Goal: Information Seeking & Learning: Find specific fact

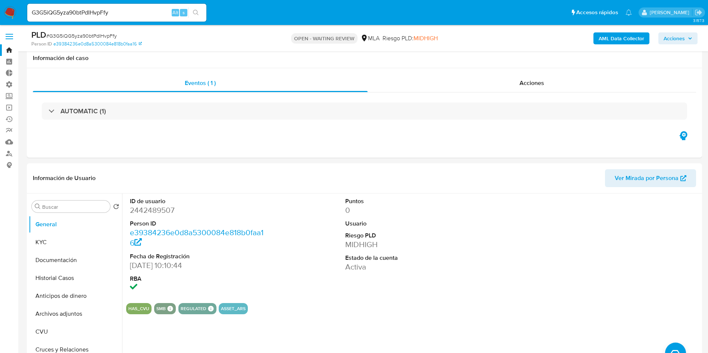
select select "10"
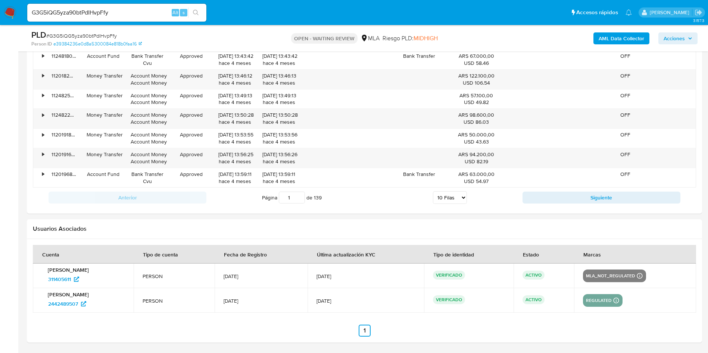
click at [131, 19] on div "G3G5iQG5yza90btPdIHvpFfy Alt s" at bounding box center [116, 13] width 179 height 18
click at [132, 13] on input "G3G5iQG5yza90btPdIHvpFfy" at bounding box center [116, 13] width 179 height 10
paste input "jOsMP7ESkk4lM1SCYeJKVZAo"
type input "jOsMP7ESkk4lM1SCYeJKVZAo"
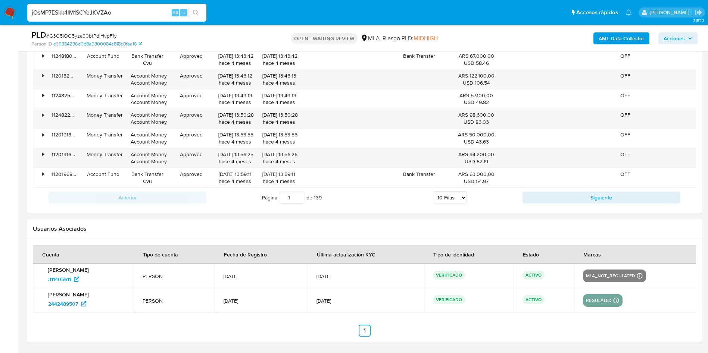
click at [197, 13] on icon "search-icon" at bounding box center [196, 13] width 6 height 6
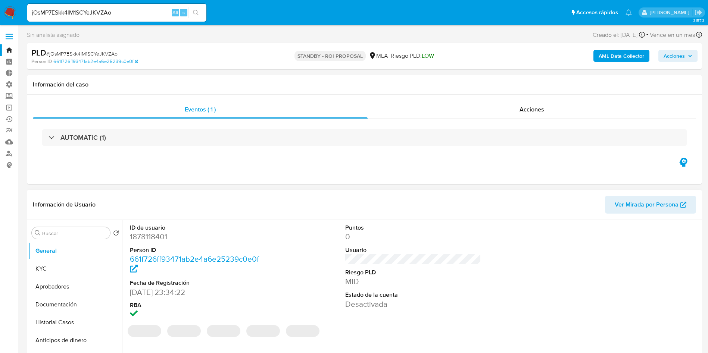
select select "10"
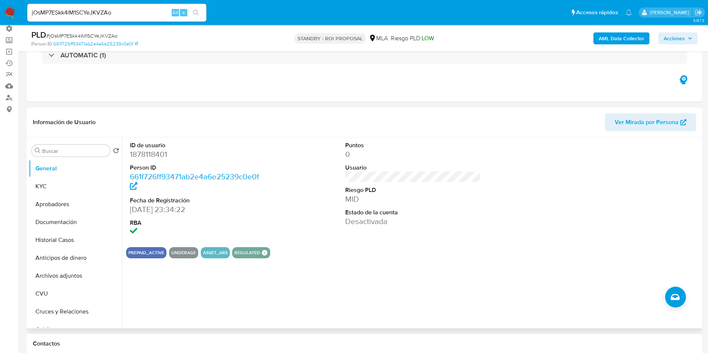
scroll to position [112, 0]
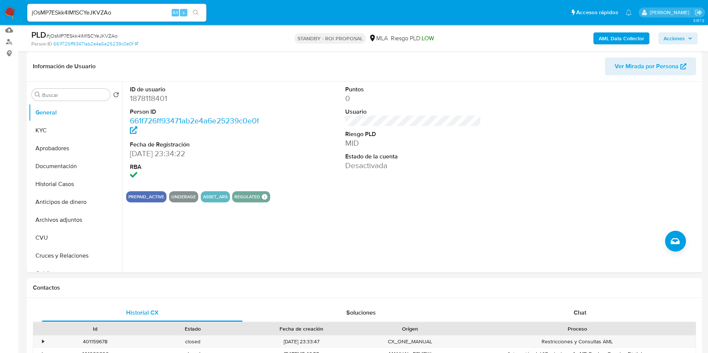
click at [196, 13] on icon "search-icon" at bounding box center [196, 13] width 6 height 6
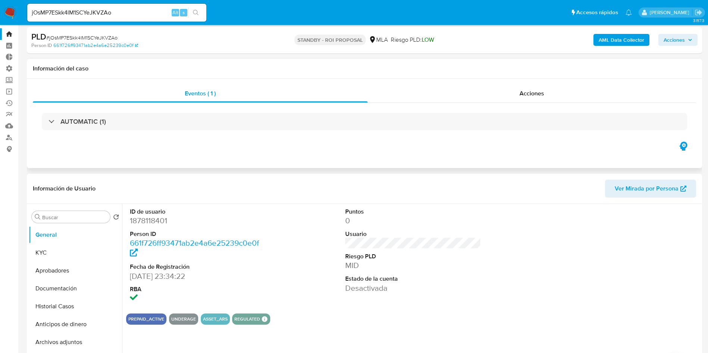
scroll to position [0, 0]
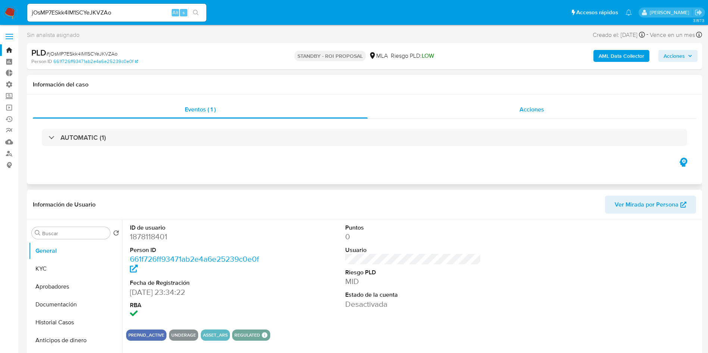
click at [539, 105] on span "Acciones" at bounding box center [532, 109] width 25 height 9
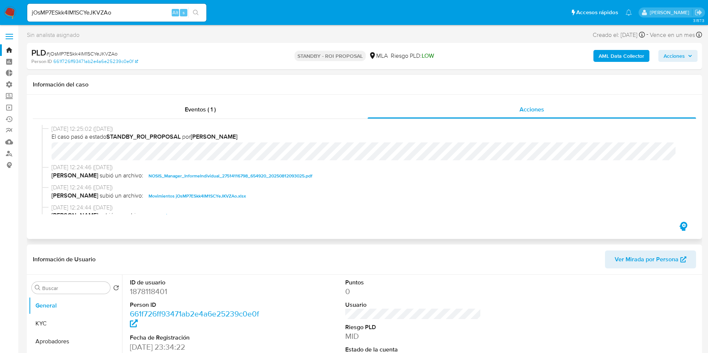
scroll to position [56, 0]
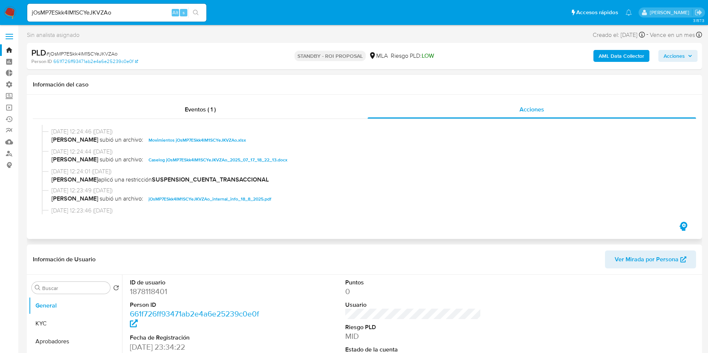
click at [189, 159] on span "Caselog jOsMP7ESkk4lM1SCYeJKVZAo_2025_07_17_18_22_13.docx" at bounding box center [218, 160] width 139 height 9
click at [197, 138] on span "Movimientos jOsMP7ESkk4lM1SCYeJKVZAo.xlsx" at bounding box center [197, 140] width 97 height 9
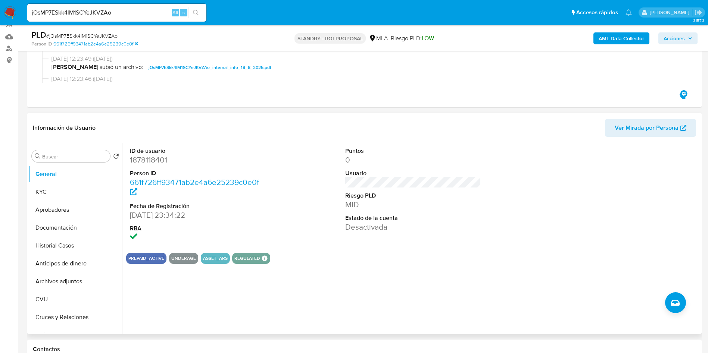
scroll to position [112, 0]
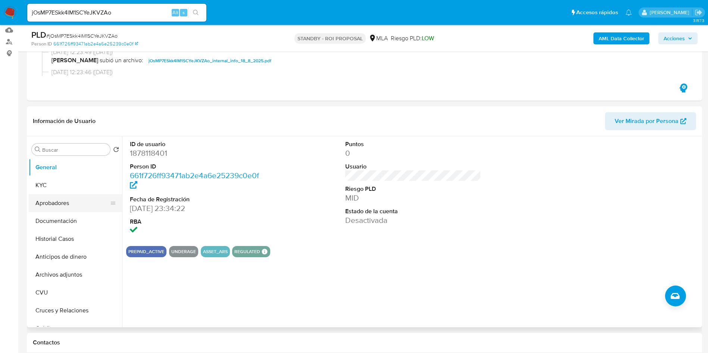
drag, startPoint x: 67, startPoint y: 199, endPoint x: 90, endPoint y: 196, distance: 23.0
click at [67, 199] on button "Aprobadores" at bounding box center [72, 203] width 87 height 18
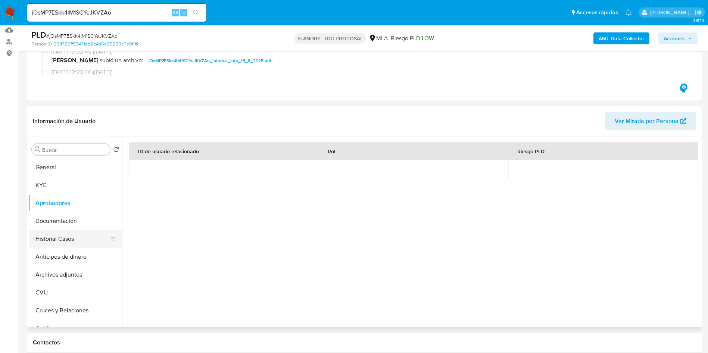
click at [62, 240] on button "Historial Casos" at bounding box center [72, 239] width 87 height 18
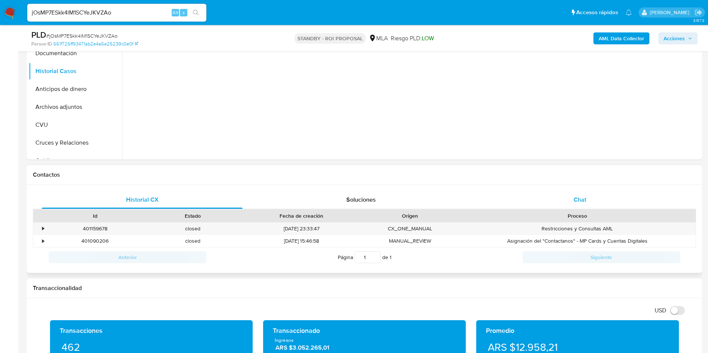
click at [586, 201] on span "Chat" at bounding box center [580, 200] width 13 height 9
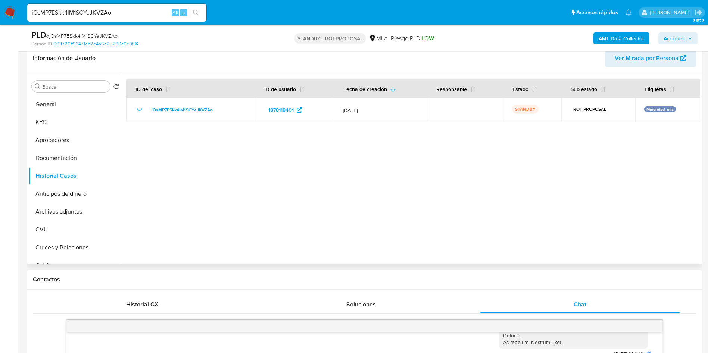
scroll to position [168, 0]
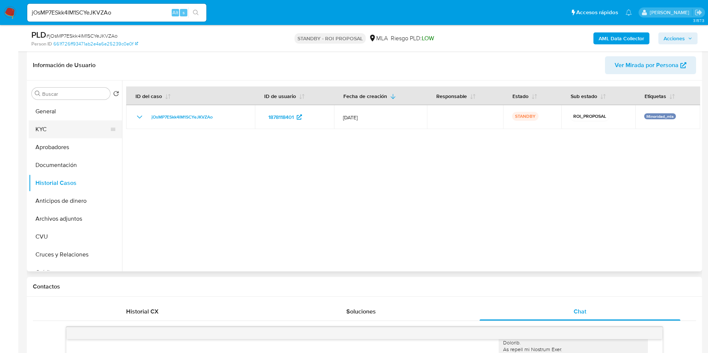
click at [56, 131] on button "KYC" at bounding box center [72, 130] width 87 height 18
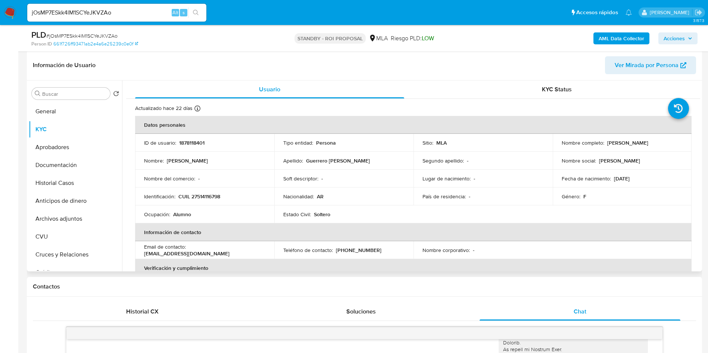
drag, startPoint x: 680, startPoint y: 145, endPoint x: 604, endPoint y: 140, distance: 75.9
click at [604, 140] on div "Nombre completo : Mia Giuliana Guerrero Gullotta" at bounding box center [622, 143] width 121 height 7
copy div "Mia Giuliana Guerrero Gullotta"
click at [49, 167] on button "Documentación" at bounding box center [72, 165] width 87 height 18
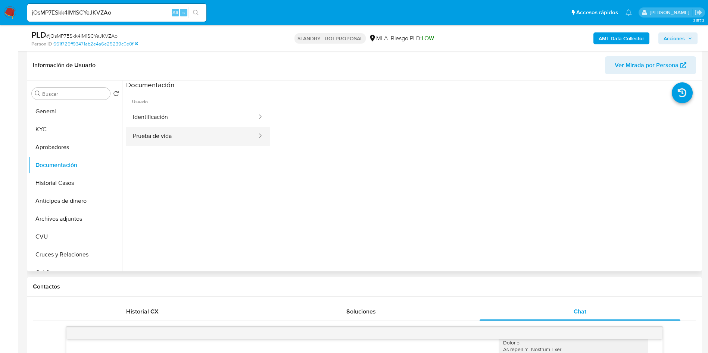
click at [183, 133] on button "Prueba de vida" at bounding box center [192, 136] width 132 height 19
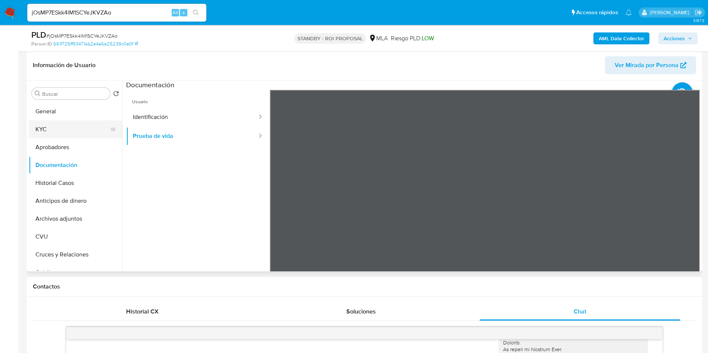
click at [53, 132] on button "KYC" at bounding box center [72, 130] width 87 height 18
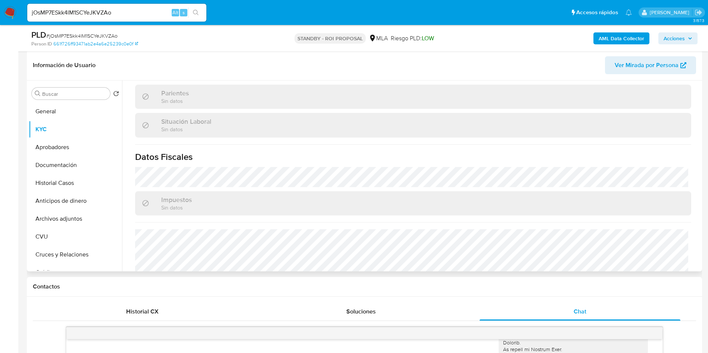
scroll to position [386, 0]
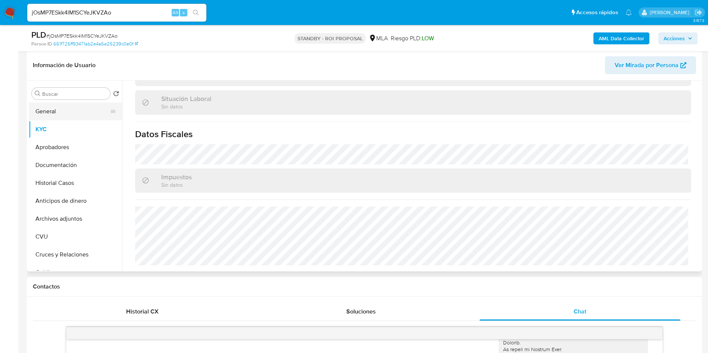
click at [55, 104] on button "General" at bounding box center [72, 112] width 87 height 18
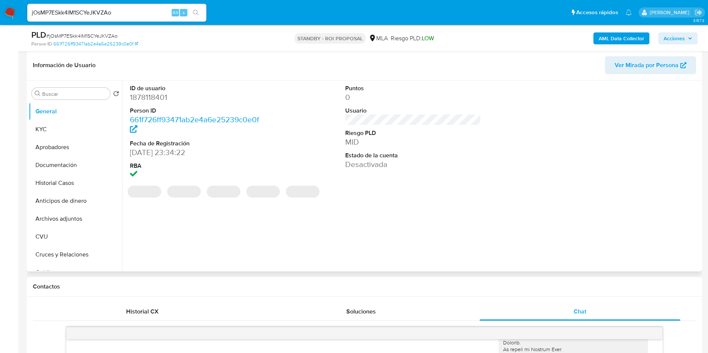
click at [150, 91] on dt "ID de usuario" at bounding box center [198, 88] width 136 height 8
click at [149, 96] on dd "1878118401" at bounding box center [198, 97] width 136 height 10
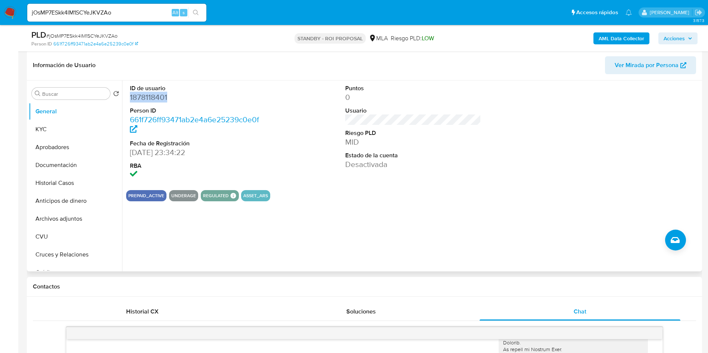
copy dd "1878118401"
click at [68, 135] on button "KYC" at bounding box center [72, 130] width 87 height 18
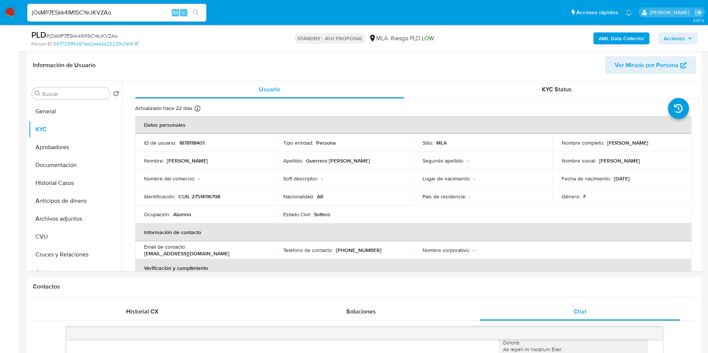
click at [90, 36] on span "# jOsMP7ESkk4lM1SCYeJKVZAo" at bounding box center [81, 35] width 71 height 7
copy span "jOsMP7ESkk4lM1SCYeJKVZAo"
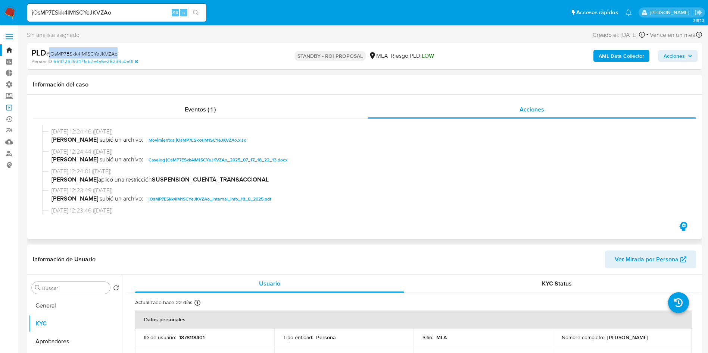
drag, startPoint x: 12, startPoint y: 108, endPoint x: 28, endPoint y: 121, distance: 19.9
click at [12, 108] on link "Operaciones masivas" at bounding box center [44, 108] width 89 height 12
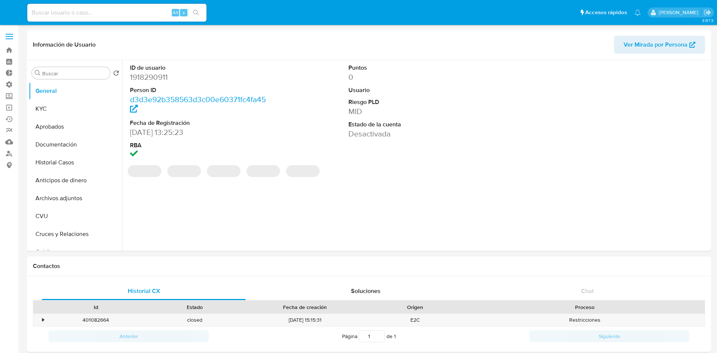
select select "10"
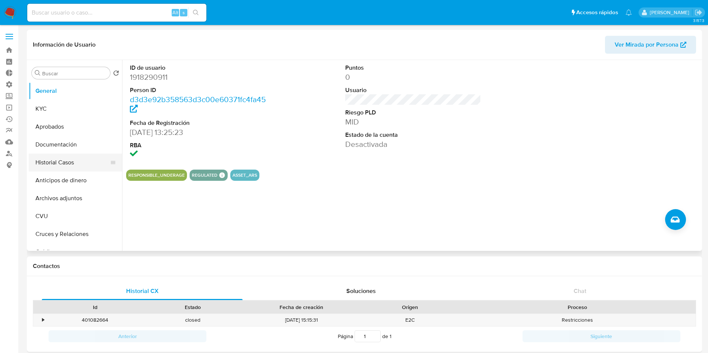
click at [73, 169] on button "Historial Casos" at bounding box center [72, 163] width 87 height 18
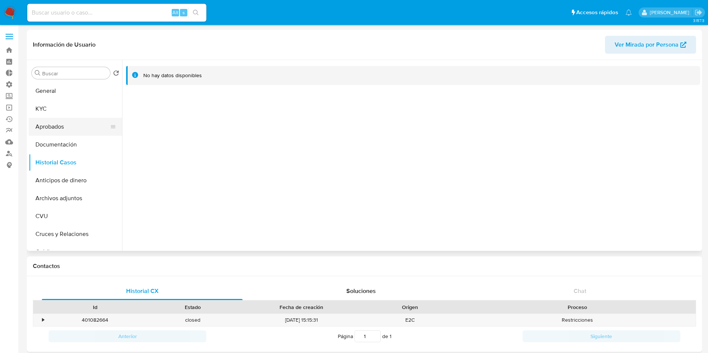
click at [49, 133] on button "Aprobados" at bounding box center [72, 127] width 87 height 18
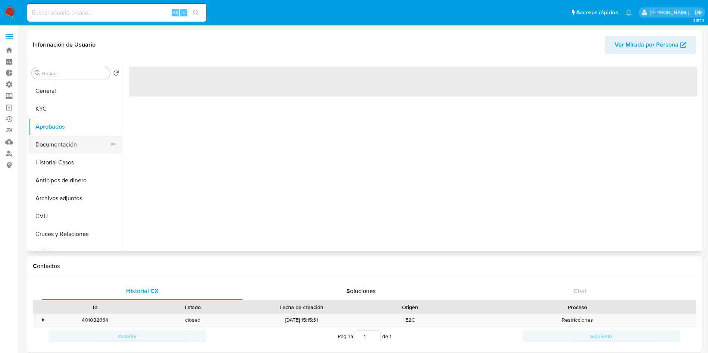
click at [70, 147] on button "Documentación" at bounding box center [72, 145] width 87 height 18
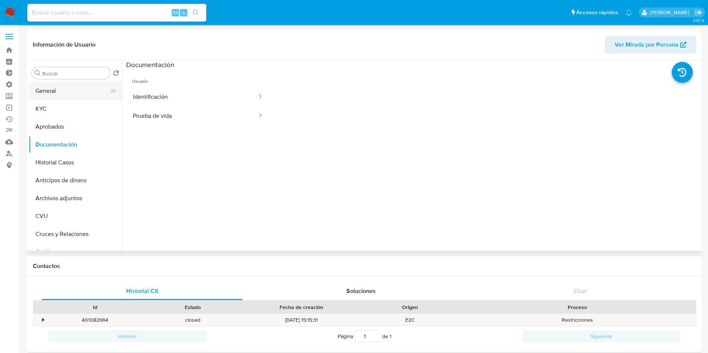
click at [53, 87] on button "General" at bounding box center [72, 91] width 87 height 18
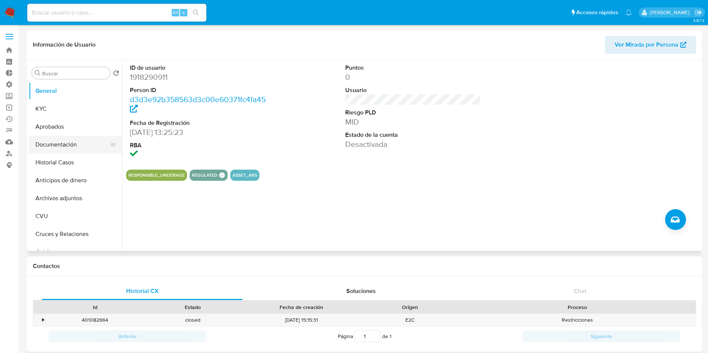
click at [68, 149] on button "Documentación" at bounding box center [72, 145] width 87 height 18
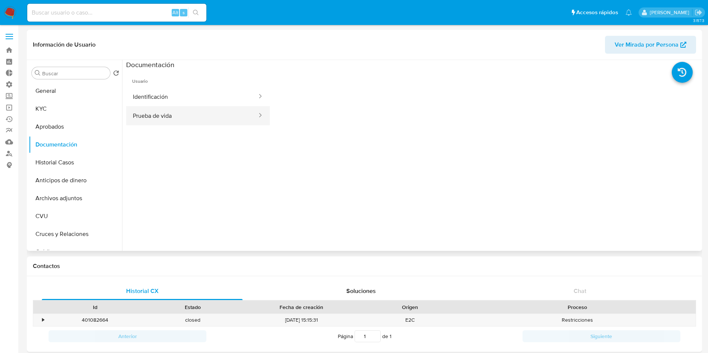
click at [183, 114] on button "Prueba de vida" at bounding box center [192, 115] width 132 height 19
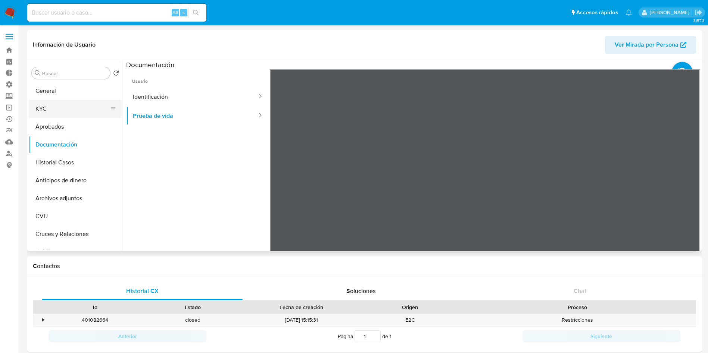
click at [71, 102] on button "KYC" at bounding box center [72, 109] width 87 height 18
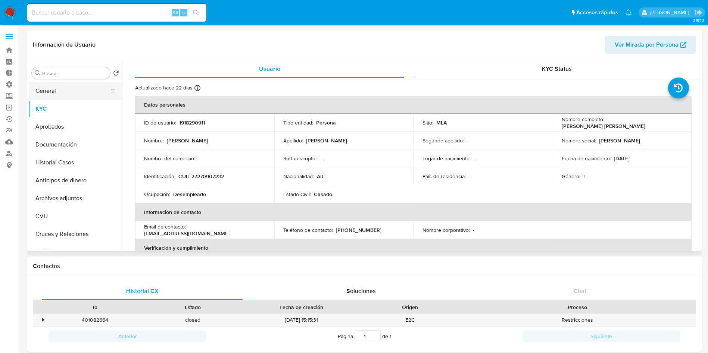
click at [55, 88] on button "General" at bounding box center [72, 91] width 87 height 18
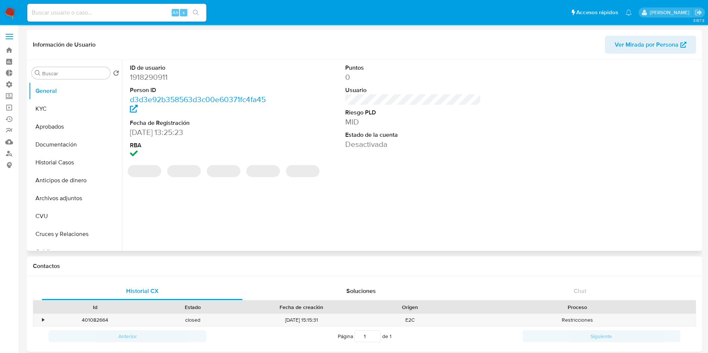
click at [146, 77] on dd "1918290911" at bounding box center [198, 77] width 136 height 10
copy dd "1918290911"
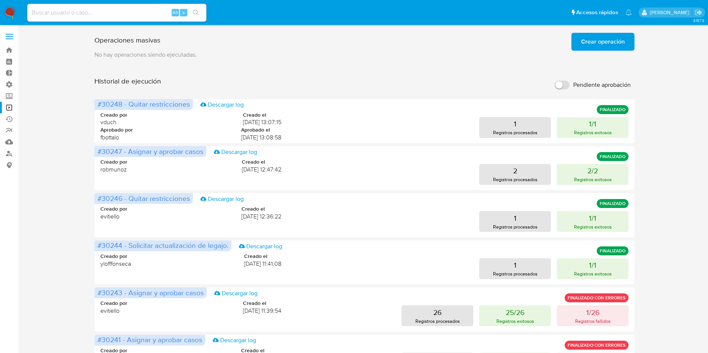
click at [622, 40] on span "Crear operación" at bounding box center [603, 42] width 44 height 16
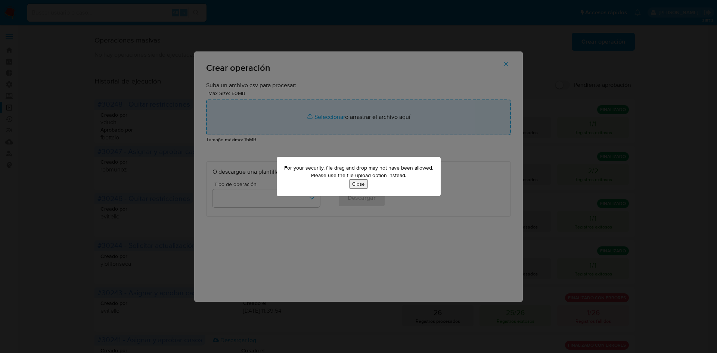
click at [364, 186] on button "Close" at bounding box center [358, 184] width 19 height 9
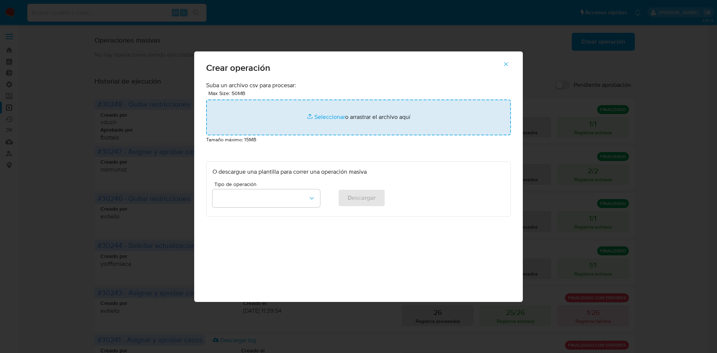
click at [351, 97] on div "Max Size: 50MB Seleccionar archivos Seleccionar o arrastrar el archivo aquí" at bounding box center [358, 112] width 305 height 46
click at [306, 115] on input "file" at bounding box center [358, 118] width 305 height 36
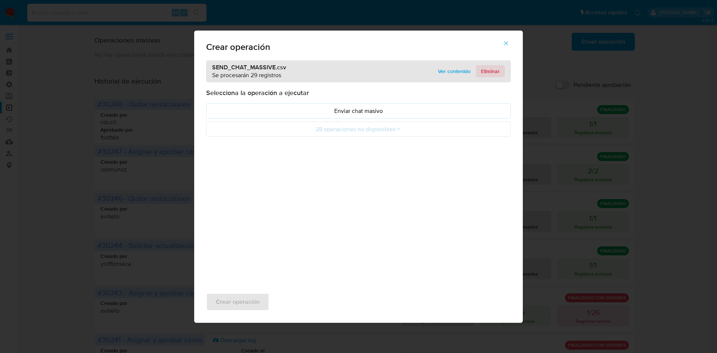
click at [483, 69] on span "Eliminar" at bounding box center [490, 71] width 19 height 10
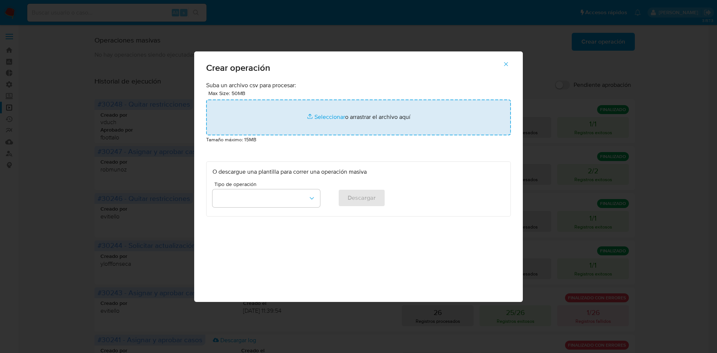
click at [359, 120] on input "file" at bounding box center [358, 118] width 305 height 36
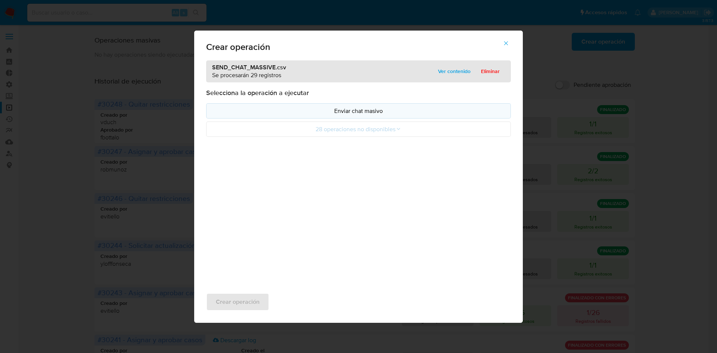
click at [355, 112] on p "Enviar chat masivo" at bounding box center [358, 111] width 292 height 9
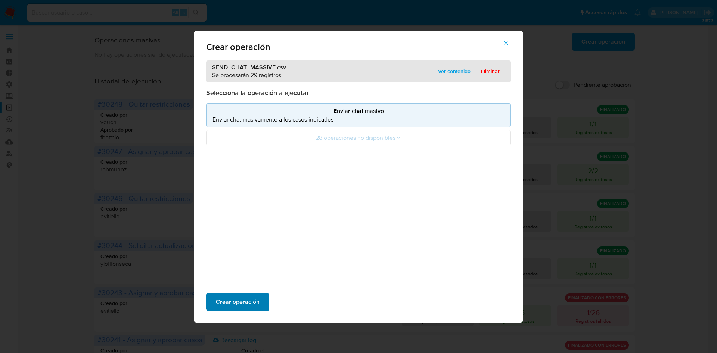
click at [247, 295] on span "Crear operación" at bounding box center [238, 302] width 44 height 16
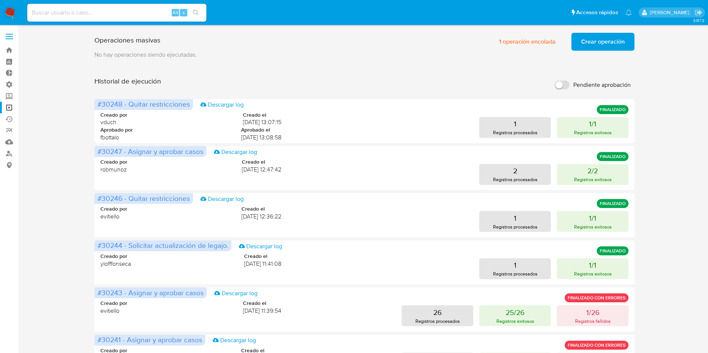
click at [578, 35] on button "Crear operación" at bounding box center [602, 42] width 63 height 18
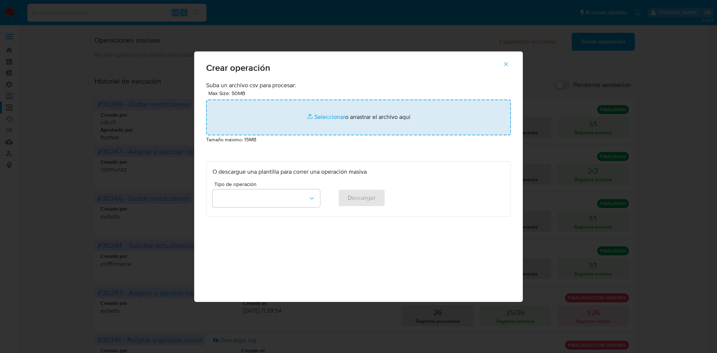
click at [358, 117] on input "file" at bounding box center [358, 118] width 305 height 36
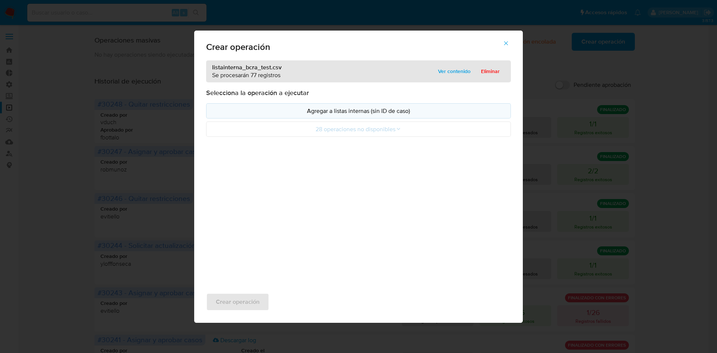
click at [352, 116] on button "Agregar a listas internas (sin ID de caso)" at bounding box center [358, 110] width 305 height 15
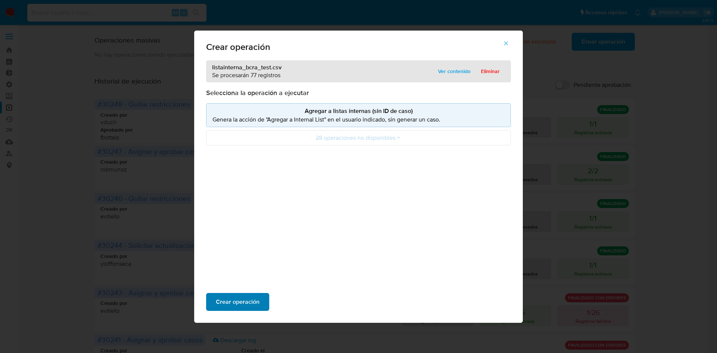
click at [244, 303] on span "Crear operación" at bounding box center [238, 302] width 44 height 16
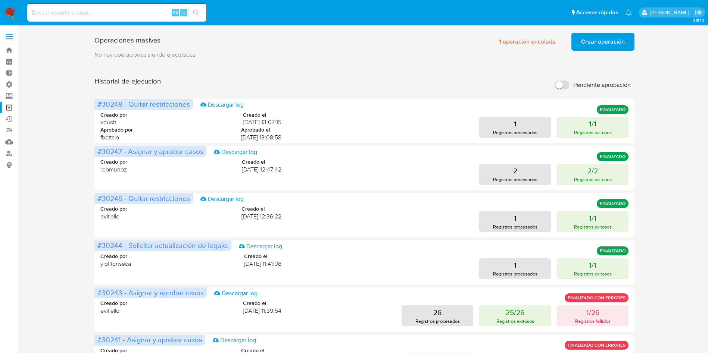
click at [659, 281] on div "Operaciones masivas 1 operación encolada Crear operación Sólo puede haber hasta…" at bounding box center [364, 311] width 675 height 562
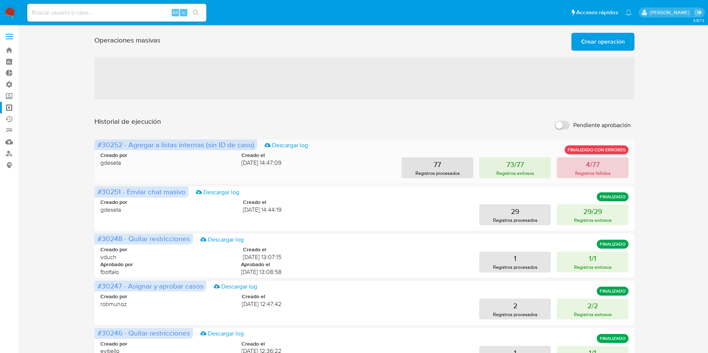
click at [588, 171] on p "Registros fallidos" at bounding box center [592, 173] width 35 height 7
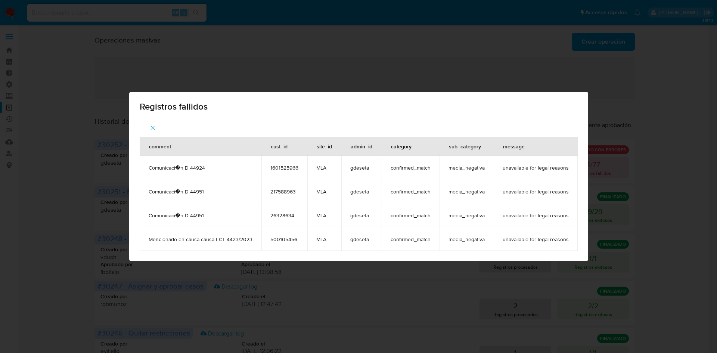
click at [650, 183] on div "Registros fallidos comment cust_id site_id admin_id category sub_category messa…" at bounding box center [358, 176] width 717 height 353
click at [550, 116] on div "Registros fallidos" at bounding box center [358, 105] width 459 height 27
click at [154, 127] on icon "button" at bounding box center [152, 128] width 7 height 7
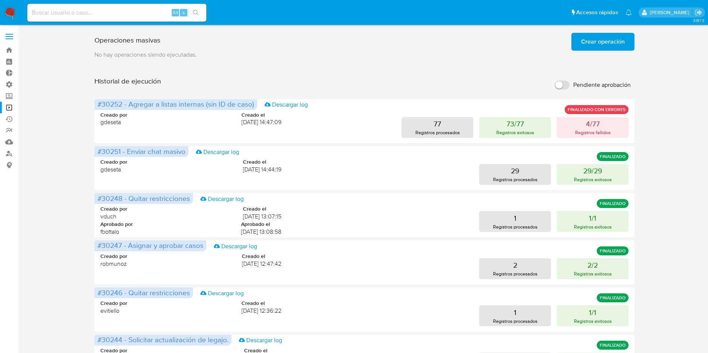
click at [15, 12] on img at bounding box center [10, 12] width 13 height 13
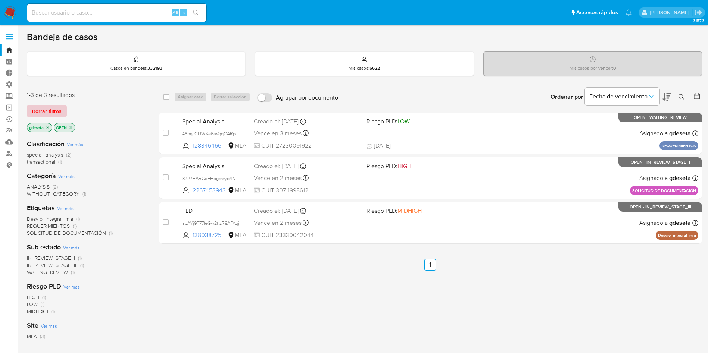
click at [56, 107] on span "Borrar filtros" at bounding box center [46, 111] width 29 height 10
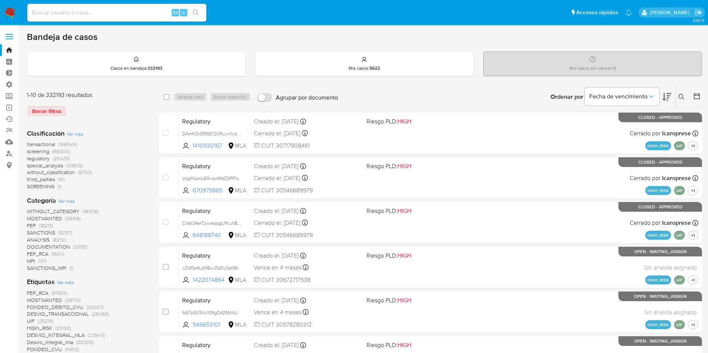
click at [686, 96] on button at bounding box center [682, 97] width 12 height 9
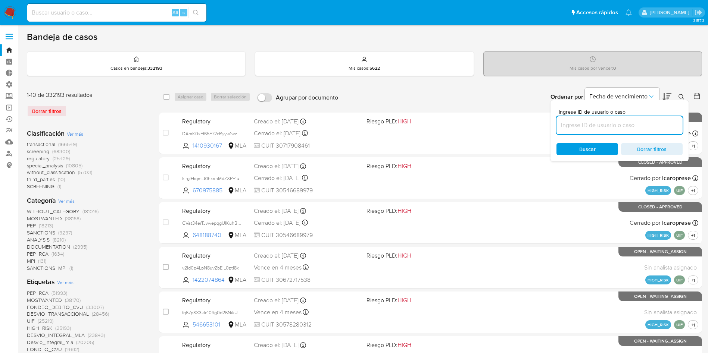
click at [613, 129] on input at bounding box center [620, 126] width 126 height 10
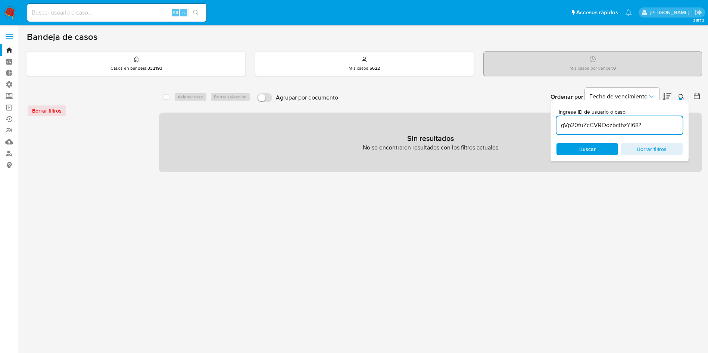
click at [651, 124] on input "gVp20fuZcCVROozbcthzYI68?" at bounding box center [620, 126] width 126 height 10
type input "gVp20fuZcCVROozbcthzYI68"
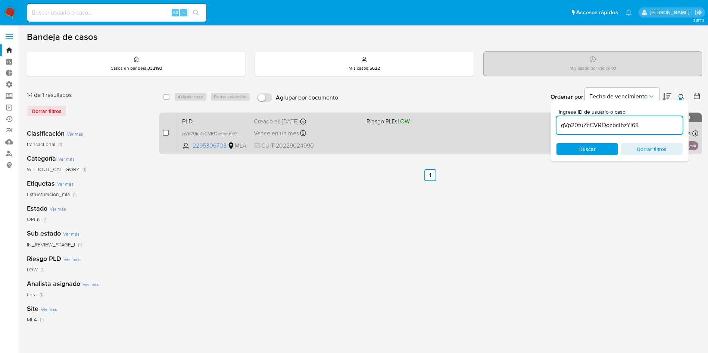
click at [166, 131] on input "checkbox" at bounding box center [166, 133] width 6 height 6
checkbox input "true"
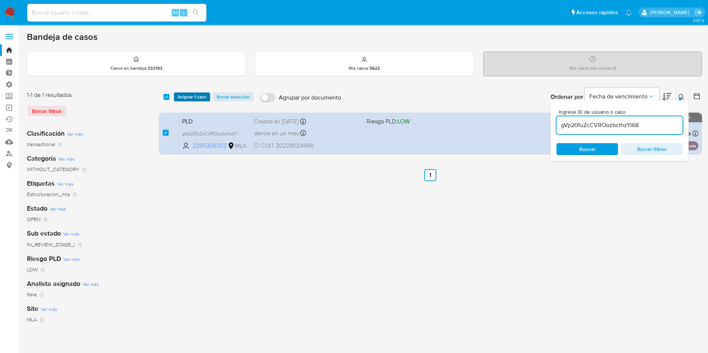
click at [195, 98] on span "Asignar 1 caso" at bounding box center [192, 96] width 29 height 7
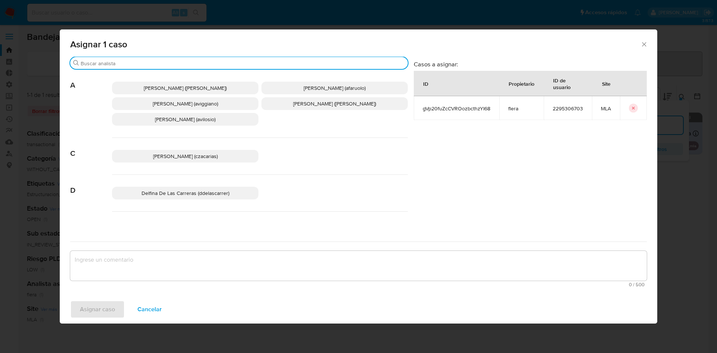
click at [177, 62] on input "Buscar" at bounding box center [243, 63] width 324 height 7
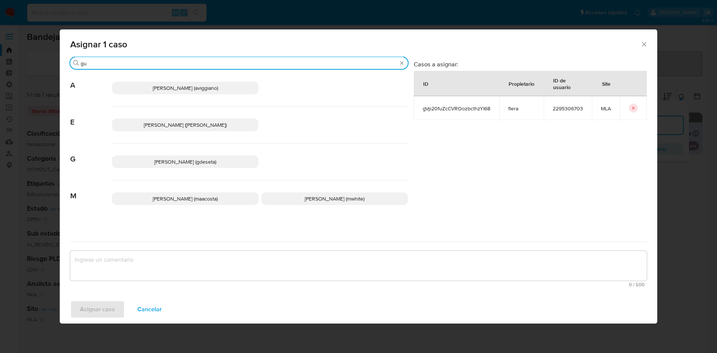
type input "gu"
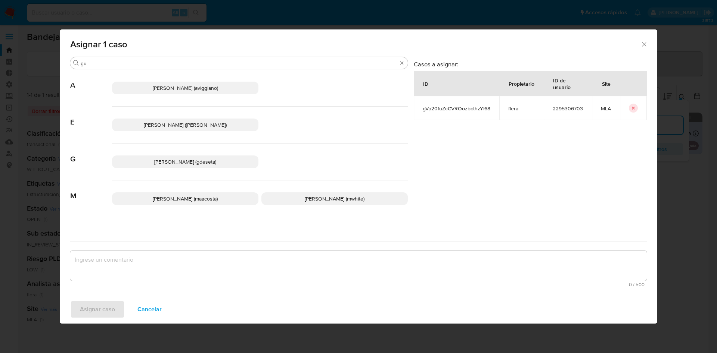
click at [180, 162] on span "Gustavo Andres De Seta (gdeseta)" at bounding box center [185, 161] width 62 height 7
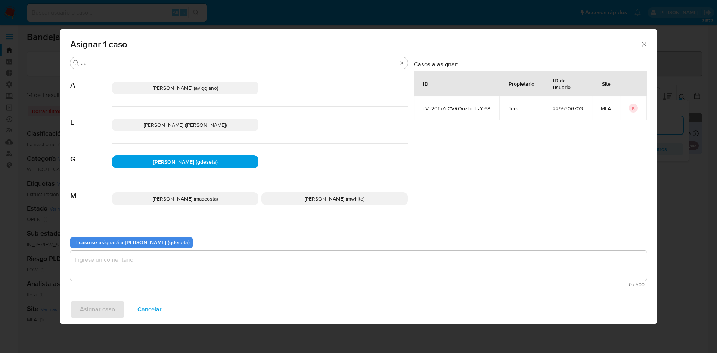
click at [154, 264] on textarea "assign-modal" at bounding box center [358, 266] width 576 height 30
click at [112, 307] on span "Asignar caso" at bounding box center [97, 310] width 35 height 16
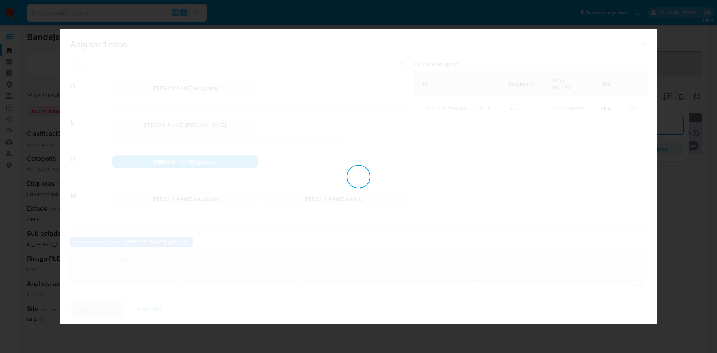
checkbox input "false"
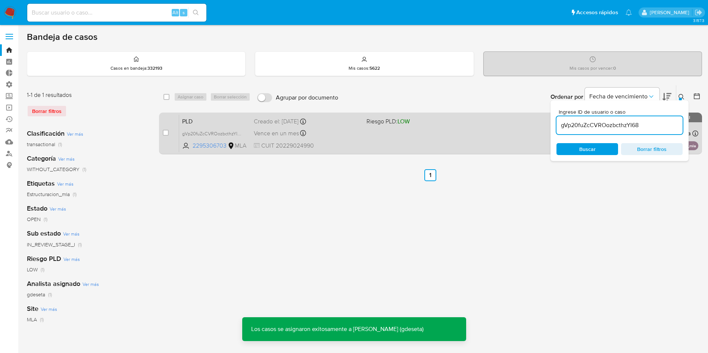
click at [190, 121] on span "PLD" at bounding box center [215, 121] width 66 height 10
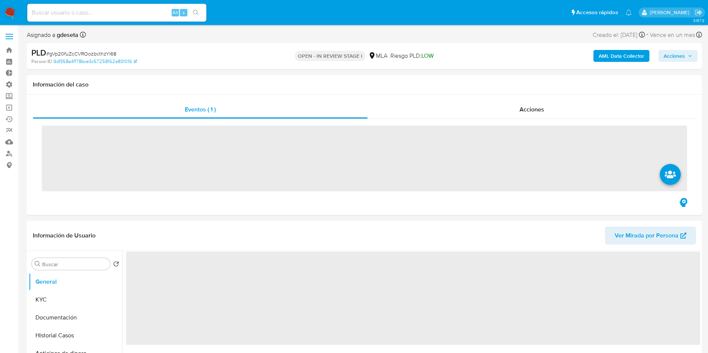
click at [679, 55] on span "Acciones" at bounding box center [674, 56] width 21 height 12
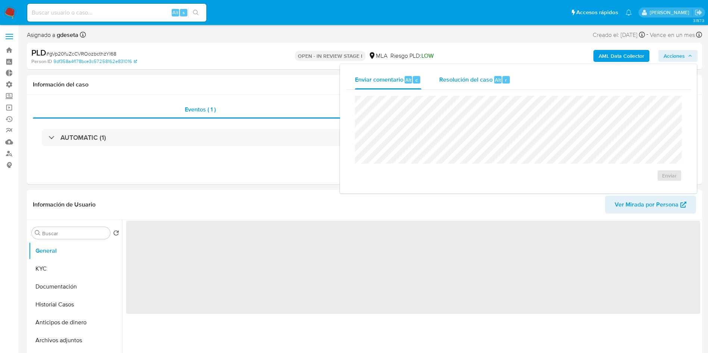
click at [495, 77] on span "Alt" at bounding box center [498, 80] width 6 height 7
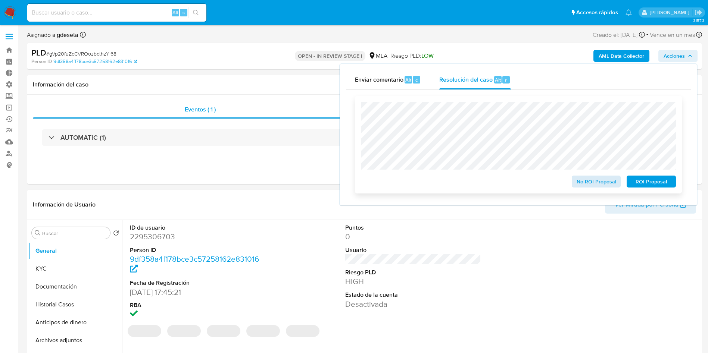
select select "10"
click at [309, 88] on h1 "Información del caso" at bounding box center [364, 84] width 663 height 7
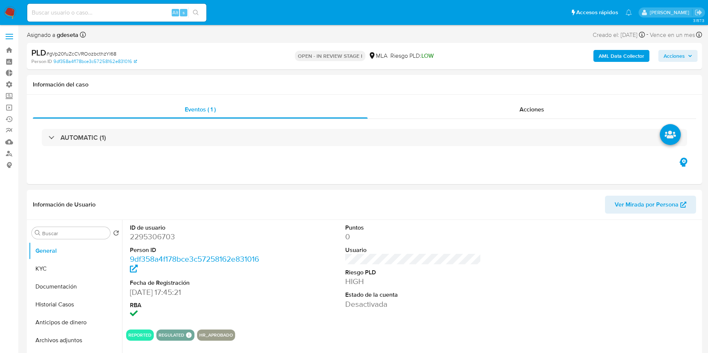
click at [79, 52] on span "# gVp20fuZcCVROozbcthzYI68" at bounding box center [81, 53] width 70 height 7
copy span "gVp20fuZcCVROozbcthzYI68"
click at [3, 11] on nav "Pausado Ver notificaciones Alt s Accesos rápidos Presiona las siguientes teclas…" at bounding box center [354, 12] width 708 height 25
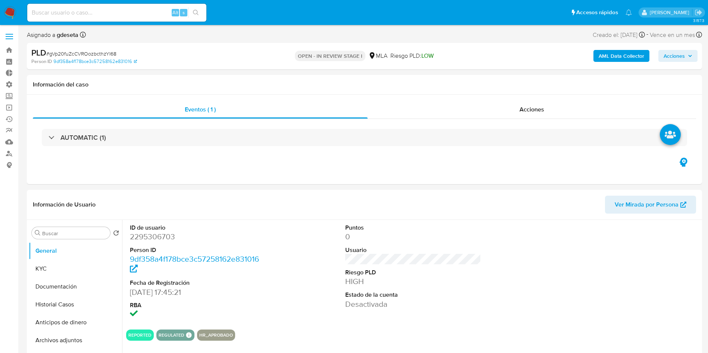
click at [8, 13] on img at bounding box center [10, 12] width 13 height 13
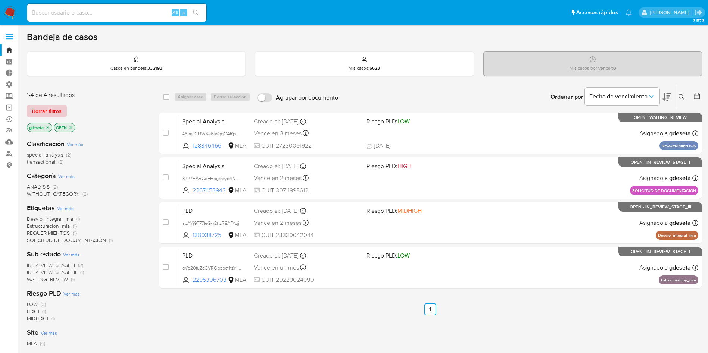
click at [56, 113] on span "Borrar filtros" at bounding box center [46, 111] width 29 height 10
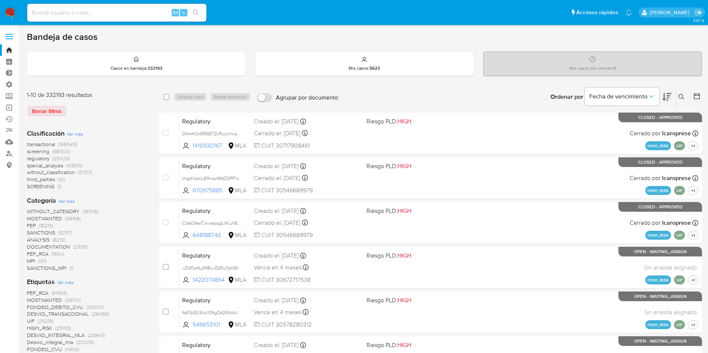
click at [682, 96] on icon at bounding box center [682, 97] width 6 height 6
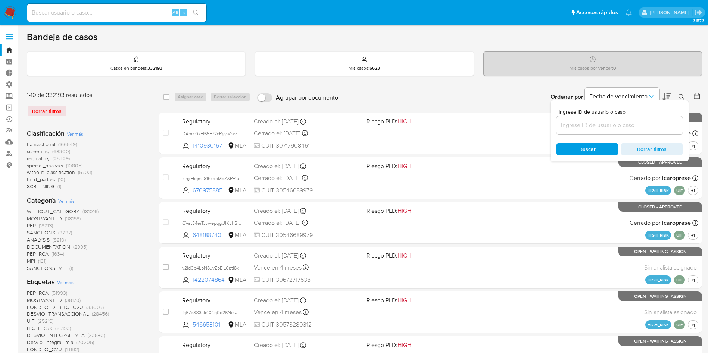
click at [595, 127] on input at bounding box center [620, 126] width 126 height 10
type input "gVp20fuZcCVROozbcthzYI68"
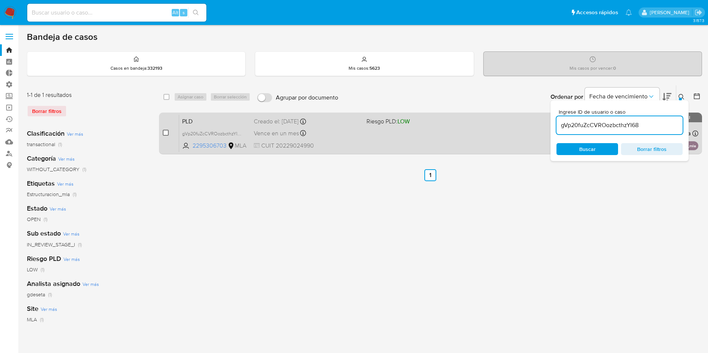
click at [166, 132] on input "checkbox" at bounding box center [166, 133] width 6 height 6
checkbox input "true"
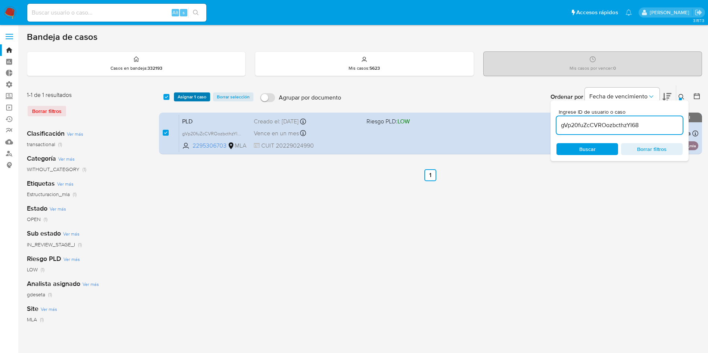
click at [185, 100] on span "Asignar 1 caso" at bounding box center [192, 96] width 29 height 7
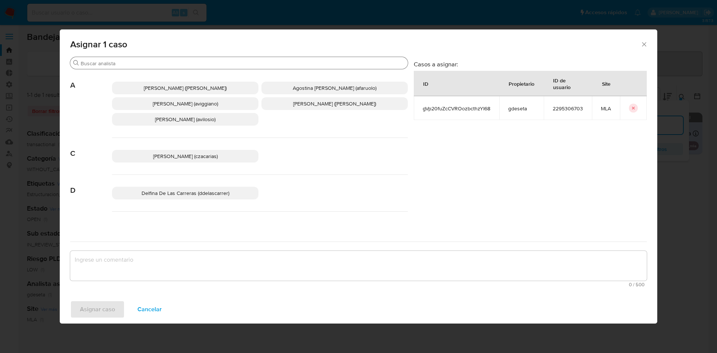
click at [180, 64] on input "Buscar" at bounding box center [243, 63] width 324 height 7
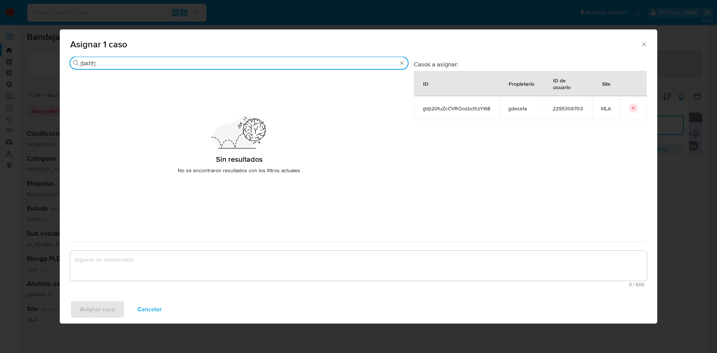
type input "[DATE]"
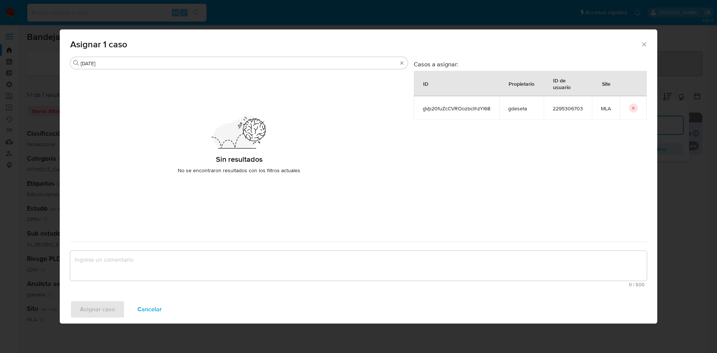
click at [643, 44] on icon "Cerrar ventana" at bounding box center [643, 44] width 7 height 7
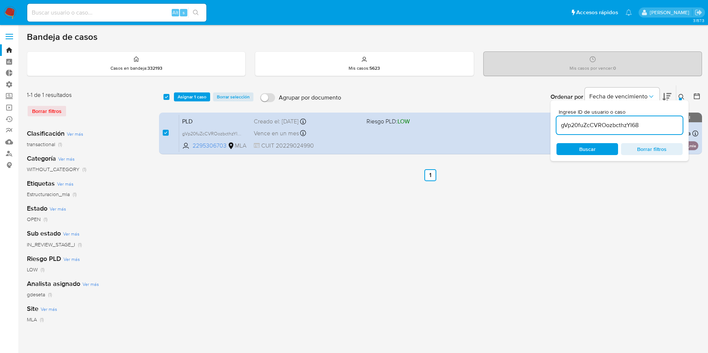
drag, startPoint x: 135, startPoint y: 24, endPoint x: 134, endPoint y: 19, distance: 4.9
click at [135, 23] on nav "Pausado Ver notificaciones Alt s Accesos rápidos Presiona las siguientes teclas…" at bounding box center [354, 12] width 708 height 25
click at [134, 18] on div "Alt s" at bounding box center [116, 13] width 179 height 18
click at [134, 9] on input at bounding box center [116, 13] width 179 height 10
paste input "54qc9kqQOYcZ756v5HxvBcxn"
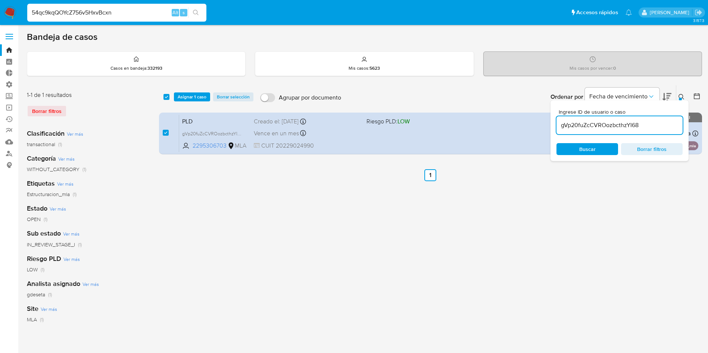
type input "54qc9kqQOYcZ756v5HxvBcxn"
click at [197, 10] on icon "search-icon" at bounding box center [196, 13] width 6 height 6
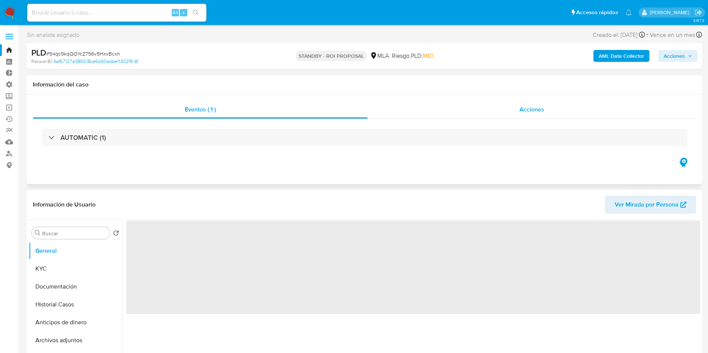
click at [540, 108] on span "Acciones" at bounding box center [532, 109] width 25 height 9
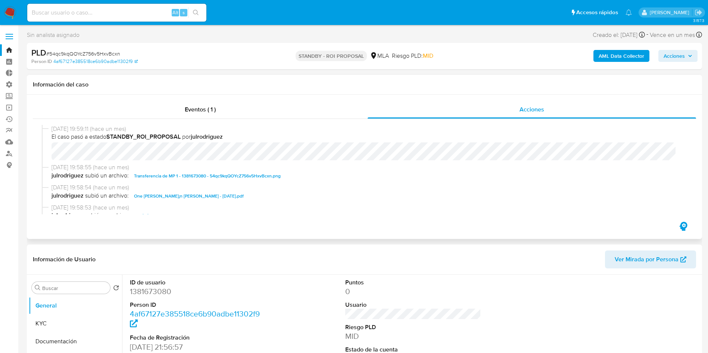
select select "10"
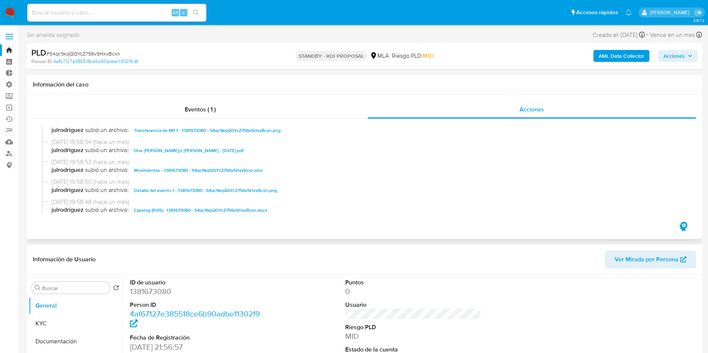
scroll to position [56, 0]
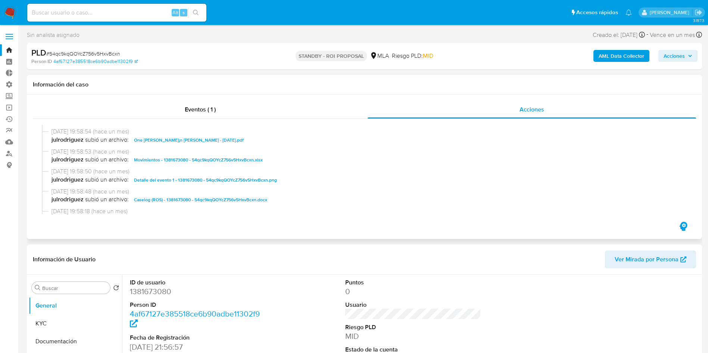
click at [211, 200] on span "Caselog (ROS) - 1381673080 - 54qc9kqQOYcZ756v5HxvBcxn.docx" at bounding box center [200, 200] width 133 height 9
click at [210, 162] on span "Movimientos - 1381673080 - 54qc9kqQOYcZ756v5HxvBcxn.xlsx" at bounding box center [198, 160] width 129 height 9
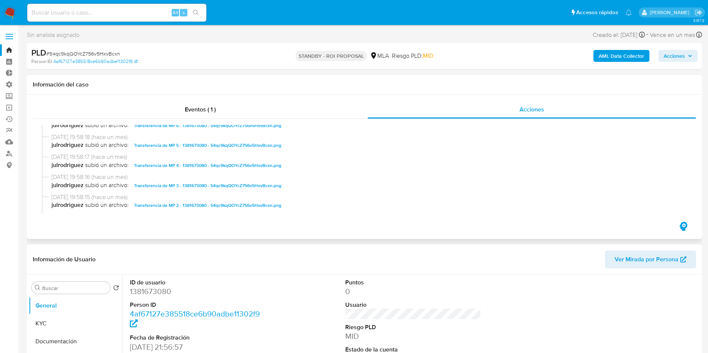
scroll to position [168, 0]
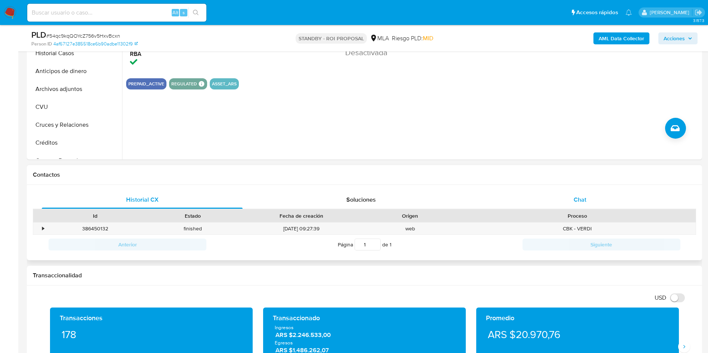
click at [586, 194] on div "Chat" at bounding box center [580, 200] width 201 height 18
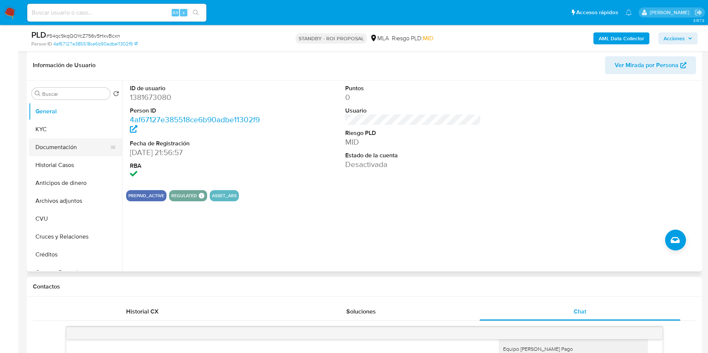
click at [48, 149] on button "Documentación" at bounding box center [72, 147] width 87 height 18
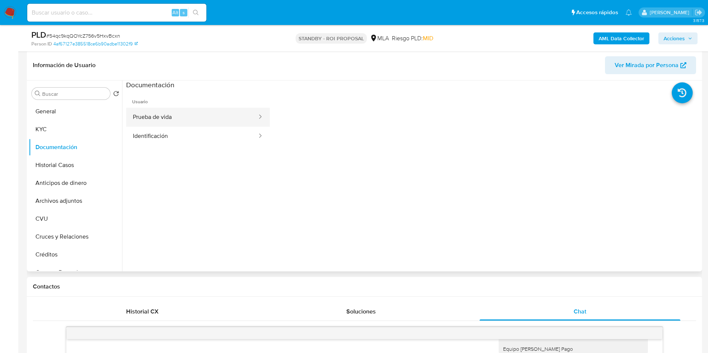
click at [173, 119] on button "Prueba de vida" at bounding box center [192, 117] width 132 height 19
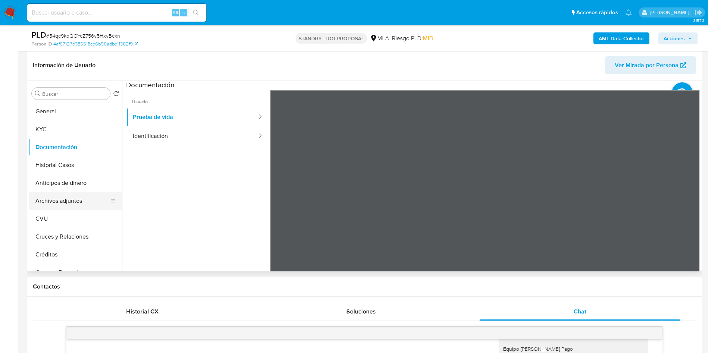
click at [50, 204] on button "Archivos adjuntos" at bounding box center [72, 201] width 87 height 18
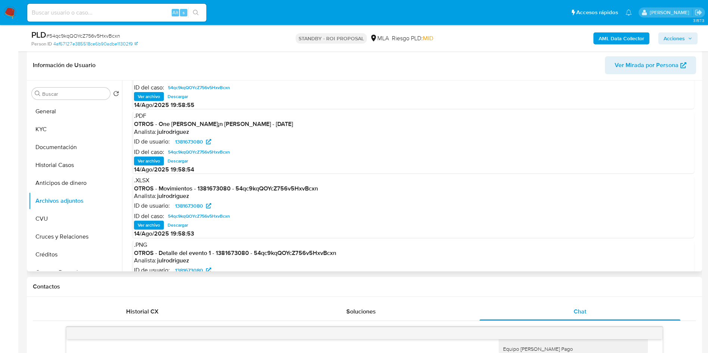
scroll to position [63, 0]
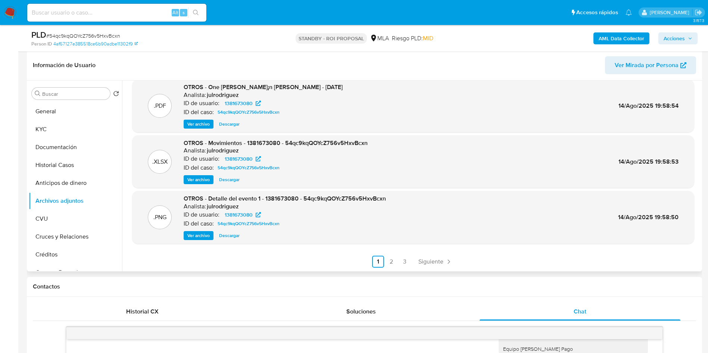
click at [202, 237] on span "Ver archivo" at bounding box center [198, 235] width 22 height 7
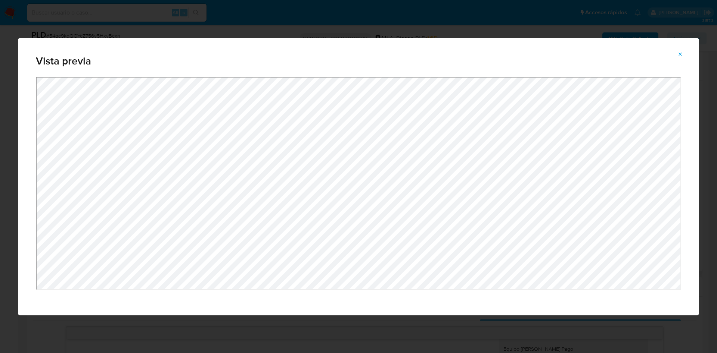
click at [677, 57] on span "Attachment preview" at bounding box center [680, 54] width 6 height 10
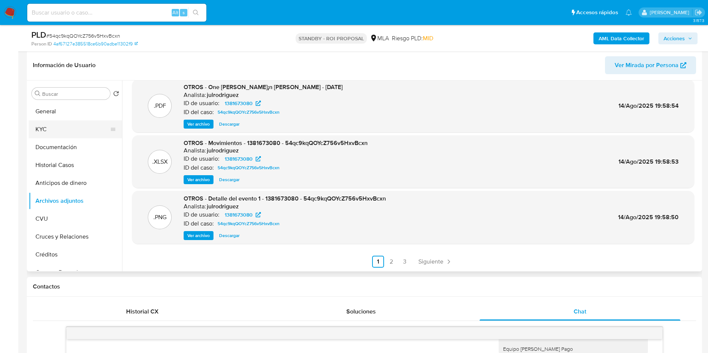
click at [60, 124] on button "KYC" at bounding box center [72, 130] width 87 height 18
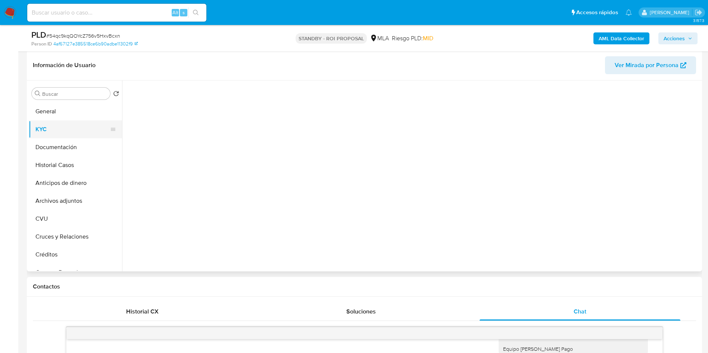
scroll to position [0, 0]
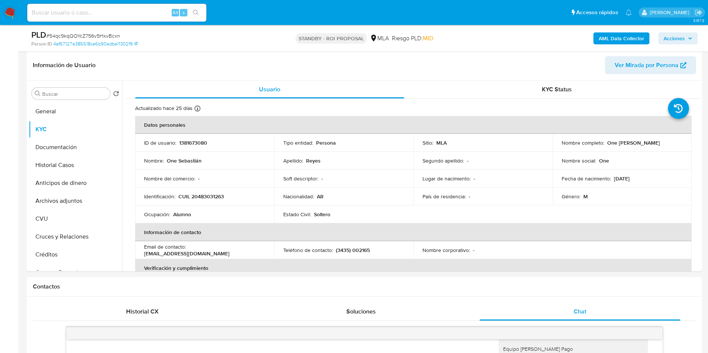
click at [126, 9] on input at bounding box center [116, 13] width 179 height 10
paste input "2259214980"
type input "2259214980"
click at [200, 17] on button "search-icon" at bounding box center [195, 12] width 15 height 10
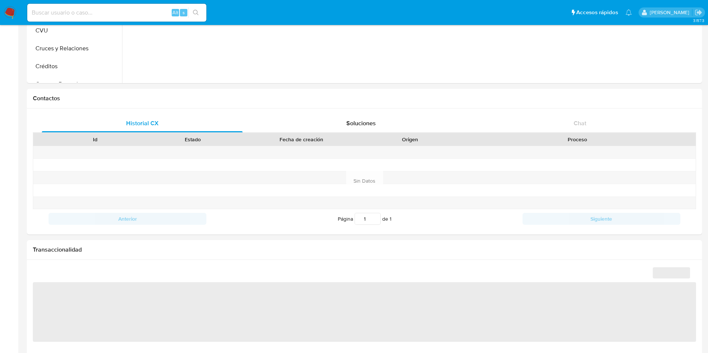
select select "10"
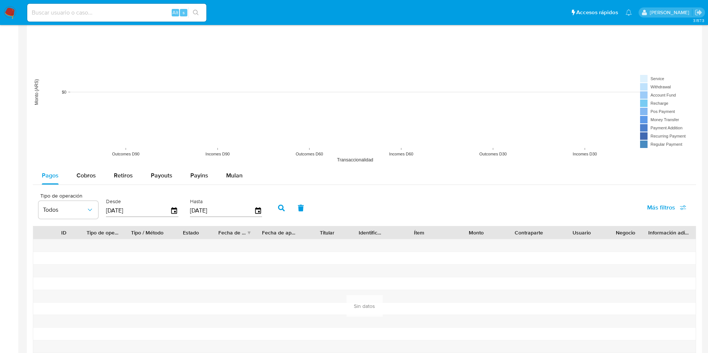
scroll to position [616, 0]
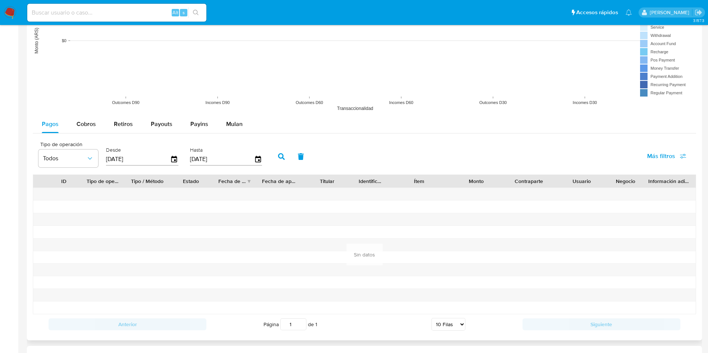
click at [136, 160] on input "12/06/2025" at bounding box center [138, 159] width 64 height 12
type input "12/06/202_"
type input "01/01/2025"
click at [82, 129] on div "Cobros" at bounding box center [86, 124] width 19 height 18
select select "10"
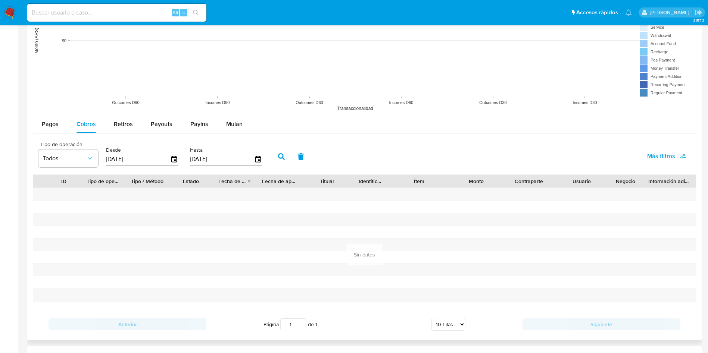
click at [147, 159] on input "12/06/2025" at bounding box center [138, 159] width 64 height 12
type input "12/06/202_"
type input "01/01/2025"
click at [280, 158] on icon "button" at bounding box center [281, 156] width 7 height 7
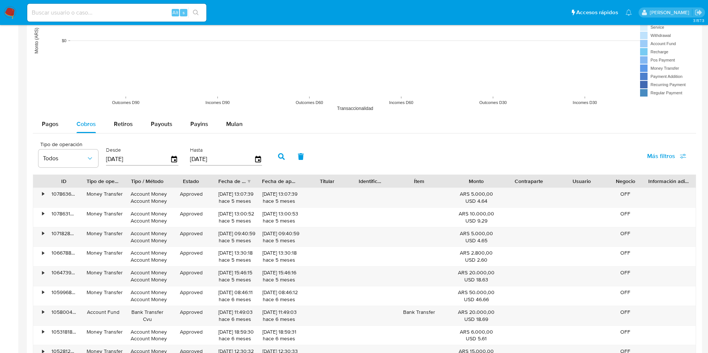
click at [124, 15] on input at bounding box center [116, 13] width 179 height 10
paste input "1424889972"
type input "1424889972"
click at [202, 14] on button "search-icon" at bounding box center [195, 12] width 15 height 10
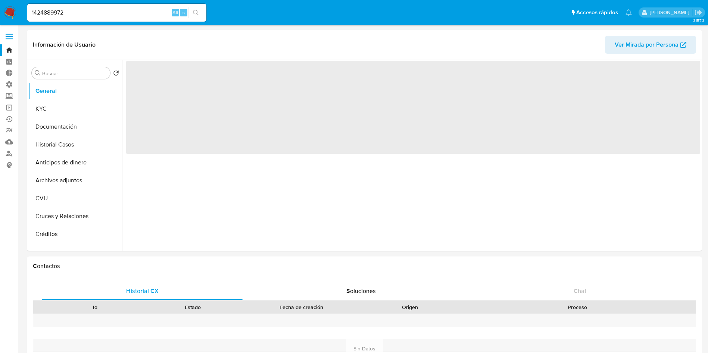
select select "10"
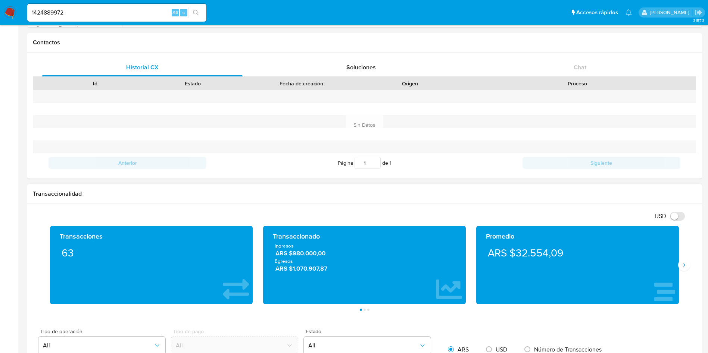
scroll to position [448, 0]
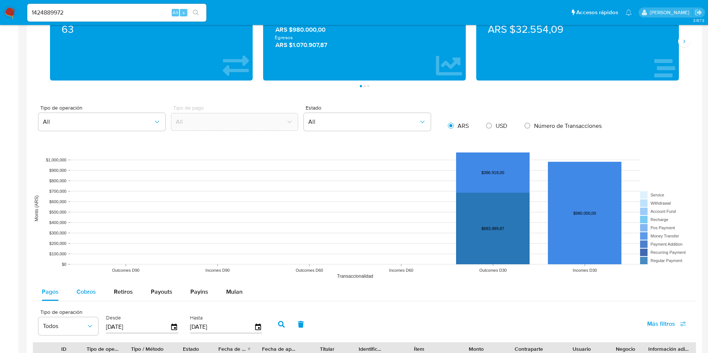
click at [91, 289] on span "Cobros" at bounding box center [86, 292] width 19 height 9
select select "10"
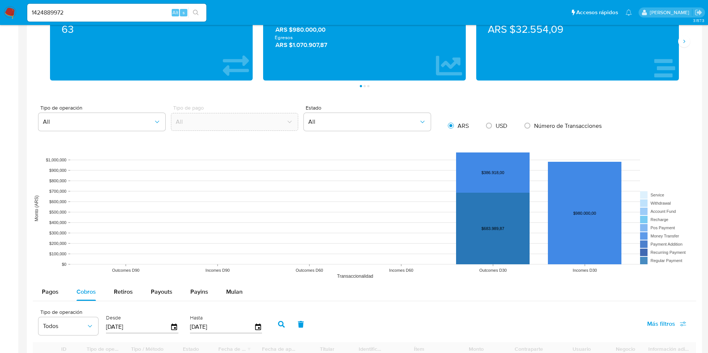
scroll to position [560, 0]
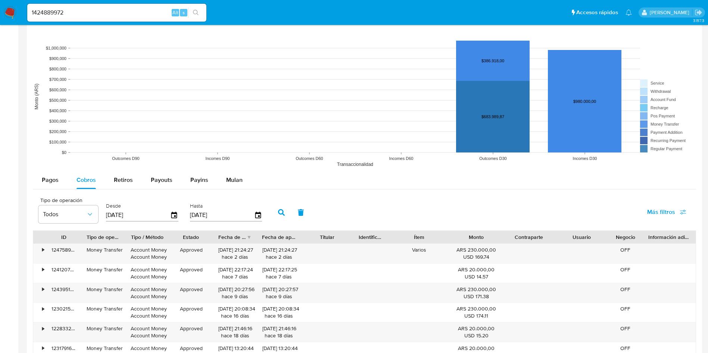
click at [159, 211] on input "[DATE]" at bounding box center [138, 215] width 64 height 12
type input "12/06/202_"
type input "01/01/2025"
click at [286, 216] on button "button" at bounding box center [281, 213] width 19 height 18
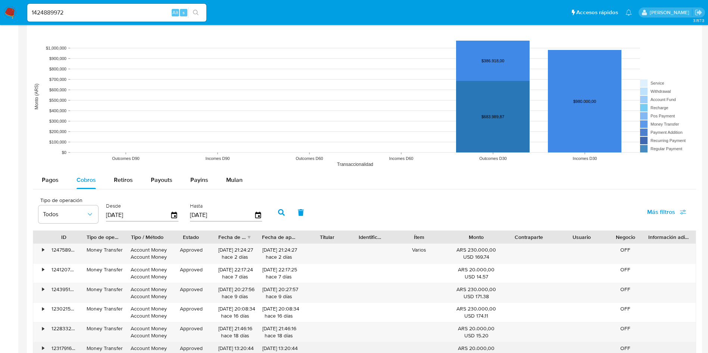
scroll to position [392, 0]
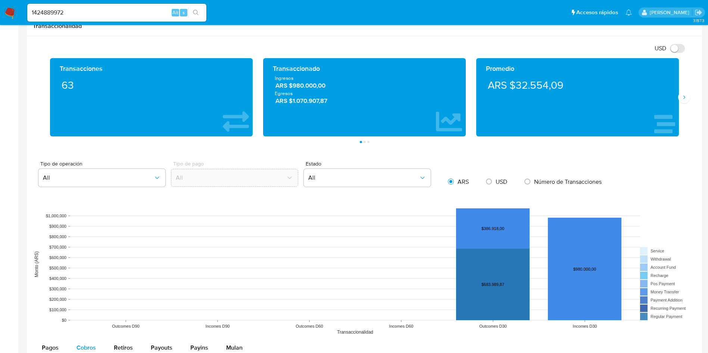
click at [125, 13] on input "1424889972" at bounding box center [116, 13] width 179 height 10
paste input "560996543"
type input "1560996543"
click at [202, 10] on button "search-icon" at bounding box center [195, 12] width 15 height 10
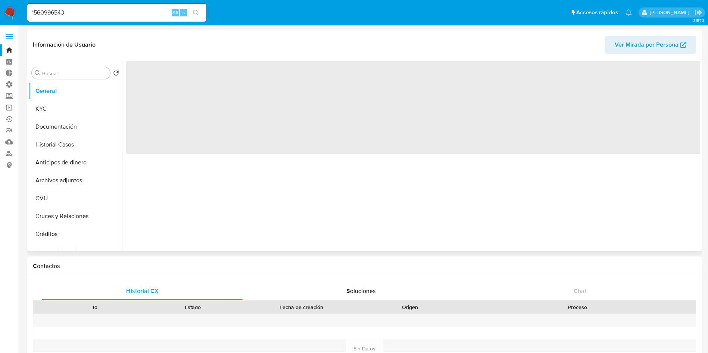
scroll to position [351, 0]
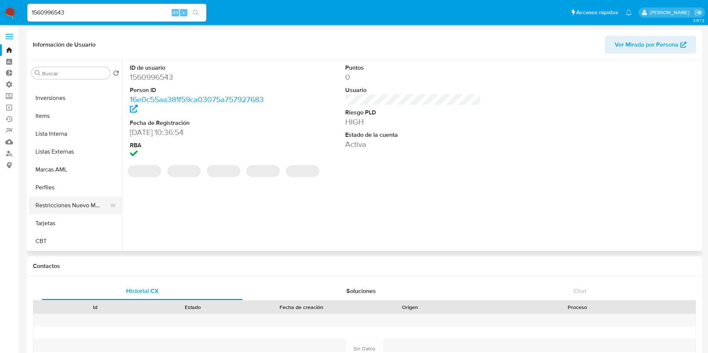
select select "10"
click at [69, 203] on button "Restricciones Nuevo Mundo" at bounding box center [72, 206] width 87 height 18
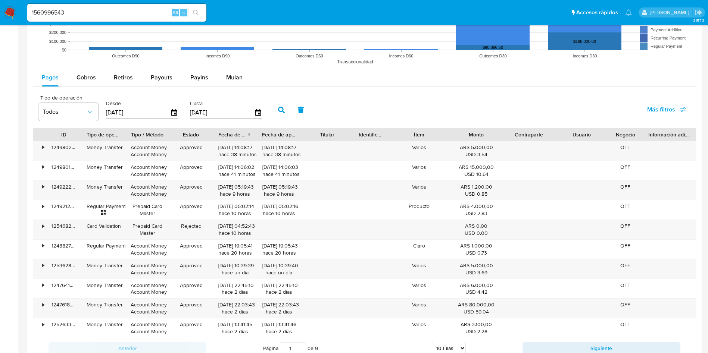
scroll to position [672, 0]
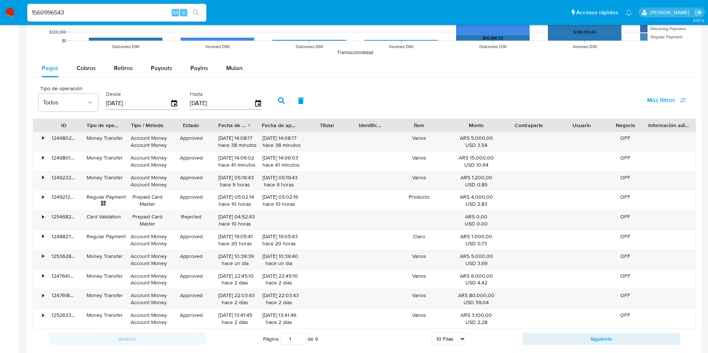
click at [147, 107] on input "[DATE]" at bounding box center [138, 103] width 64 height 12
type input "12/06/202_"
type input "01/01/2025"
click at [284, 101] on icon "button" at bounding box center [281, 100] width 7 height 7
click at [135, 11] on input "1560996543" at bounding box center [116, 13] width 179 height 10
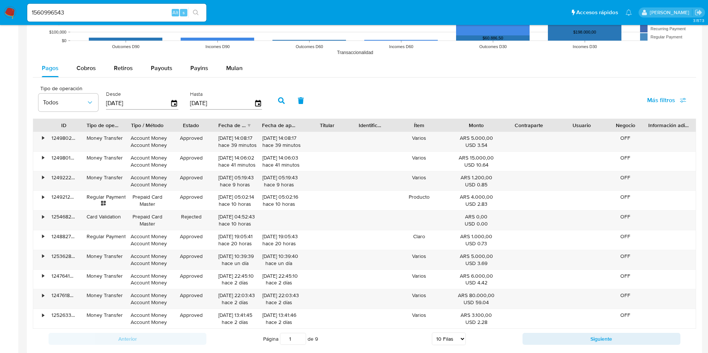
click at [135, 11] on input "1560996543" at bounding box center [116, 13] width 179 height 10
paste input "968140898"
type input "1968140898"
click at [197, 15] on icon "search-icon" at bounding box center [196, 13] width 6 height 6
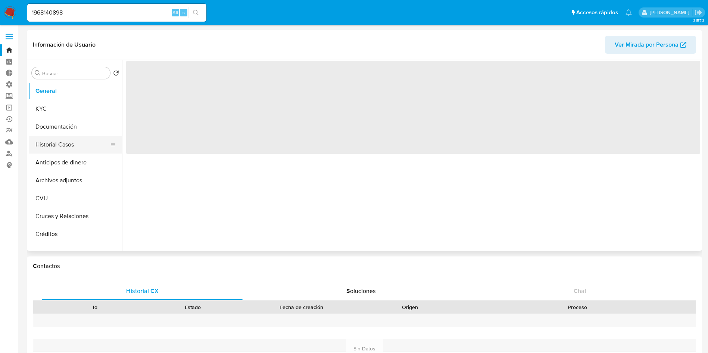
click at [45, 144] on button "Historial Casos" at bounding box center [72, 145] width 87 height 18
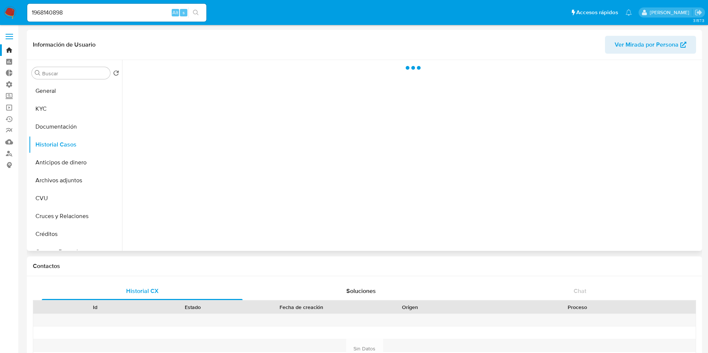
select select "10"
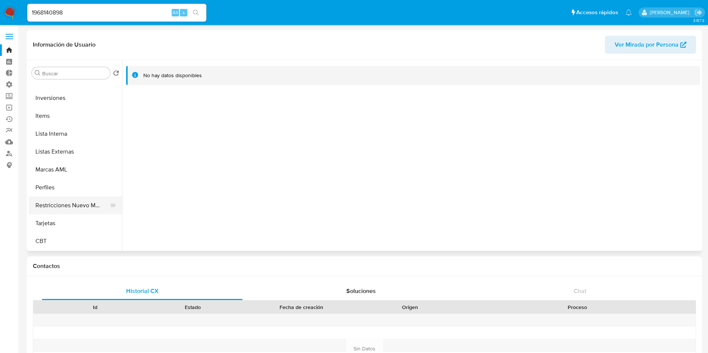
click at [64, 206] on button "Restricciones Nuevo Mundo" at bounding box center [72, 206] width 87 height 18
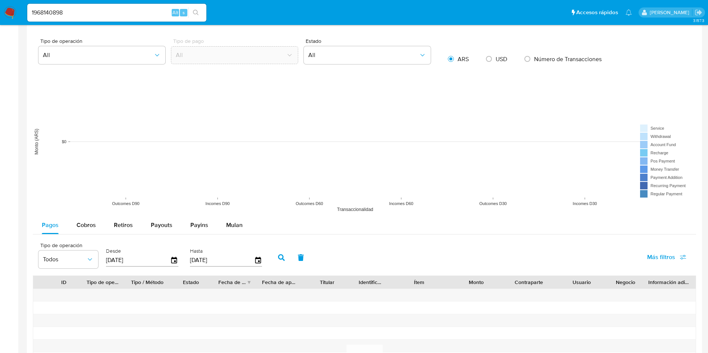
scroll to position [616, 0]
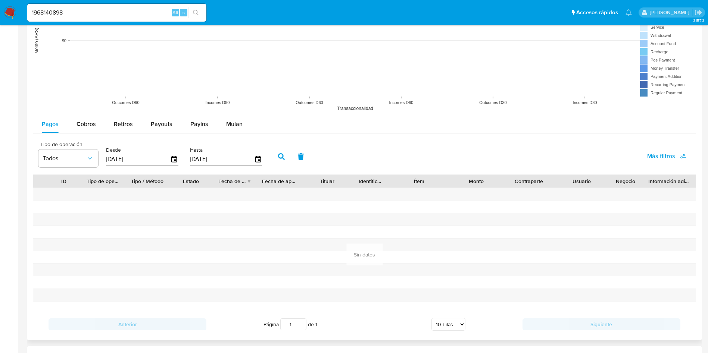
click at [157, 162] on input "[DATE]" at bounding box center [138, 159] width 64 height 12
type input "12/06/202_"
type input "01/01/2025"
click at [280, 155] on icon "button" at bounding box center [281, 156] width 7 height 7
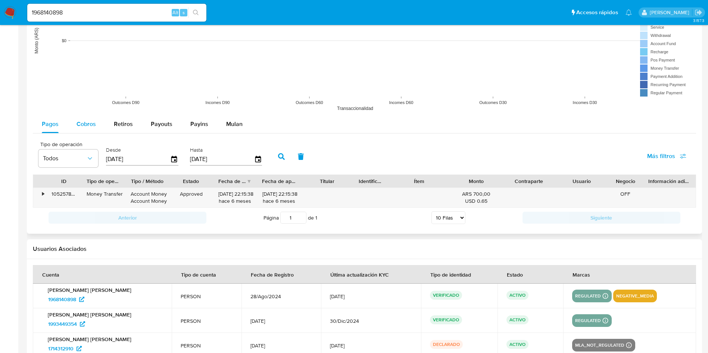
click at [84, 121] on span "Cobros" at bounding box center [86, 124] width 19 height 9
select select "10"
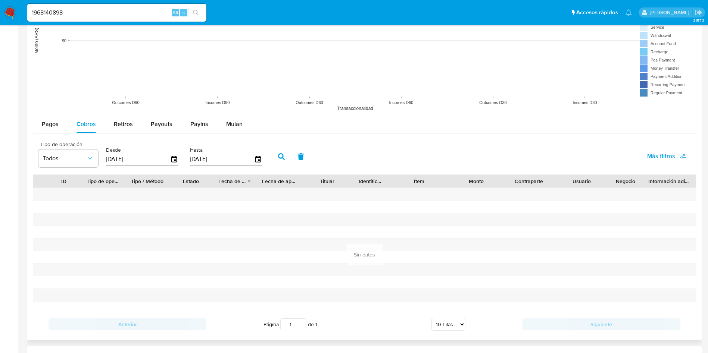
click at [149, 160] on input "[DATE]" at bounding box center [138, 159] width 64 height 12
type input "12/06/202_"
click at [282, 158] on icon "button" at bounding box center [281, 156] width 7 height 7
click at [156, 163] on input "01/01/2025" at bounding box center [138, 159] width 64 height 12
type input "01/01/202_"
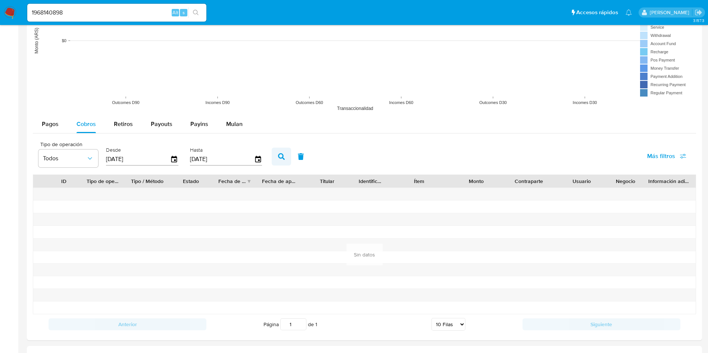
type input "01/10/2024"
click at [284, 153] on icon "button" at bounding box center [281, 156] width 7 height 7
click at [59, 125] on button "Pagos" at bounding box center [50, 124] width 35 height 18
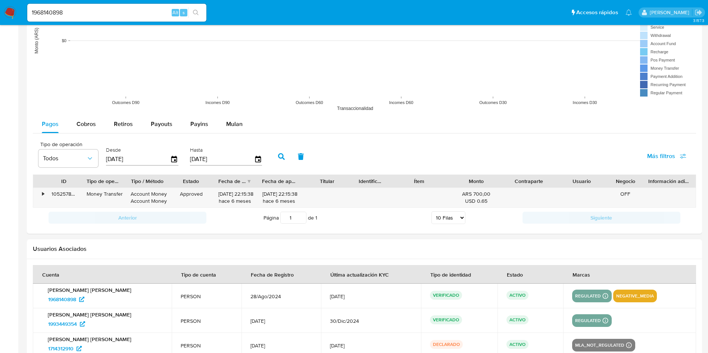
click at [95, 11] on input "1968140898" at bounding box center [116, 13] width 179 height 10
paste input "228373783"
type input "2283737838"
click at [195, 14] on icon "search-icon" at bounding box center [196, 13] width 6 height 6
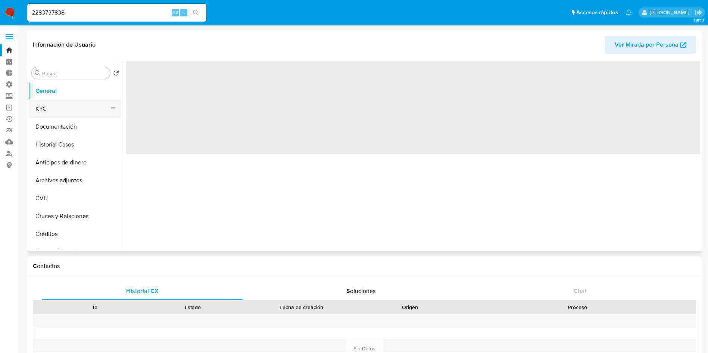
click at [47, 110] on button "KYC" at bounding box center [72, 109] width 87 height 18
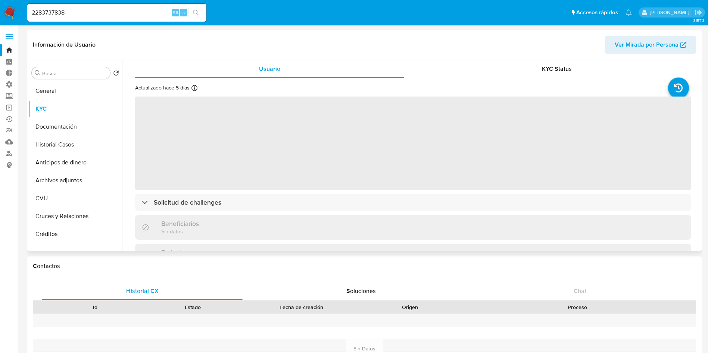
select select "10"
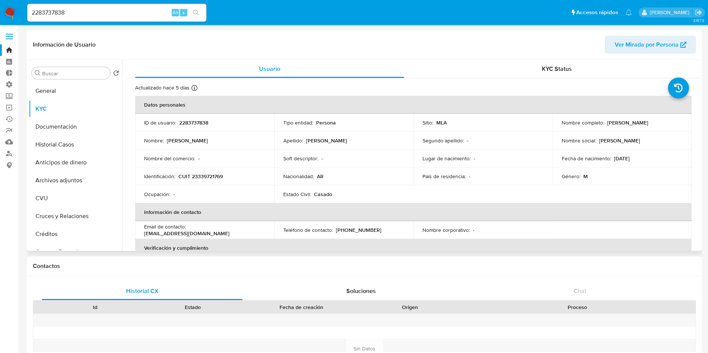
click at [203, 177] on p "CUIT 23339721769" at bounding box center [200, 176] width 44 height 7
copy p "23339721769"
click at [66, 147] on button "Historial Casos" at bounding box center [72, 145] width 87 height 18
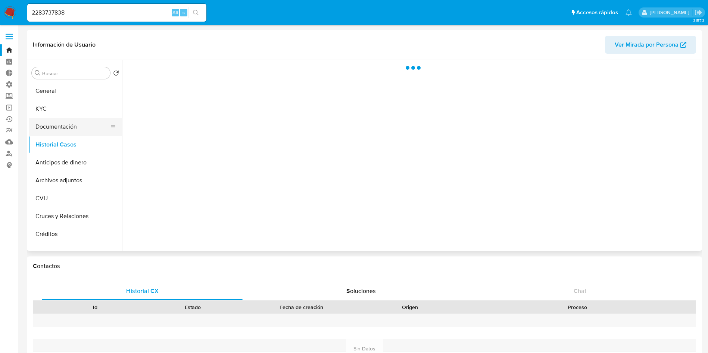
click at [66, 129] on button "Documentación" at bounding box center [72, 127] width 87 height 18
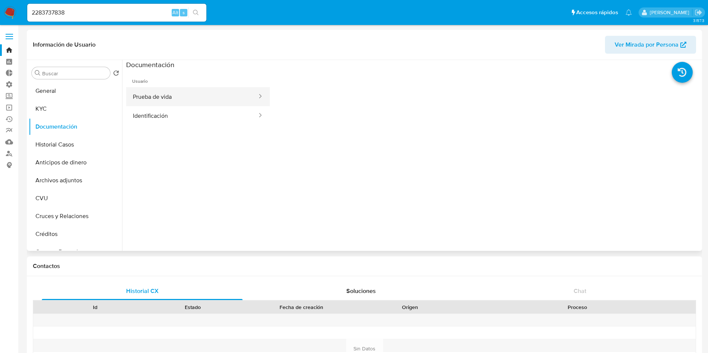
click at [179, 99] on button "Prueba de vida" at bounding box center [192, 96] width 132 height 19
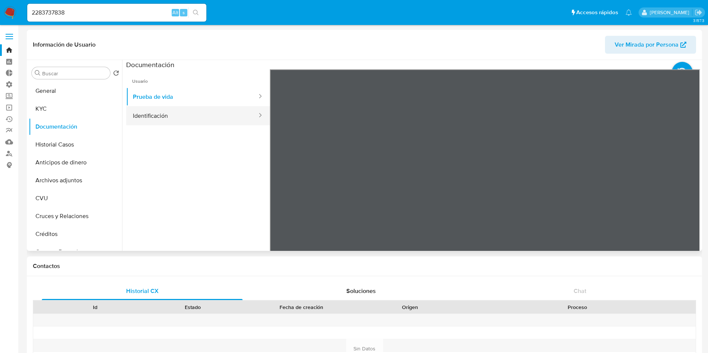
click at [155, 117] on button "Identificación" at bounding box center [192, 115] width 132 height 19
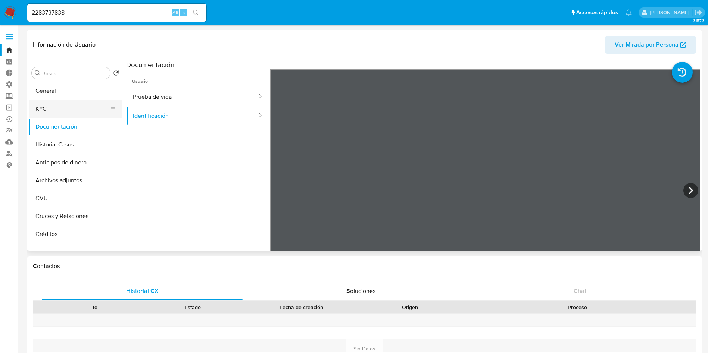
drag, startPoint x: 87, startPoint y: 106, endPoint x: 99, endPoint y: 112, distance: 13.7
click at [87, 106] on button "KYC" at bounding box center [72, 109] width 87 height 18
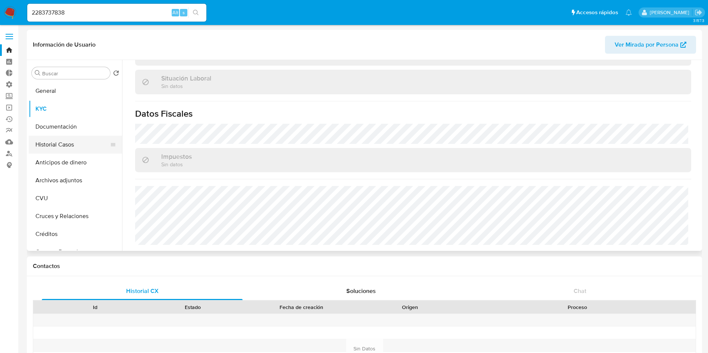
click at [54, 142] on button "Historial Casos" at bounding box center [72, 145] width 87 height 18
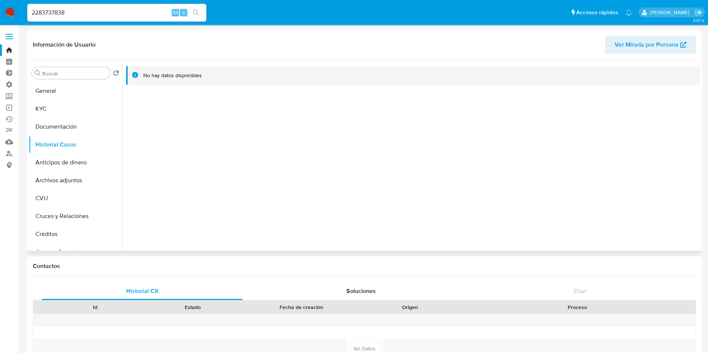
click at [629, 44] on span "Ver Mirada por Persona" at bounding box center [647, 45] width 64 height 18
click at [68, 107] on button "KYC" at bounding box center [72, 109] width 87 height 18
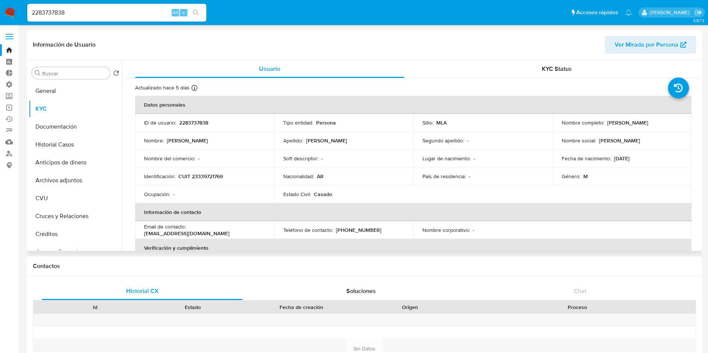
click at [205, 178] on p "CUIT 23339721769" at bounding box center [200, 176] width 44 height 7
copy p "23339721769"
drag, startPoint x: 52, startPoint y: 87, endPoint x: 66, endPoint y: 91, distance: 14.8
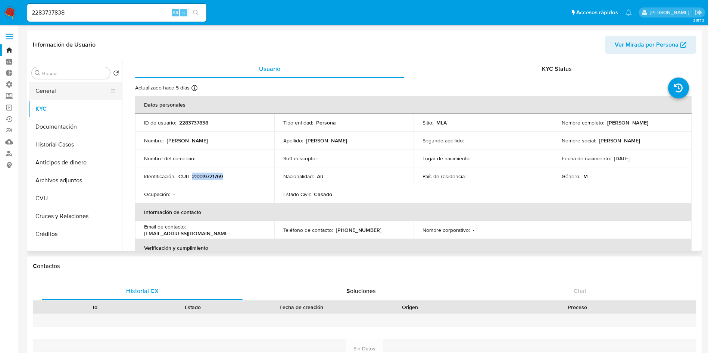
click at [52, 87] on button "General" at bounding box center [72, 91] width 87 height 18
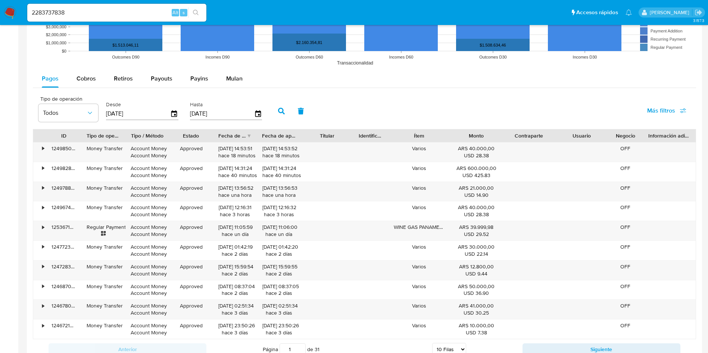
scroll to position [863, 0]
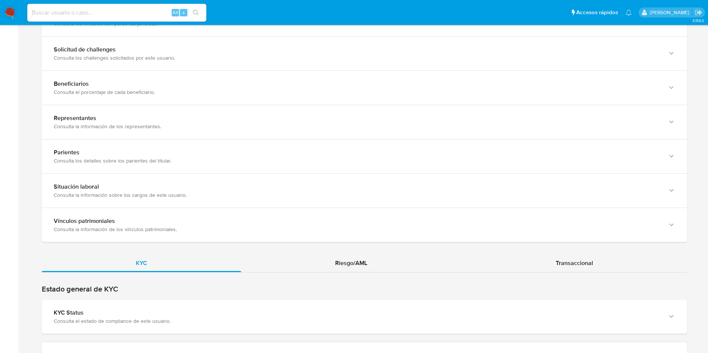
scroll to position [616, 0]
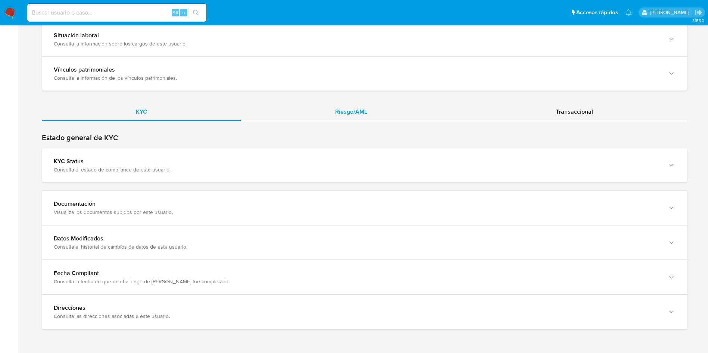
click at [330, 103] on div "Riesgo/AML" at bounding box center [351, 112] width 220 height 18
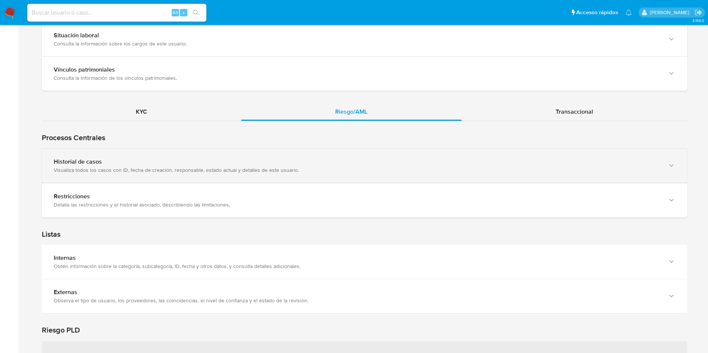
click at [70, 164] on div "Historial de casos" at bounding box center [357, 161] width 607 height 7
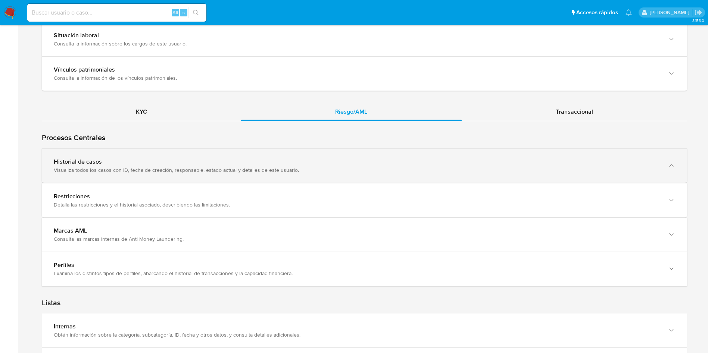
click at [116, 162] on div "Historial de casos" at bounding box center [357, 161] width 607 height 7
click at [73, 168] on div "Visualiza todos los casos con ID, fecha de creación, responsable, estado actual…" at bounding box center [357, 170] width 607 height 7
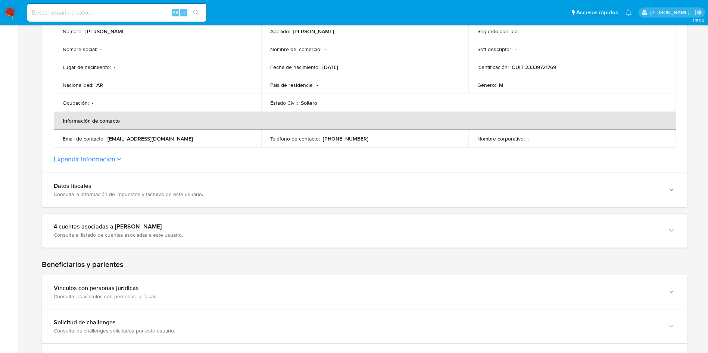
scroll to position [0, 0]
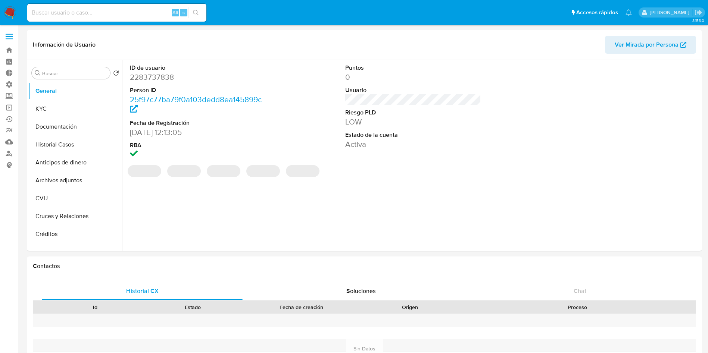
select select "10"
click at [8, 155] on link "Buscador de personas" at bounding box center [44, 154] width 89 height 12
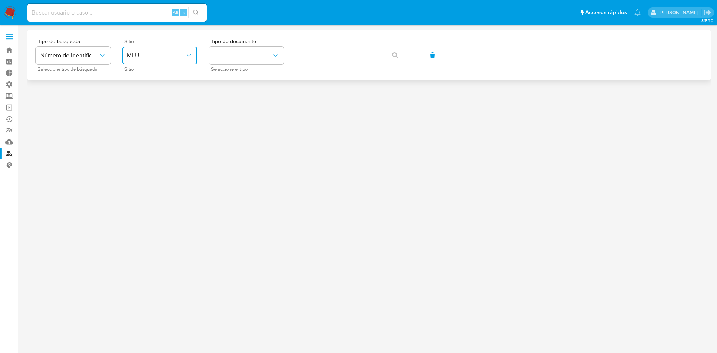
click at [149, 55] on span "MLU" at bounding box center [156, 55] width 58 height 7
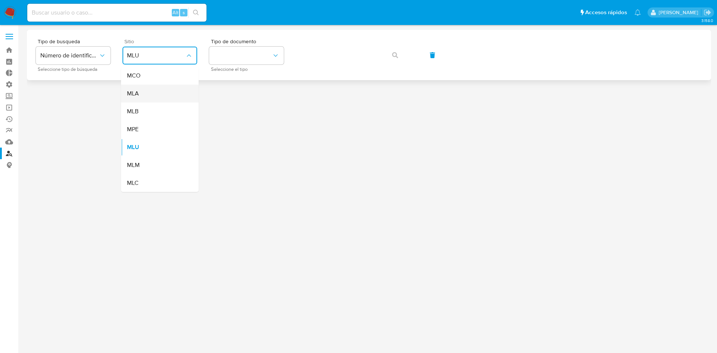
click at [147, 96] on div "MLA" at bounding box center [157, 94] width 61 height 18
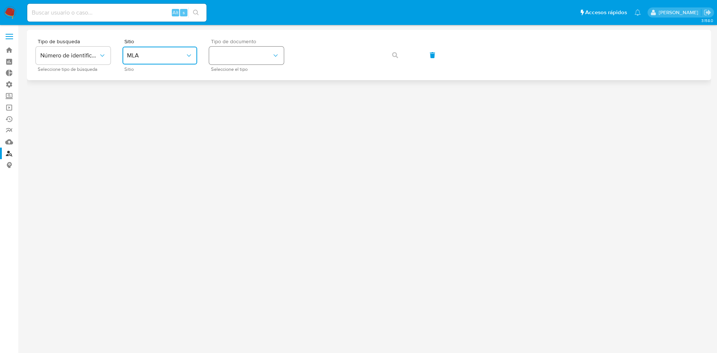
click at [239, 56] on button "identificationType" at bounding box center [246, 56] width 75 height 18
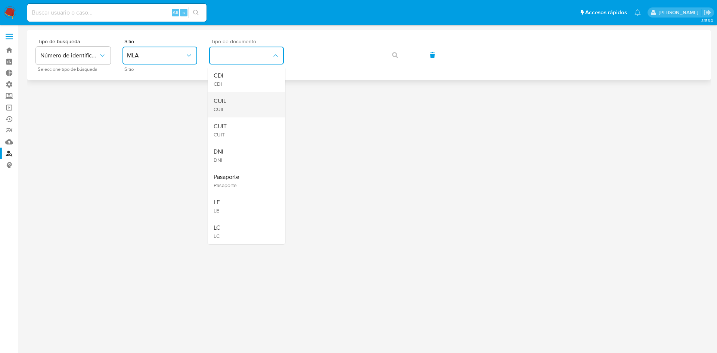
click at [237, 106] on div "CUIL CUIL" at bounding box center [244, 104] width 61 height 25
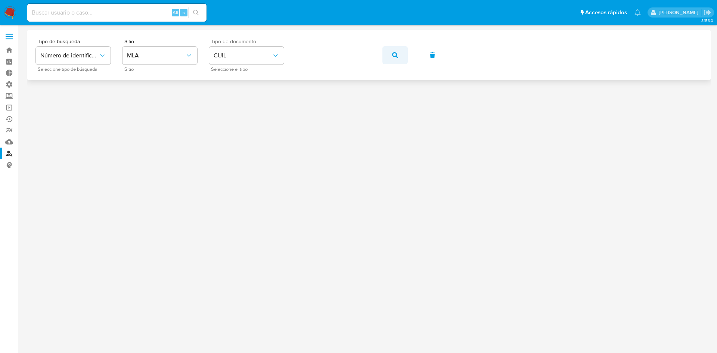
click at [389, 54] on button "button" at bounding box center [394, 55] width 25 height 18
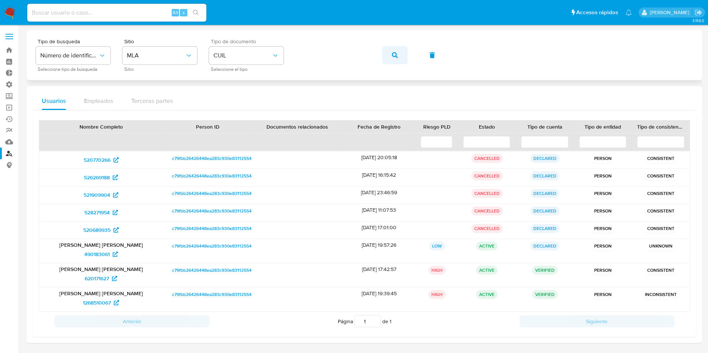
click at [385, 50] on button "button" at bounding box center [394, 55] width 25 height 18
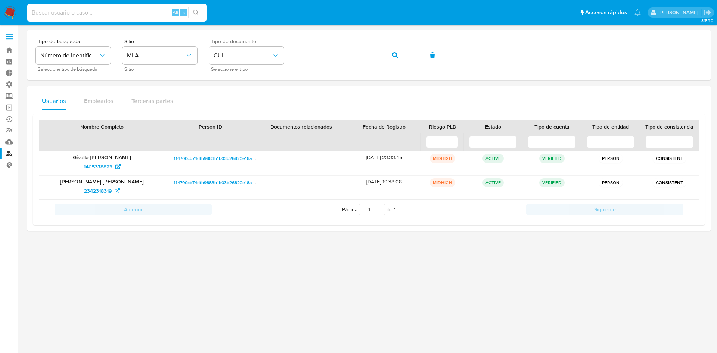
click at [150, 16] on input at bounding box center [116, 13] width 179 height 10
paste input "1968140898"
type input "1968140898"
click at [198, 11] on icon "search-icon" at bounding box center [196, 13] width 6 height 6
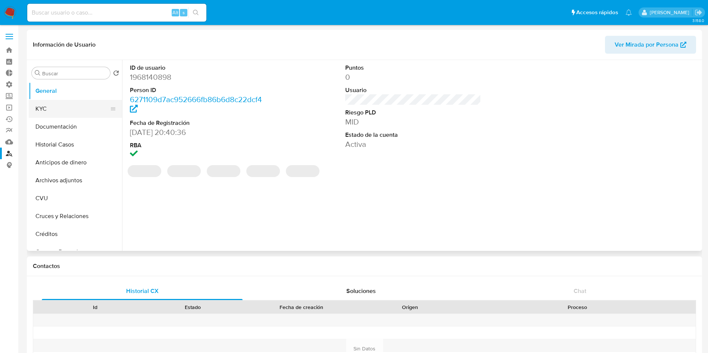
click at [67, 113] on button "KYC" at bounding box center [72, 109] width 87 height 18
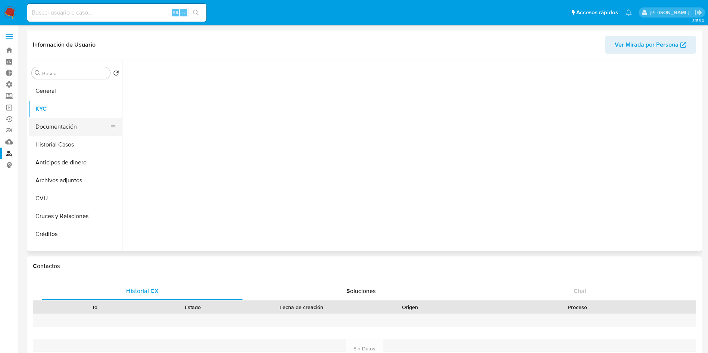
select select "10"
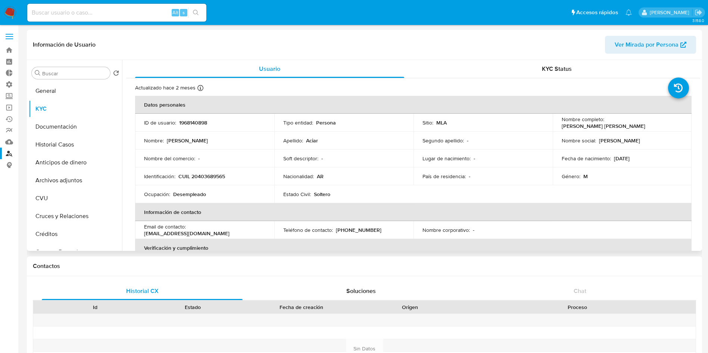
click at [217, 176] on p "CUIL 20403689565" at bounding box center [201, 176] width 47 height 7
copy p "20403689565"
click at [66, 129] on button "Documentación" at bounding box center [72, 127] width 87 height 18
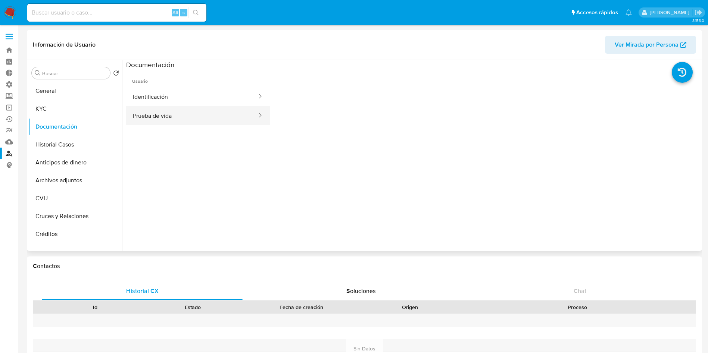
click at [168, 117] on button "Prueba de vida" at bounding box center [192, 115] width 132 height 19
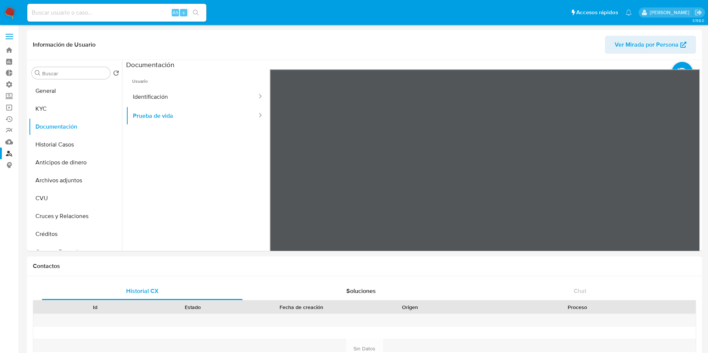
click at [131, 12] on input at bounding box center [116, 13] width 179 height 10
paste input "1773413286"
type input "1773413286"
click at [194, 12] on icon "search-icon" at bounding box center [196, 13] width 6 height 6
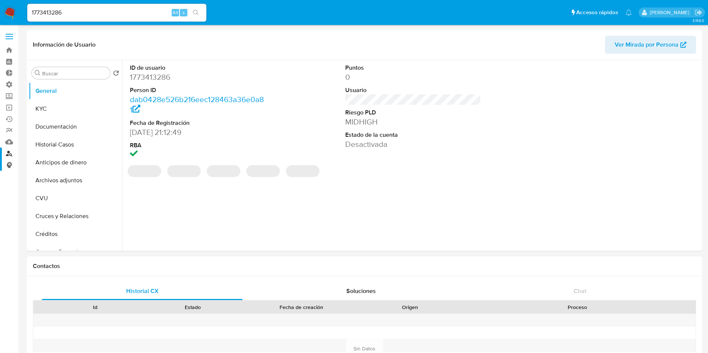
select select "10"
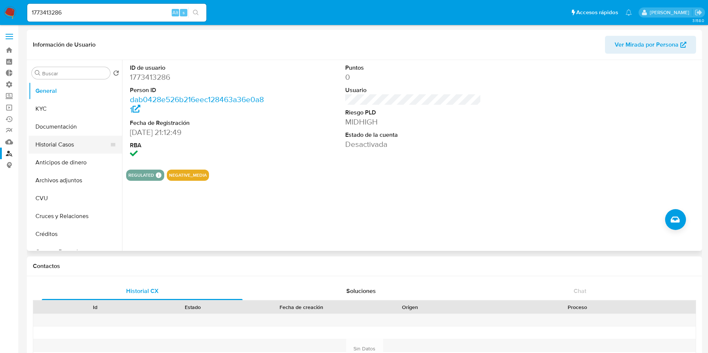
click at [74, 144] on button "Historial Casos" at bounding box center [72, 145] width 87 height 18
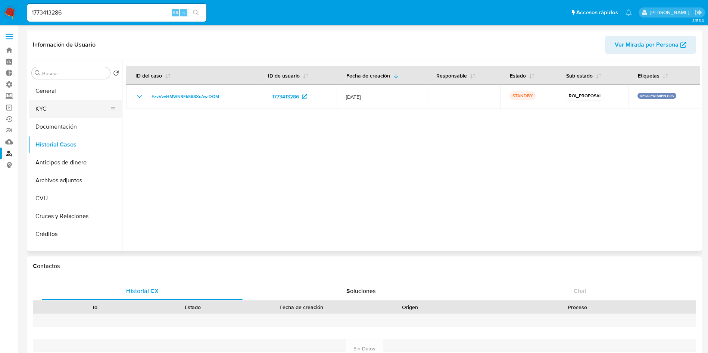
click at [38, 110] on button "KYC" at bounding box center [72, 109] width 87 height 18
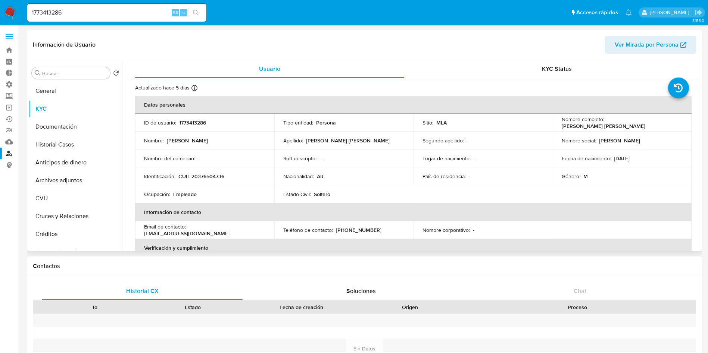
click at [198, 173] on p "CUIL 20376504736" at bounding box center [201, 176] width 46 height 7
copy p "20376504736"
click at [57, 131] on button "Documentación" at bounding box center [72, 127] width 87 height 18
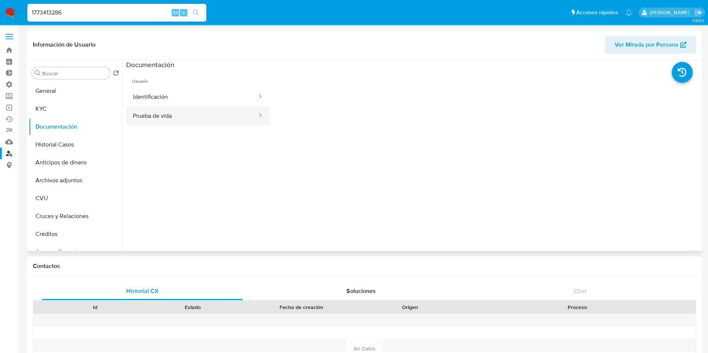
click at [178, 113] on button "Prueba de vida" at bounding box center [192, 115] width 132 height 19
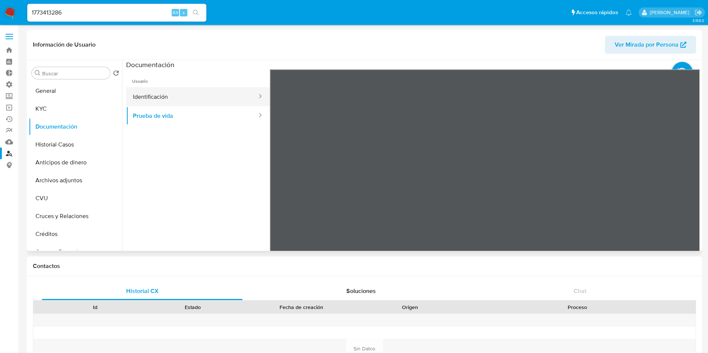
click at [169, 100] on button "Identificación" at bounding box center [192, 96] width 132 height 19
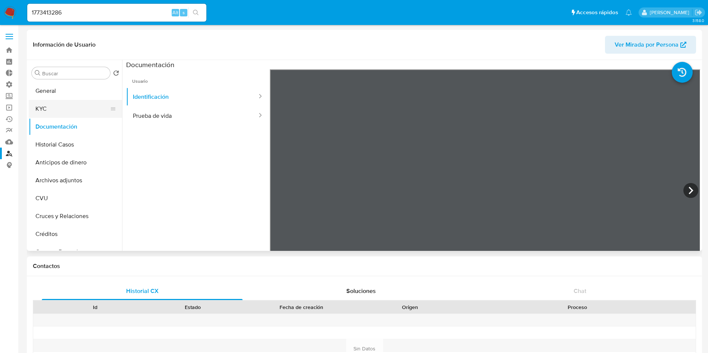
click at [52, 110] on button "KYC" at bounding box center [72, 109] width 87 height 18
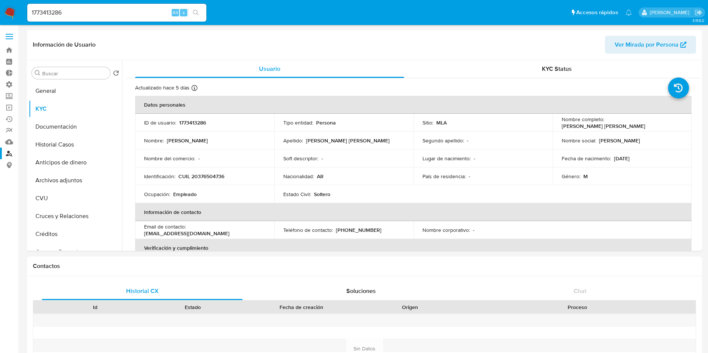
click at [11, 9] on img at bounding box center [10, 12] width 13 height 13
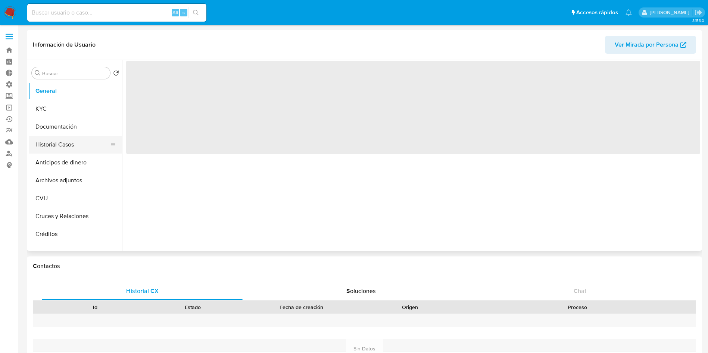
click at [60, 140] on button "Historial Casos" at bounding box center [72, 145] width 87 height 18
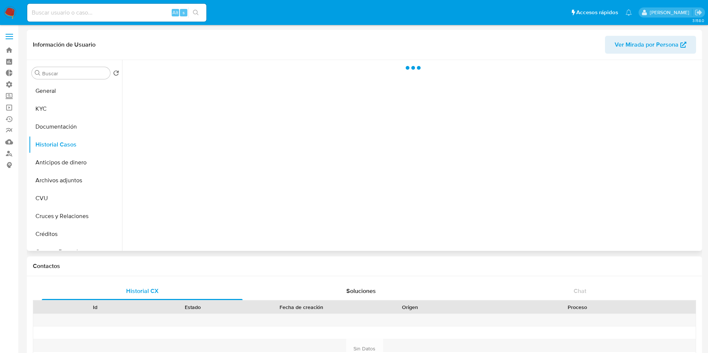
select select "10"
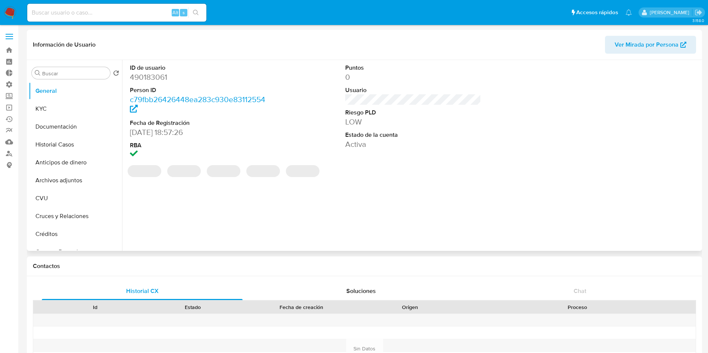
select select "10"
click at [71, 152] on button "Historial Casos" at bounding box center [72, 145] width 87 height 18
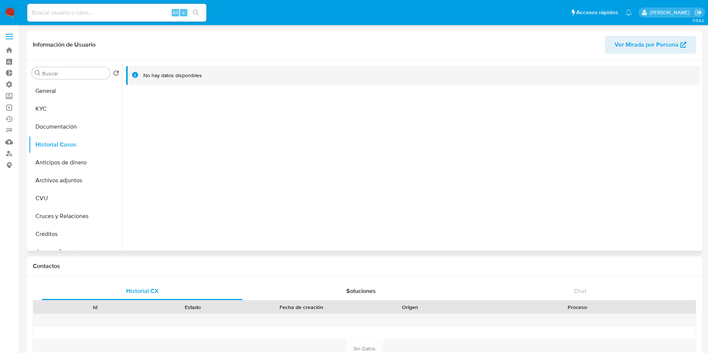
click at [644, 47] on span "Ver Mirada por Persona" at bounding box center [647, 45] width 64 height 18
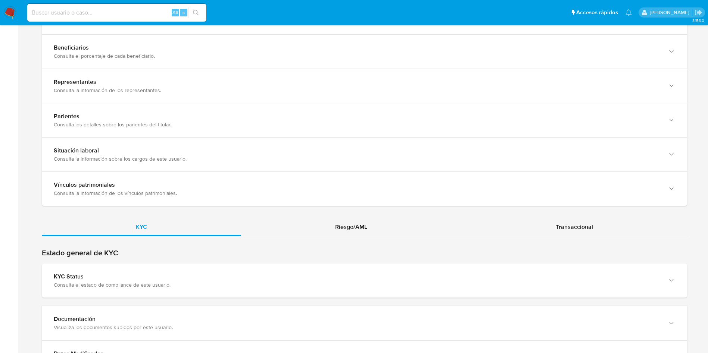
scroll to position [504, 0]
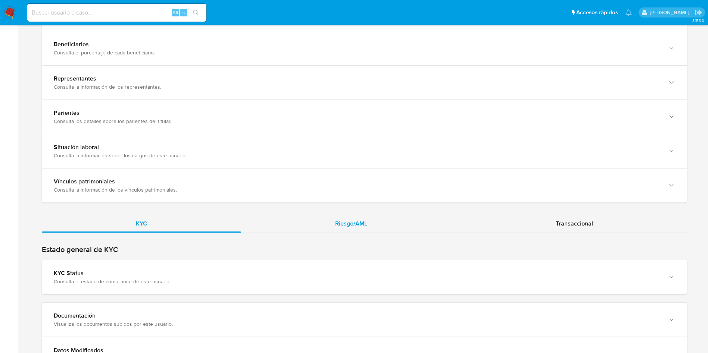
click at [343, 222] on span "Riesgo/AML" at bounding box center [351, 223] width 32 height 9
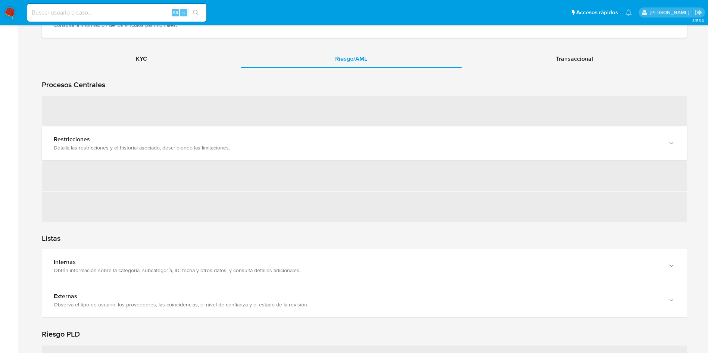
scroll to position [672, 0]
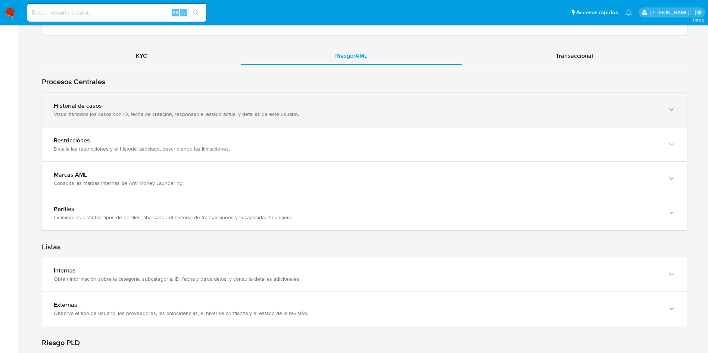
click at [128, 106] on div "Historial de casos" at bounding box center [357, 105] width 607 height 7
click at [197, 109] on div "Historial de casos" at bounding box center [357, 105] width 607 height 7
click at [151, 118] on div "Historial de casos Visualiza todos los casos con ID, fecha de creación, respons…" at bounding box center [364, 110] width 645 height 34
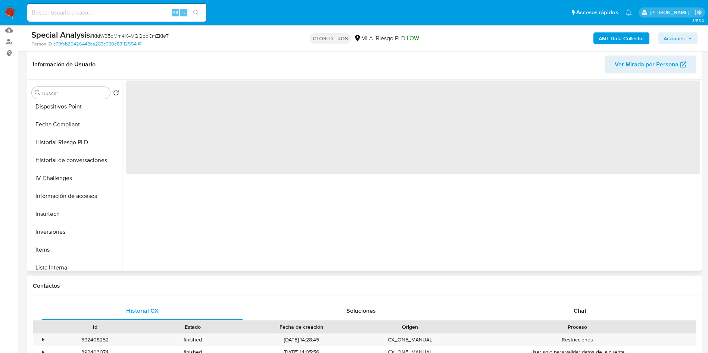
scroll to position [369, 0]
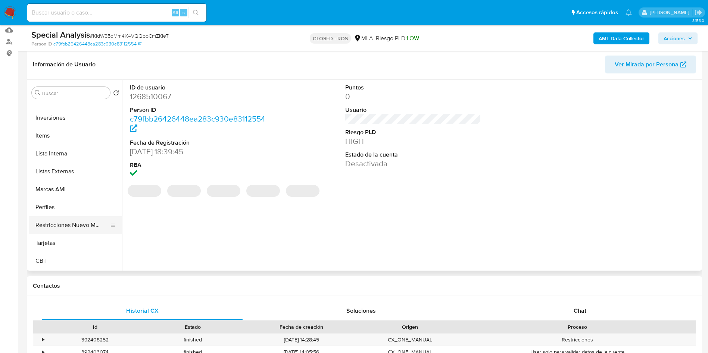
click at [62, 224] on button "Restricciones Nuevo Mundo" at bounding box center [72, 225] width 87 height 18
select select "10"
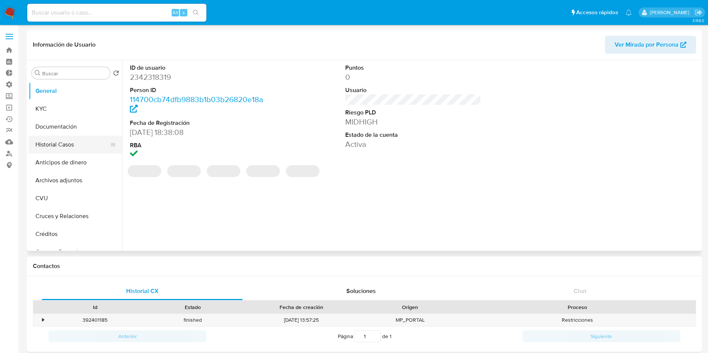
click at [62, 145] on button "Historial Casos" at bounding box center [72, 145] width 87 height 18
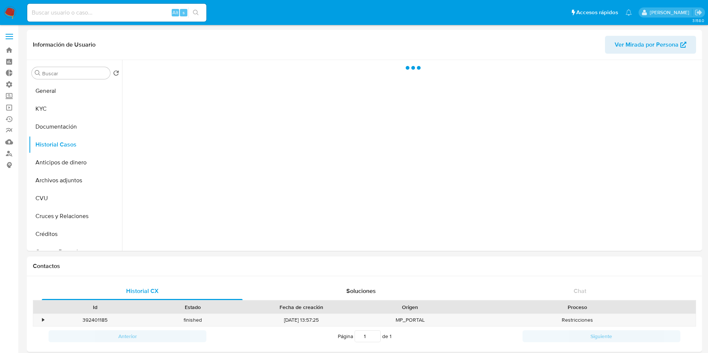
select select "10"
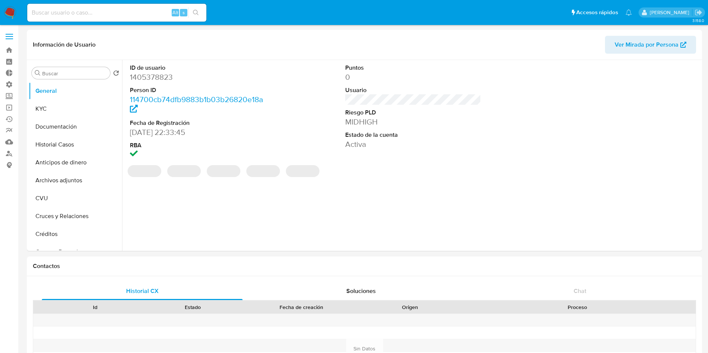
select select "10"
drag, startPoint x: 54, startPoint y: 150, endPoint x: 122, endPoint y: 110, distance: 78.3
click at [54, 150] on button "Historial Casos" at bounding box center [75, 145] width 93 height 18
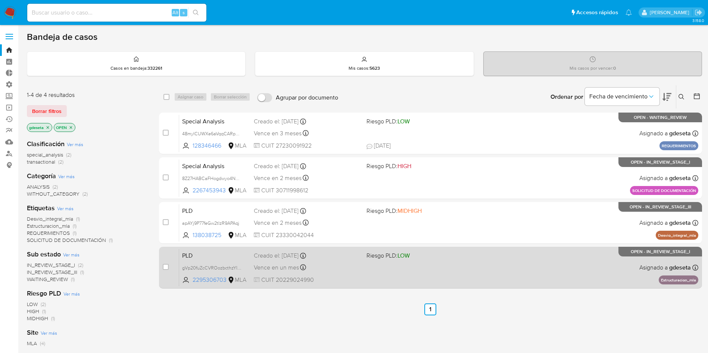
click at [192, 257] on span "PLD" at bounding box center [215, 255] width 66 height 10
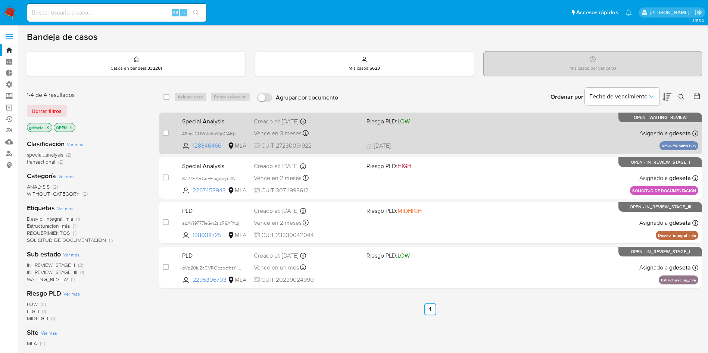
click at [209, 123] on span "Special Analysis" at bounding box center [215, 121] width 66 height 10
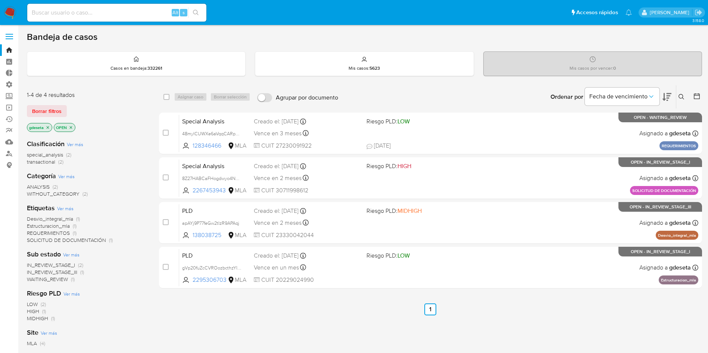
click at [10, 6] on nav "Pausado Ver notificaciones Alt s Accesos rápidos Presiona las siguientes teclas…" at bounding box center [354, 12] width 708 height 25
click at [122, 15] on input at bounding box center [116, 13] width 179 height 10
paste input "1890107837"
type input "1890107837"
click at [203, 13] on button "search-icon" at bounding box center [195, 12] width 15 height 10
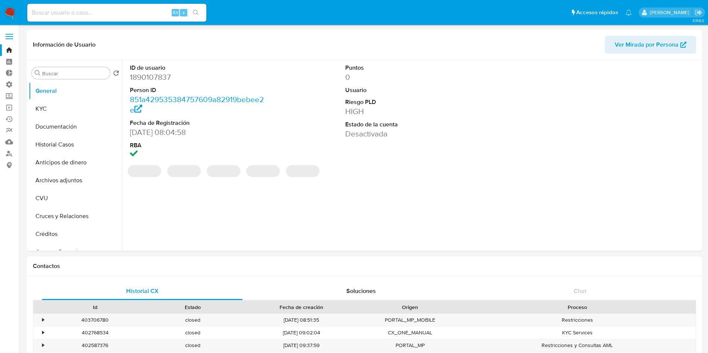
select select "10"
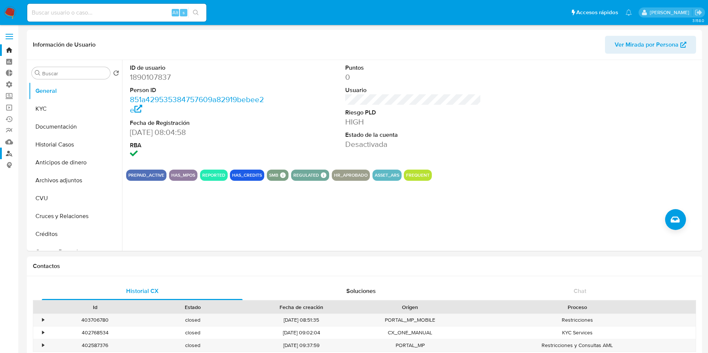
click at [8, 155] on link "Buscador de personas" at bounding box center [44, 154] width 89 height 12
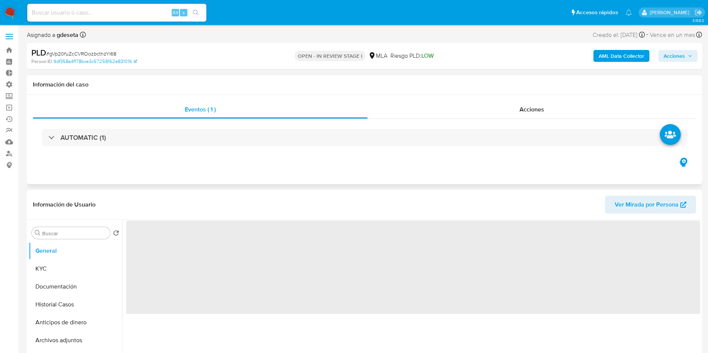
click at [529, 99] on div "Eventos ( 1 ) Acciones AUTOMATIC (1)" at bounding box center [364, 140] width 675 height 90
click at [529, 105] on span "Acciones" at bounding box center [532, 109] width 25 height 9
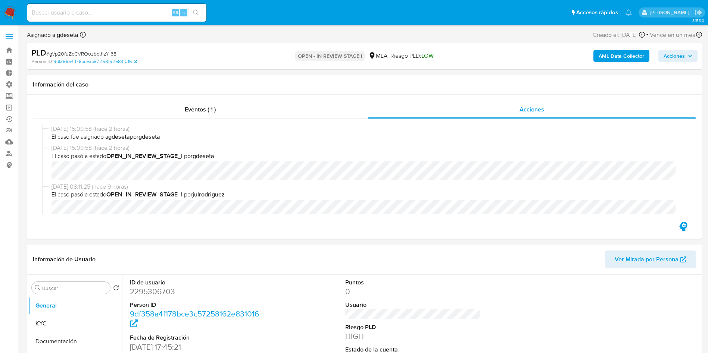
select select "10"
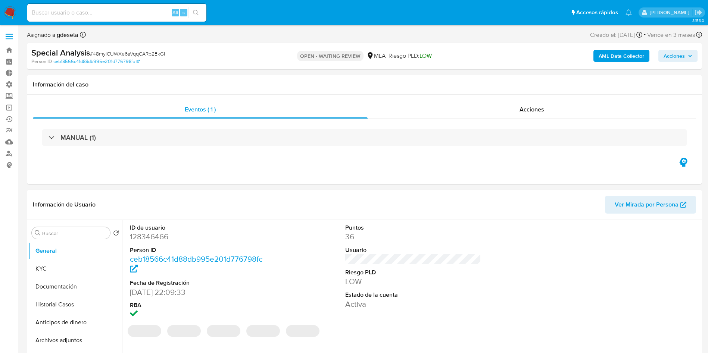
select select "10"
click at [524, 120] on div "MANUAL (1)" at bounding box center [364, 137] width 663 height 37
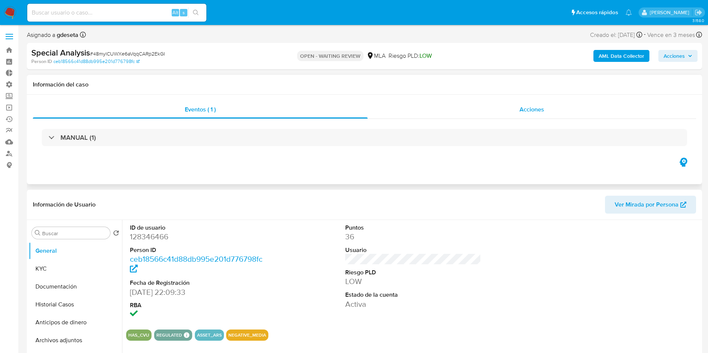
click at [526, 102] on div "Acciones" at bounding box center [532, 110] width 328 height 18
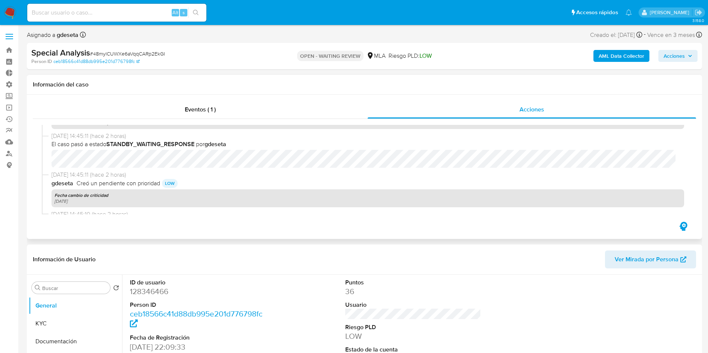
scroll to position [112, 0]
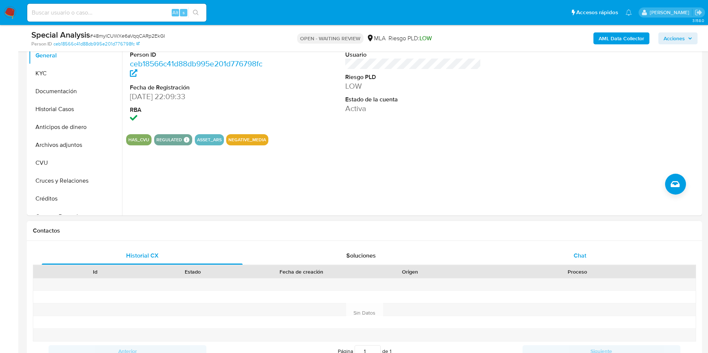
drag, startPoint x: 598, startPoint y: 258, endPoint x: 607, endPoint y: 255, distance: 9.2
click at [598, 258] on div "Chat" at bounding box center [580, 256] width 201 height 18
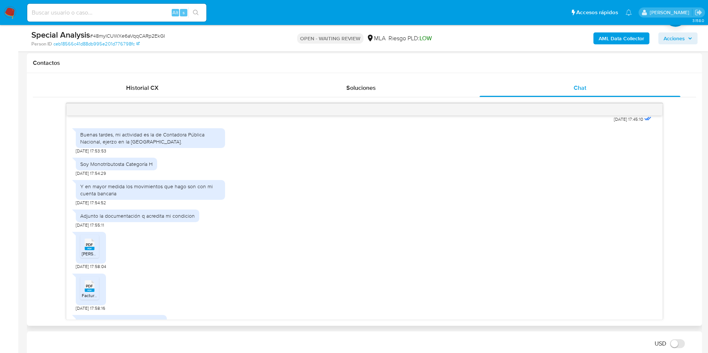
scroll to position [386, 0]
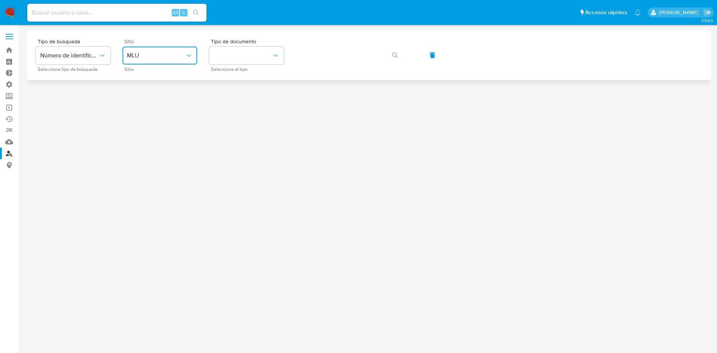
click at [161, 55] on span "MLU" at bounding box center [156, 55] width 58 height 7
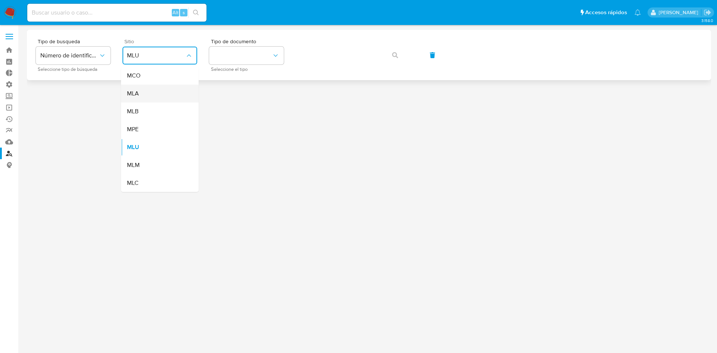
click at [150, 91] on div "MLA" at bounding box center [157, 94] width 61 height 18
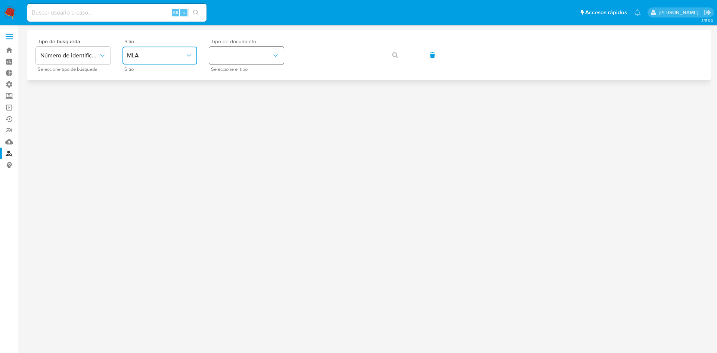
click at [240, 60] on button "identificationType" at bounding box center [246, 56] width 75 height 18
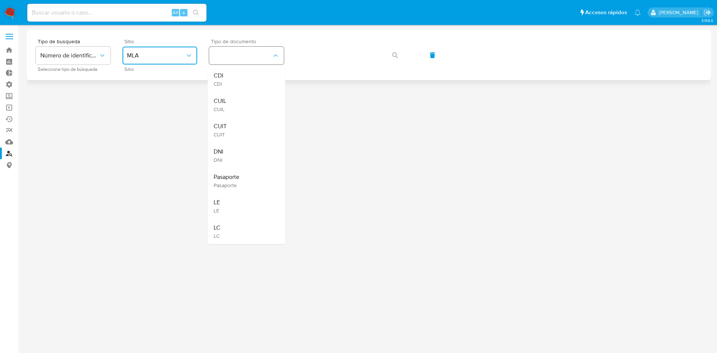
click at [240, 92] on div "CUIL CUIL" at bounding box center [244, 104] width 61 height 25
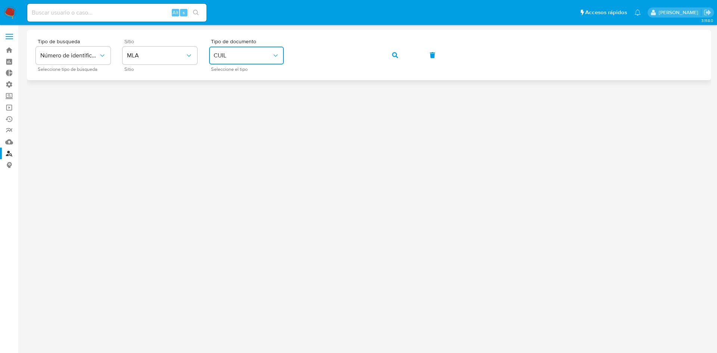
click at [380, 56] on div "Tipo de busqueda Número de identificación Seleccione tipo de búsqueda Sitio MLA…" at bounding box center [369, 55] width 666 height 32
click at [388, 57] on button "button" at bounding box center [394, 55] width 25 height 18
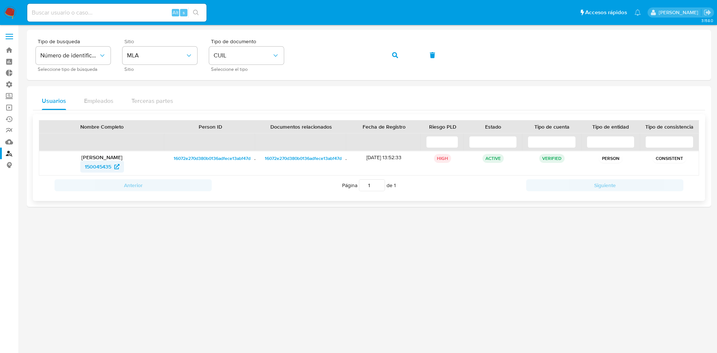
click at [94, 168] on span "150045435" at bounding box center [98, 167] width 27 height 12
click at [390, 60] on button "button" at bounding box center [394, 55] width 25 height 18
click at [102, 166] on span "199327212" at bounding box center [98, 167] width 24 height 12
click at [393, 56] on icon "button" at bounding box center [395, 55] width 6 height 6
click at [133, 11] on input at bounding box center [116, 13] width 179 height 10
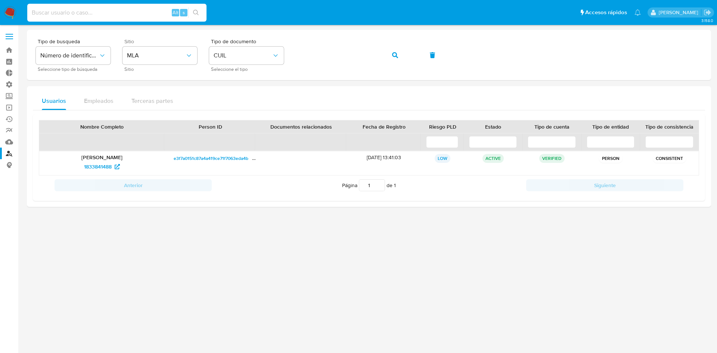
paste input "01Nx9IIOQWxS8HQIffDLZGAP"
type input "01Nx9IIOQWxS8HQIffDLZGAP"
click at [199, 15] on icon "search-icon" at bounding box center [196, 13] width 6 height 6
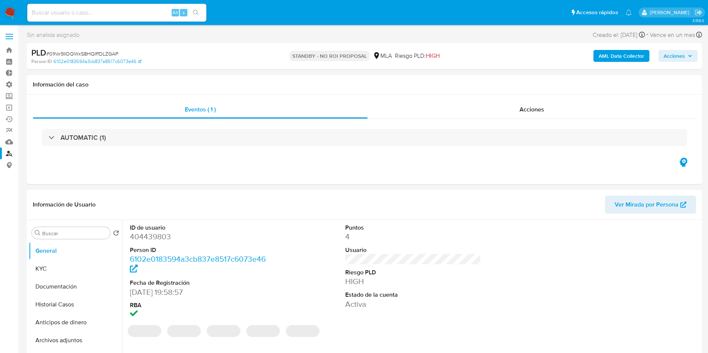
select select "10"
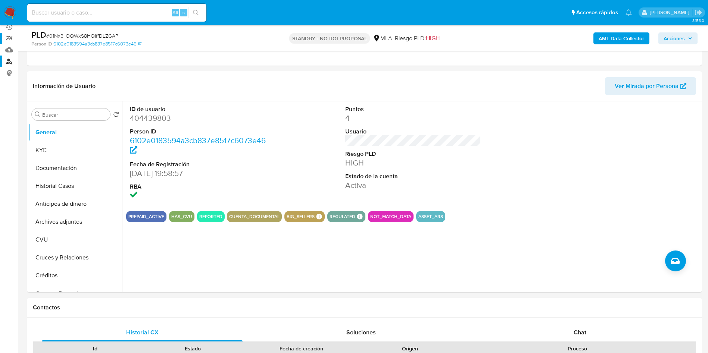
scroll to position [112, 0]
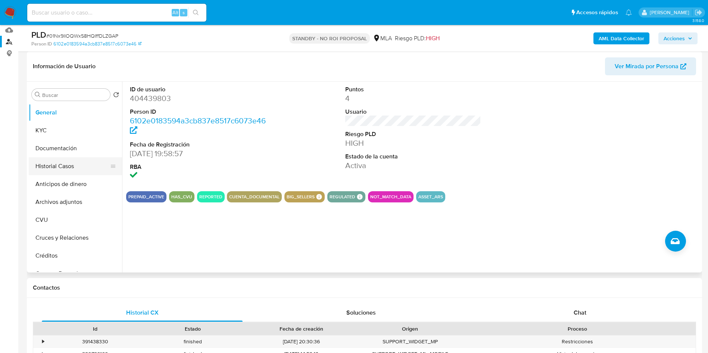
click at [56, 163] on button "Historial Casos" at bounding box center [72, 167] width 87 height 18
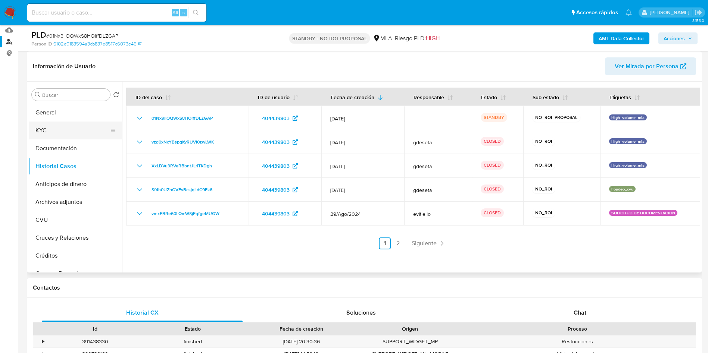
click at [44, 134] on button "KYC" at bounding box center [72, 131] width 87 height 18
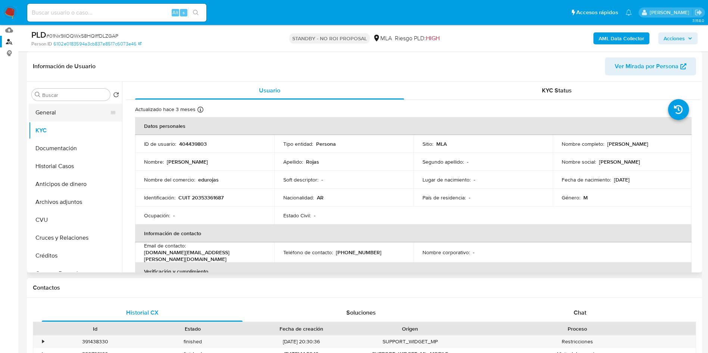
click at [52, 112] on button "General" at bounding box center [72, 113] width 87 height 18
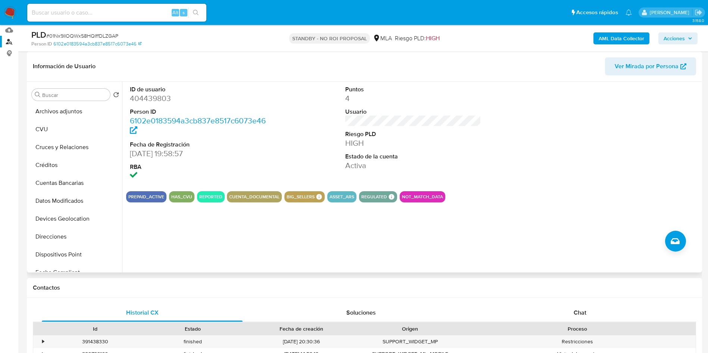
scroll to position [351, 0]
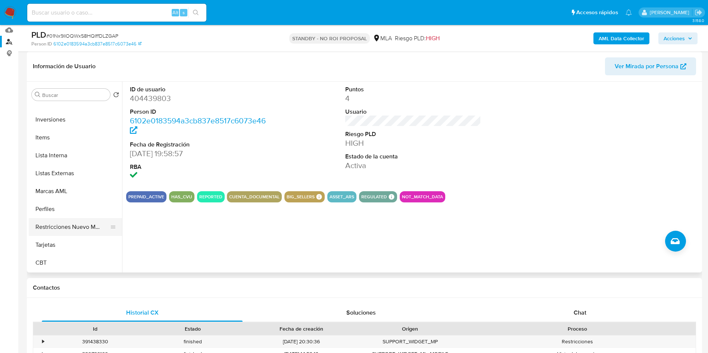
click at [66, 227] on button "Restricciones Nuevo Mundo" at bounding box center [72, 227] width 87 height 18
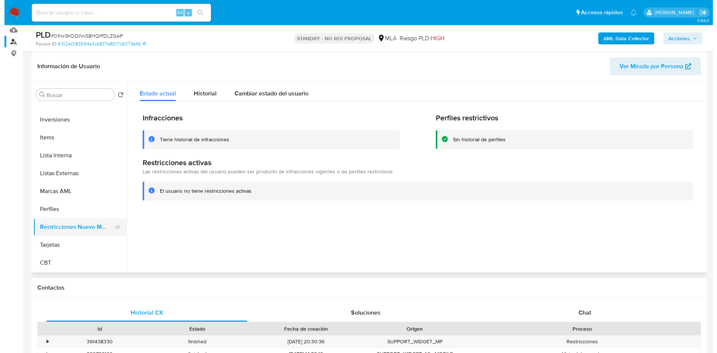
scroll to position [15, 0]
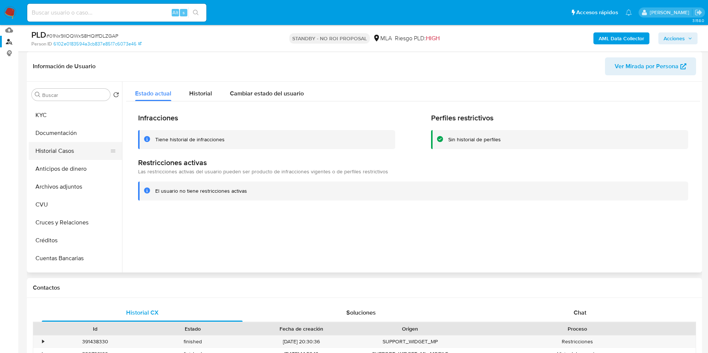
click at [63, 149] on button "Historial Casos" at bounding box center [72, 151] width 87 height 18
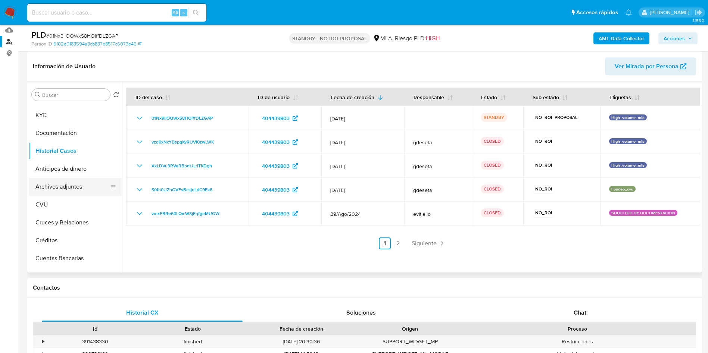
click at [69, 183] on button "Archivos adjuntos" at bounding box center [72, 187] width 87 height 18
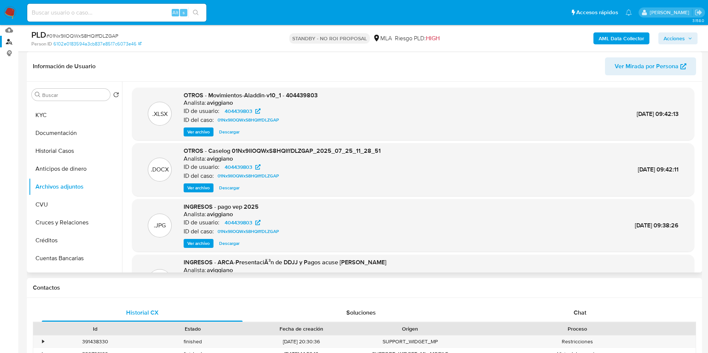
click at [191, 188] on span "Ver archivo" at bounding box center [198, 187] width 22 height 7
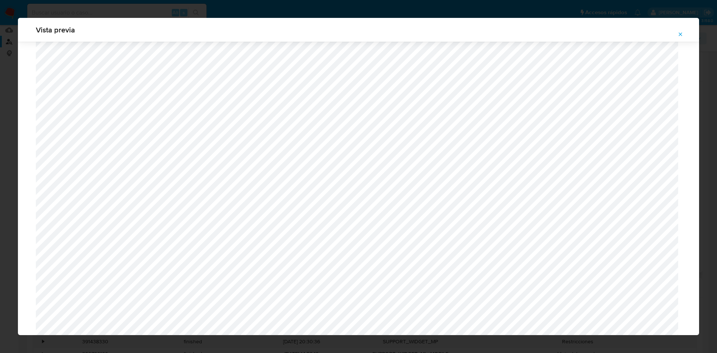
scroll to position [657, 0]
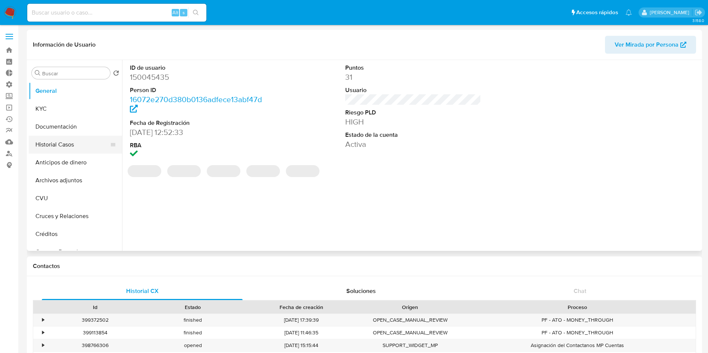
click at [57, 148] on button "Historial Casos" at bounding box center [72, 145] width 87 height 18
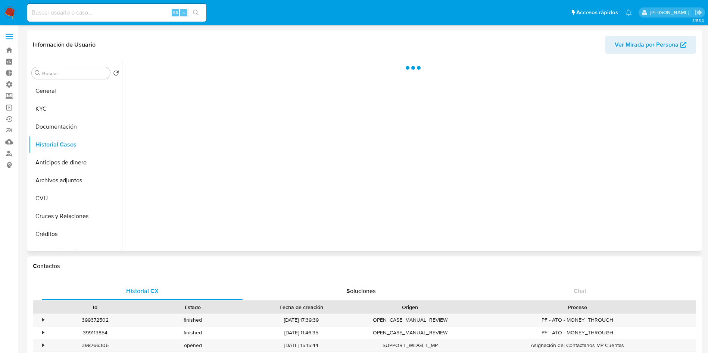
select select "10"
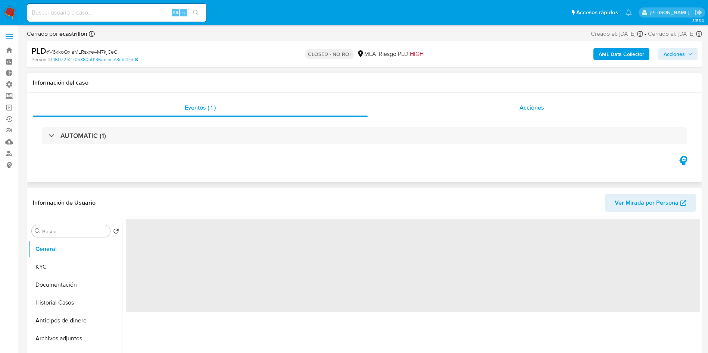
click at [545, 110] on div "Acciones" at bounding box center [532, 108] width 328 height 18
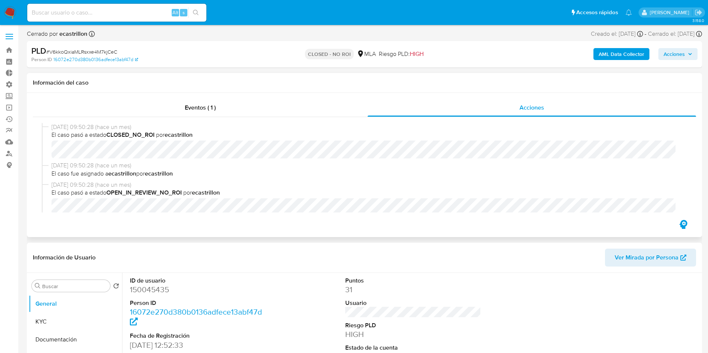
select select "10"
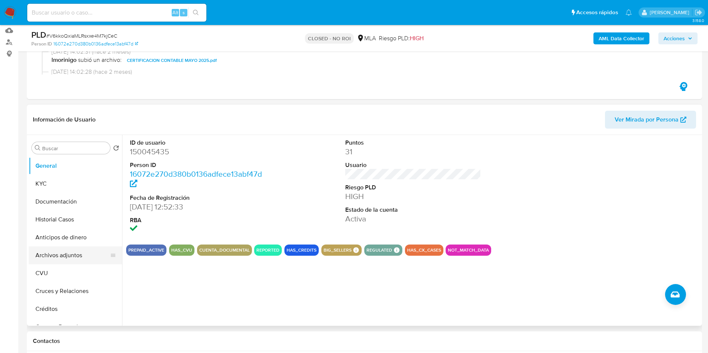
scroll to position [112, 0]
click at [68, 251] on button "Archivos adjuntos" at bounding box center [72, 255] width 87 height 18
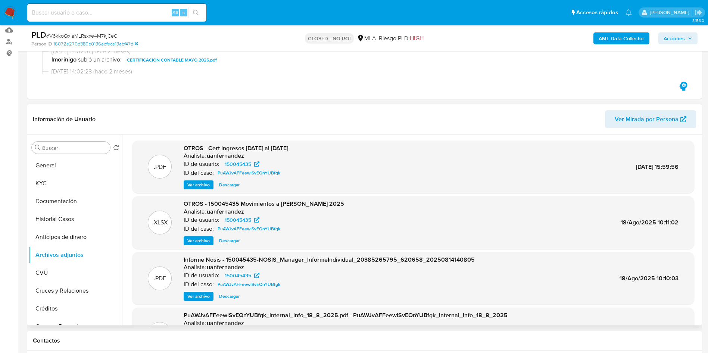
scroll to position [56, 0]
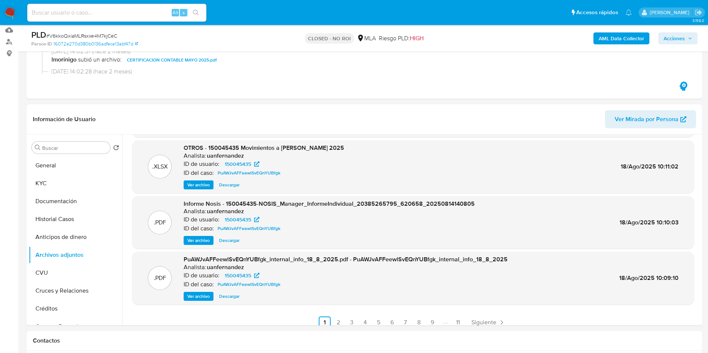
click at [92, 35] on span "# V6kkoQxiaMLRsxxe4M7kjCeC" at bounding box center [81, 35] width 71 height 7
copy span "V6kkoQxiaMLRsxxe4M7kjCeC"
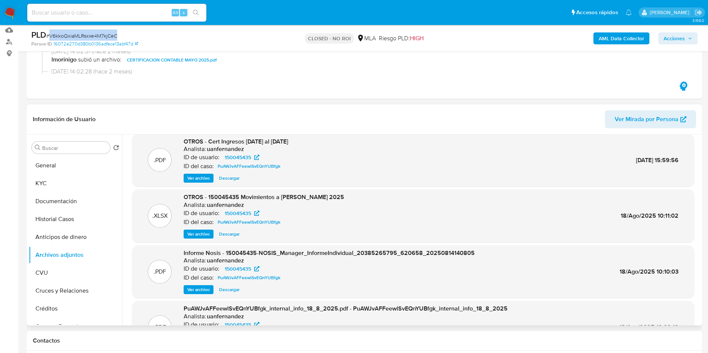
scroll to position [63, 0]
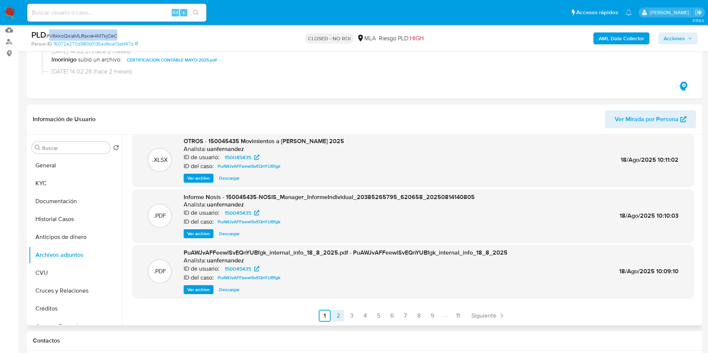
click at [338, 314] on link "2" at bounding box center [338, 316] width 12 height 12
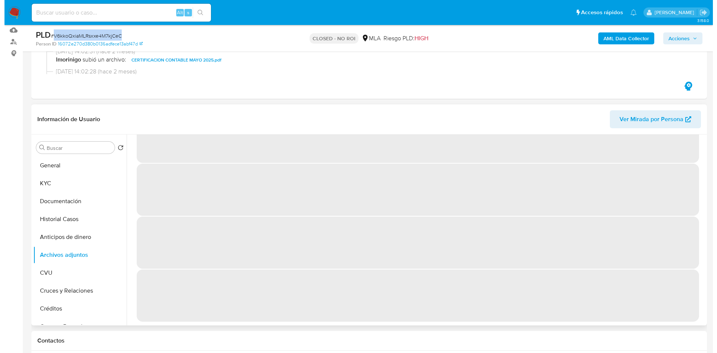
scroll to position [0, 0]
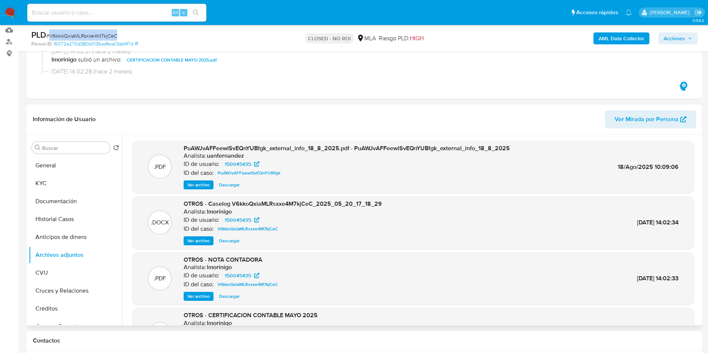
click at [195, 241] on span "Ver archivo" at bounding box center [198, 240] width 22 height 7
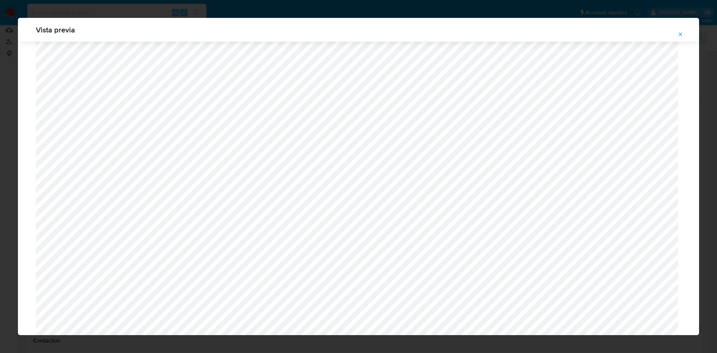
scroll to position [545, 0]
click at [682, 36] on icon "Attachment preview" at bounding box center [680, 34] width 6 height 6
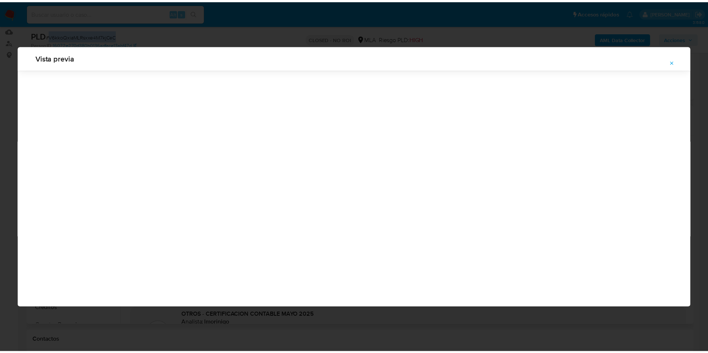
scroll to position [0, 0]
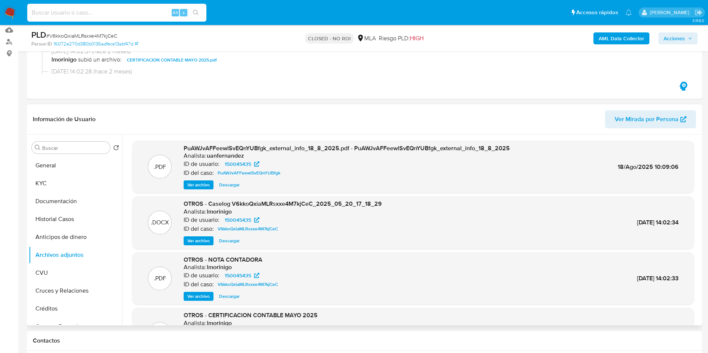
click at [105, 15] on input at bounding box center [116, 13] width 179 height 10
paste input "R0o5K5qxWm1x8frVVUZzCoab"
type input "R0o5K5qxWm1x8frVVUZzCoab"
click at [199, 10] on icon "search-icon" at bounding box center [196, 13] width 6 height 6
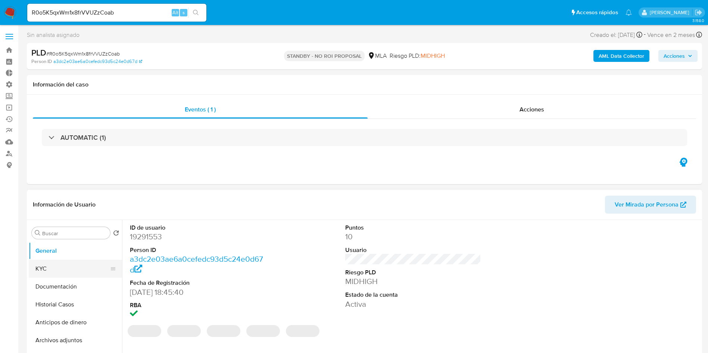
click at [71, 272] on button "KYC" at bounding box center [72, 269] width 87 height 18
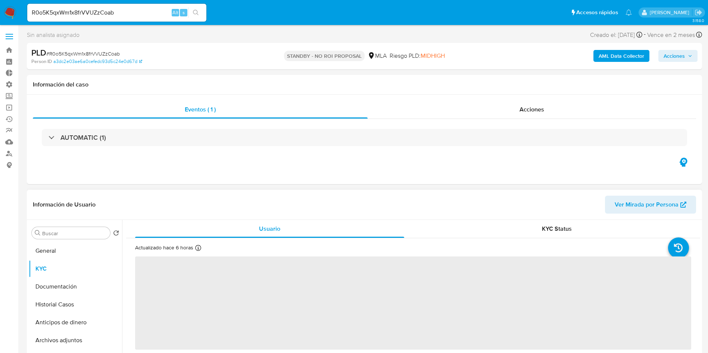
select select "10"
click at [35, 305] on button "Historial Casos" at bounding box center [72, 305] width 87 height 18
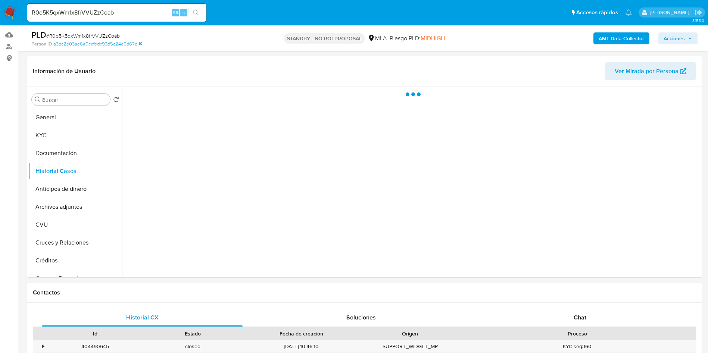
scroll to position [112, 0]
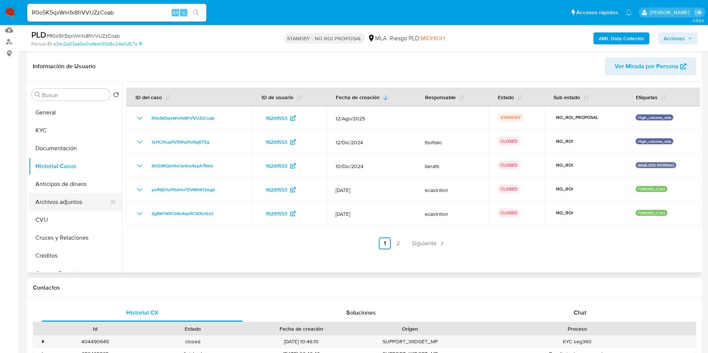
click at [66, 202] on button "Archivos adjuntos" at bounding box center [72, 202] width 87 height 18
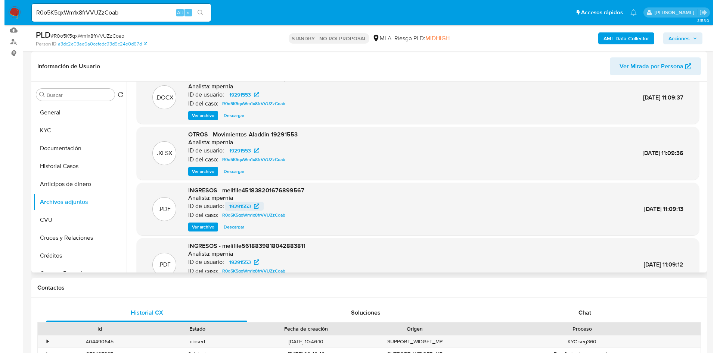
scroll to position [0, 0]
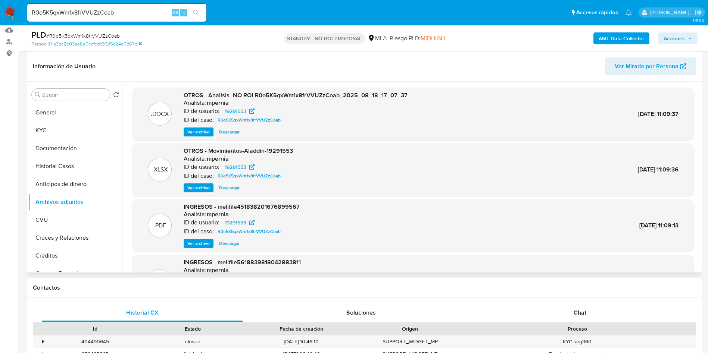
click at [201, 134] on span "Ver archivo" at bounding box center [198, 131] width 22 height 7
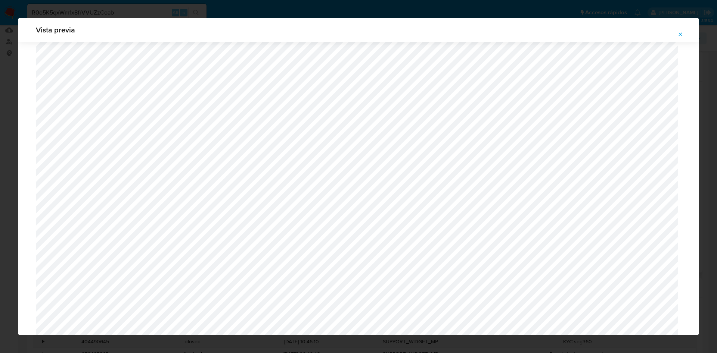
scroll to position [545, 0]
click at [682, 36] on icon "Attachment preview" at bounding box center [680, 34] width 6 height 6
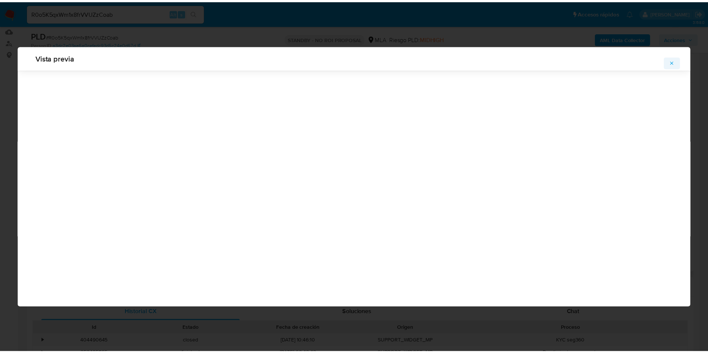
scroll to position [0, 0]
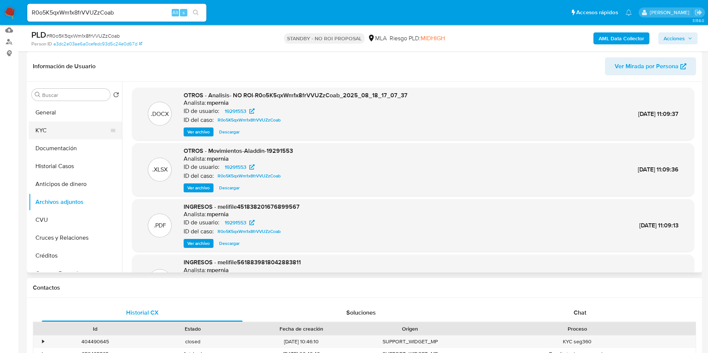
click at [82, 125] on button "KYC" at bounding box center [72, 131] width 87 height 18
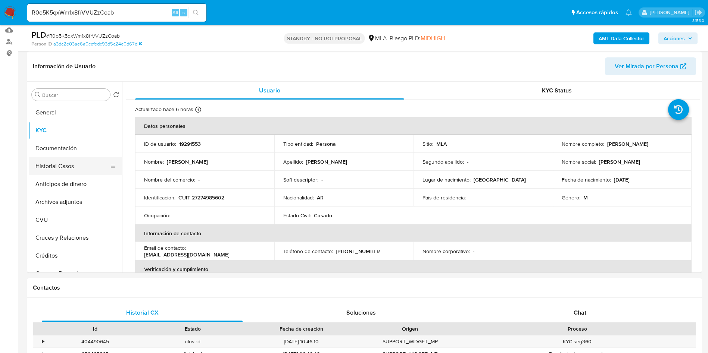
click at [53, 163] on button "Historial Casos" at bounding box center [72, 167] width 87 height 18
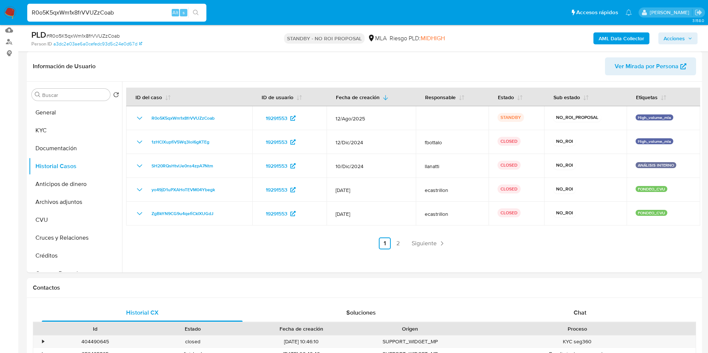
click at [121, 17] on input "R0o5K5qxWm1x8frVVUZzCoab" at bounding box center [116, 13] width 179 height 10
paste input "PtP7ZVL86JL9h8h8ypTTPN3I"
type input "PtP7ZVL86JL9h8h8ypTTPN3I"
click at [194, 12] on icon "search-icon" at bounding box center [196, 13] width 6 height 6
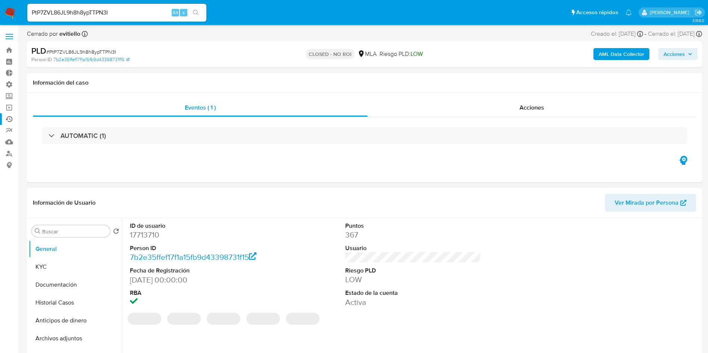
select select "10"
click at [127, 9] on input "PtP7ZVL86JL9h8h8ypTTPN3I" at bounding box center [116, 13] width 179 height 10
click at [205, 18] on div "PtP7ZVL86JL9h8h8ypTTPN3I Alt s" at bounding box center [116, 13] width 179 height 18
click at [200, 16] on button "search-icon" at bounding box center [195, 12] width 15 height 10
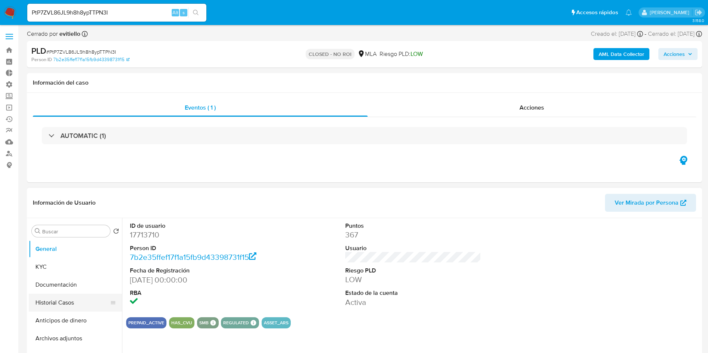
click at [53, 306] on button "Historial Casos" at bounding box center [72, 303] width 87 height 18
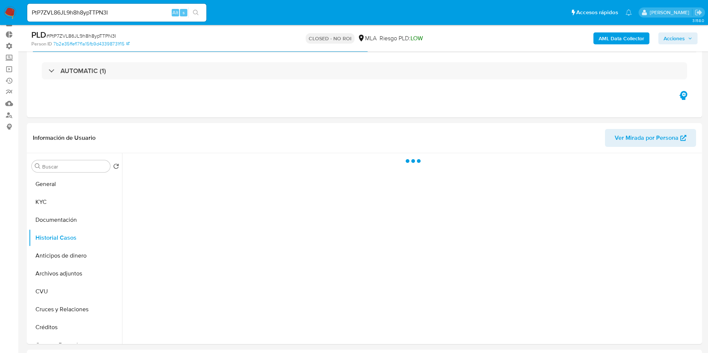
scroll to position [56, 0]
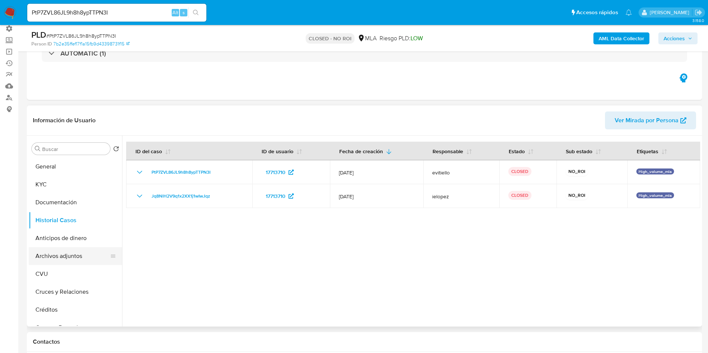
click at [52, 254] on button "Archivos adjuntos" at bounding box center [72, 256] width 87 height 18
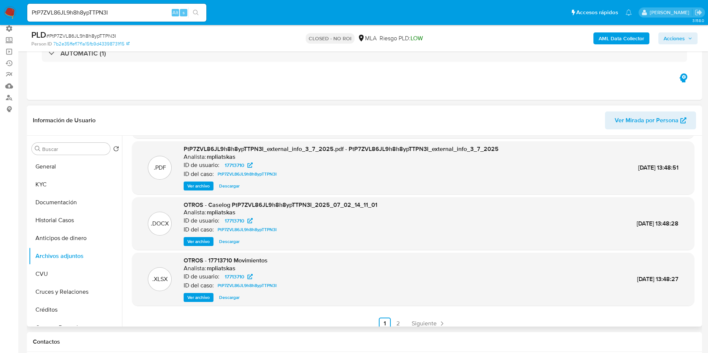
click at [197, 244] on span "Ver archivo" at bounding box center [198, 241] width 22 height 7
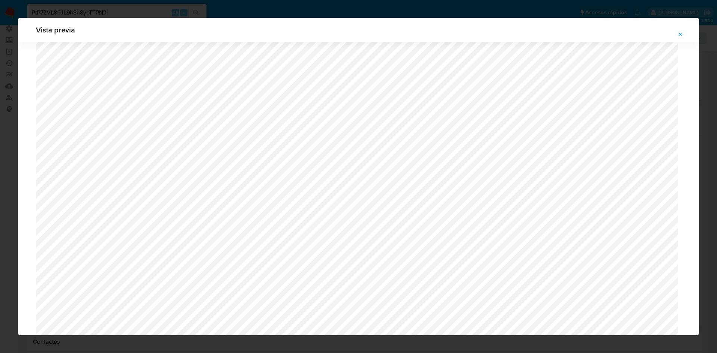
scroll to position [484, 0]
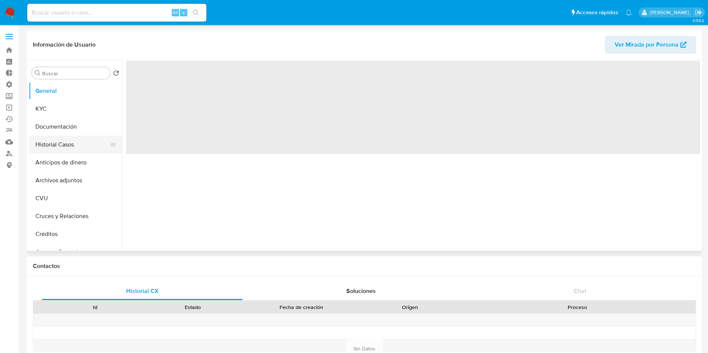
click at [29, 144] on button "Historial Casos" at bounding box center [72, 145] width 87 height 18
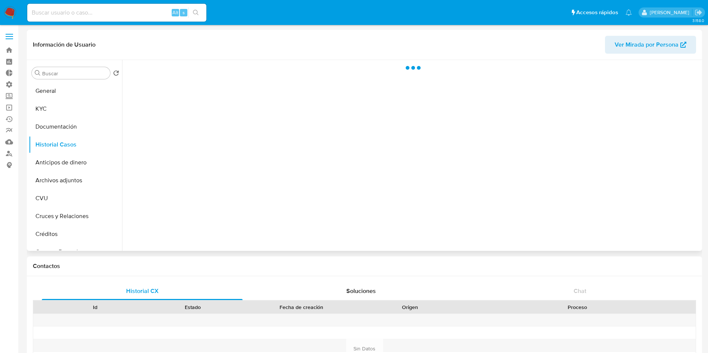
select select "10"
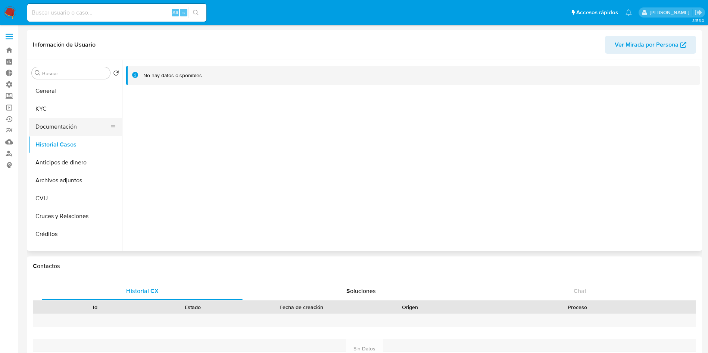
click at [55, 129] on button "Documentación" at bounding box center [72, 127] width 87 height 18
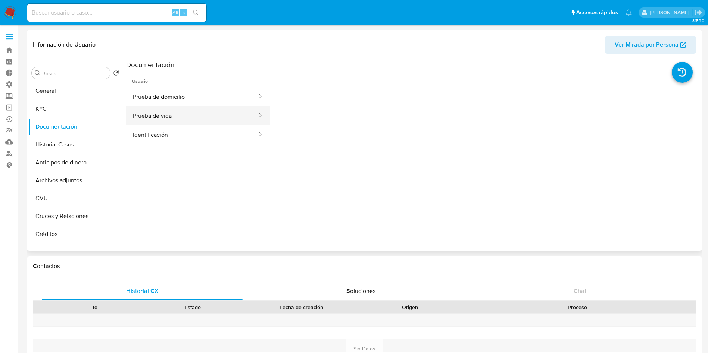
click at [184, 121] on button "Prueba de vida" at bounding box center [192, 115] width 132 height 19
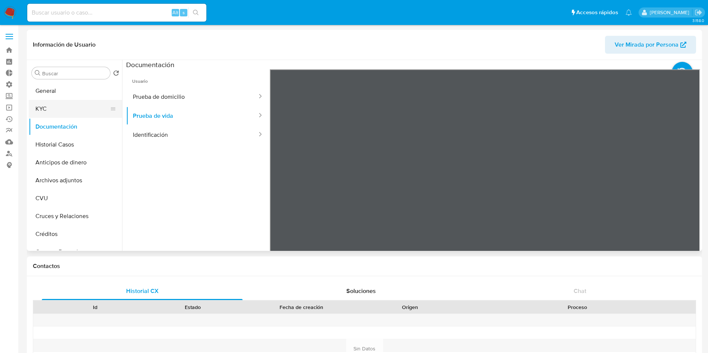
click at [64, 115] on button "KYC" at bounding box center [72, 109] width 87 height 18
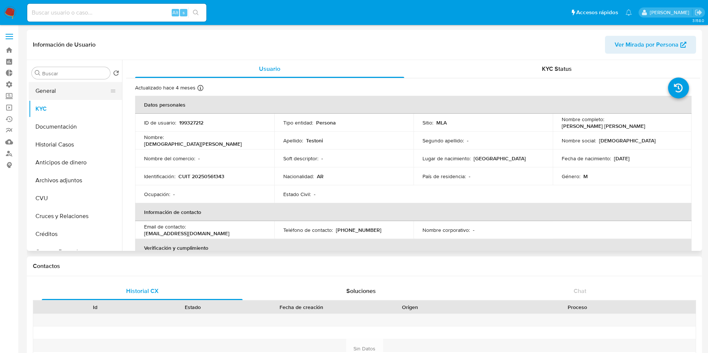
click at [61, 93] on button "General" at bounding box center [72, 91] width 87 height 18
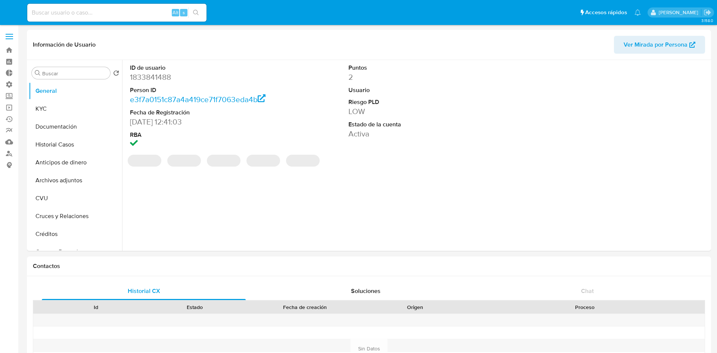
select select "10"
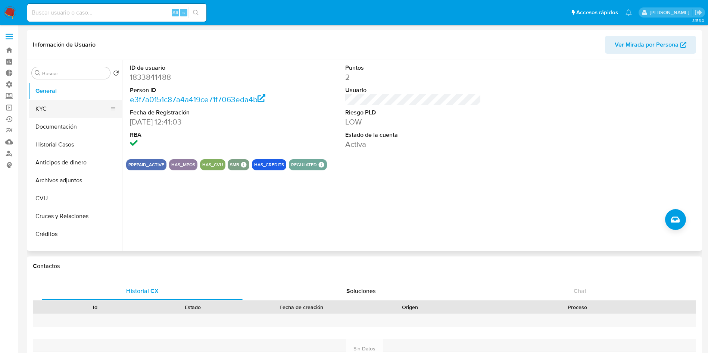
click at [41, 108] on button "KYC" at bounding box center [72, 109] width 87 height 18
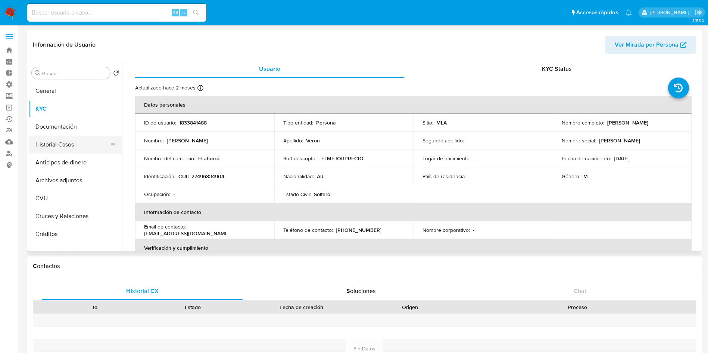
click at [72, 145] on button "Historial Casos" at bounding box center [72, 145] width 87 height 18
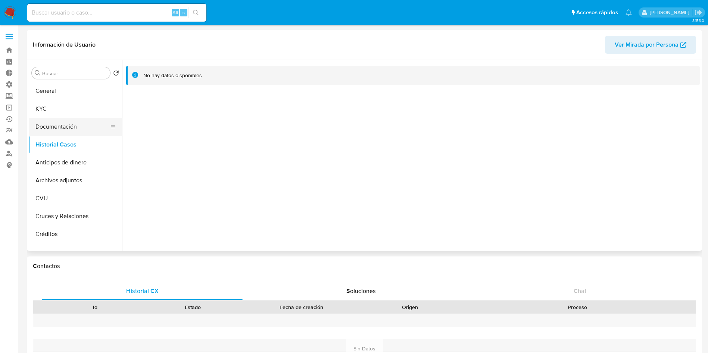
click at [79, 135] on button "Documentación" at bounding box center [72, 127] width 87 height 18
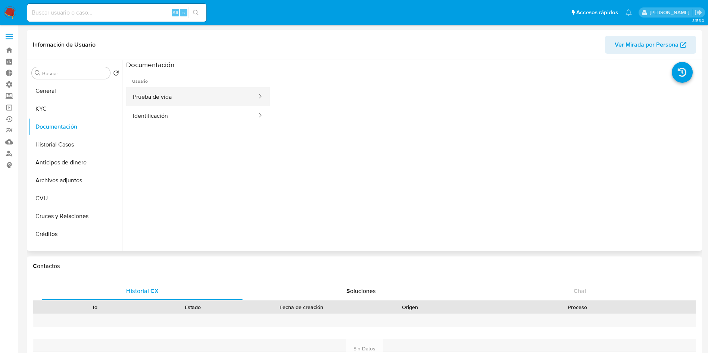
click at [176, 103] on button "Prueba de vida" at bounding box center [192, 96] width 132 height 19
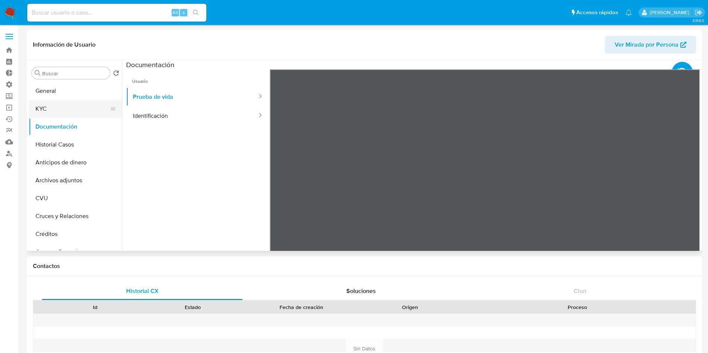
click at [58, 113] on button "KYC" at bounding box center [72, 109] width 87 height 18
